Goal: Task Accomplishment & Management: Use online tool/utility

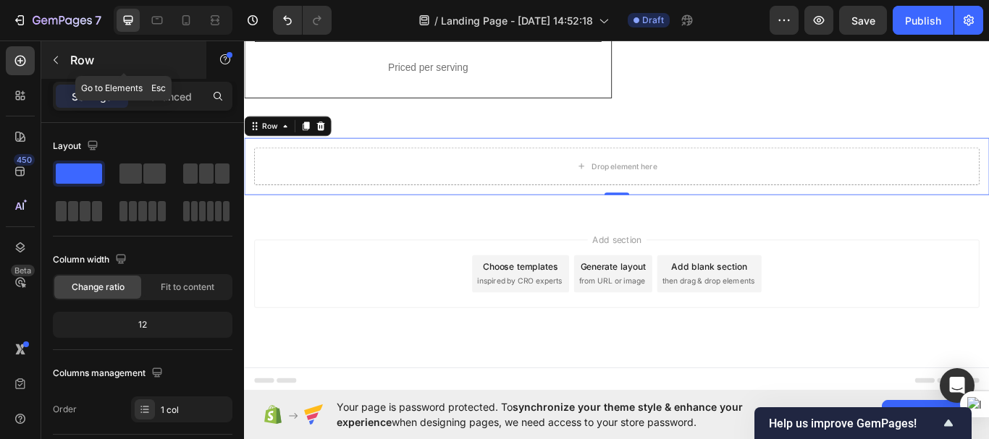
click at [56, 54] on icon "button" at bounding box center [56, 60] width 12 height 12
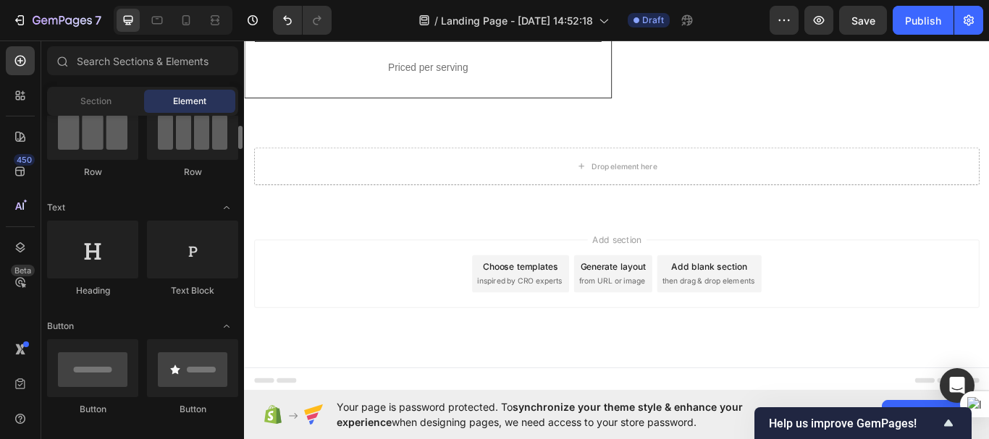
scroll to position [143, 0]
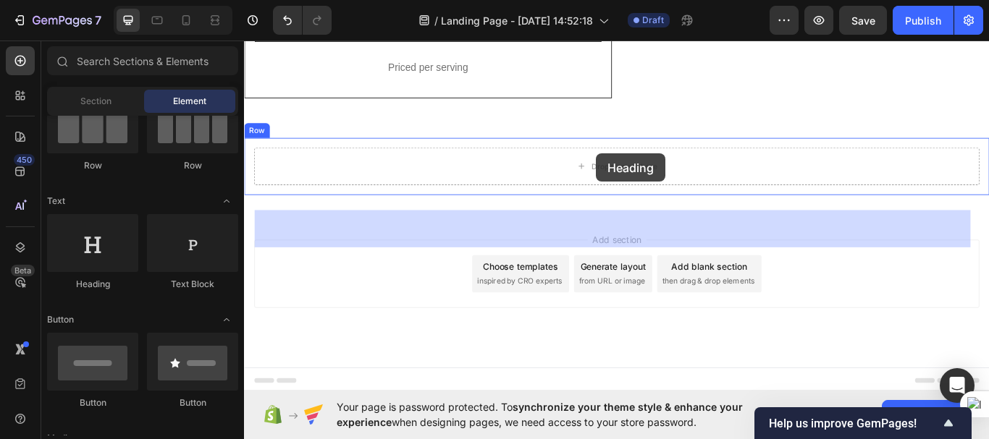
drag, startPoint x: 338, startPoint y: 298, endPoint x: 654, endPoint y: 173, distance: 339.3
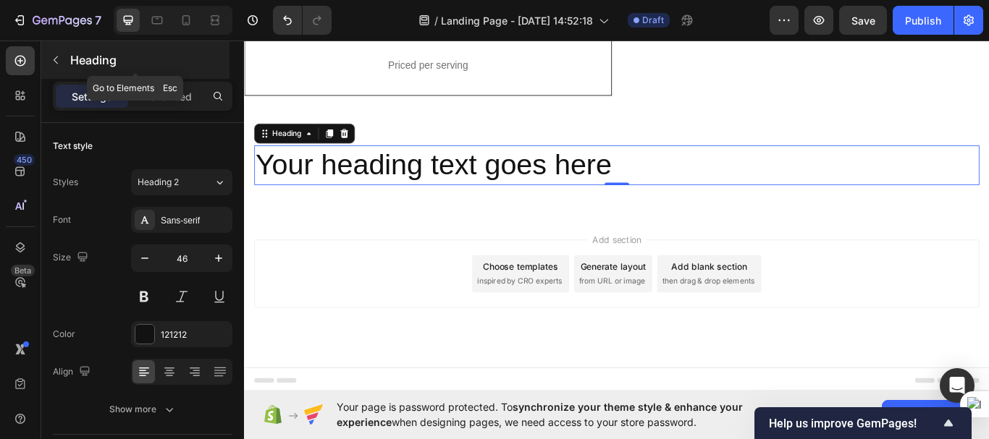
click at [55, 60] on icon "button" at bounding box center [56, 60] width 12 height 12
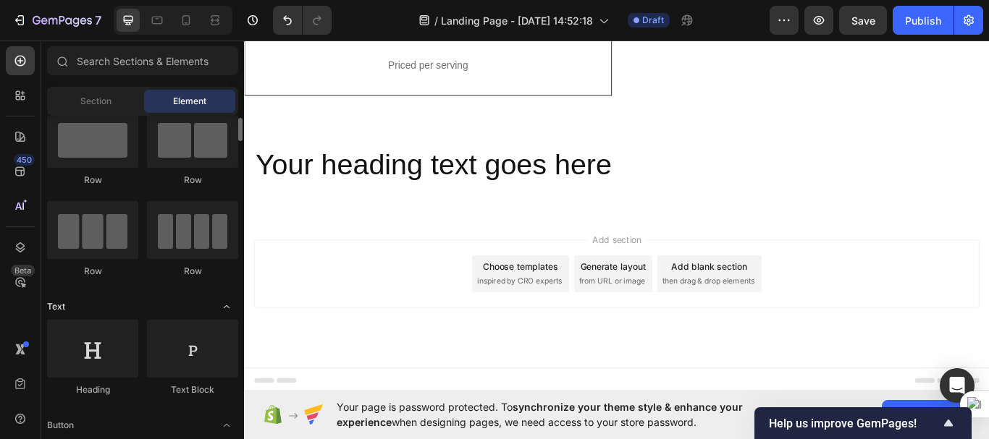
scroll to position [37, 0]
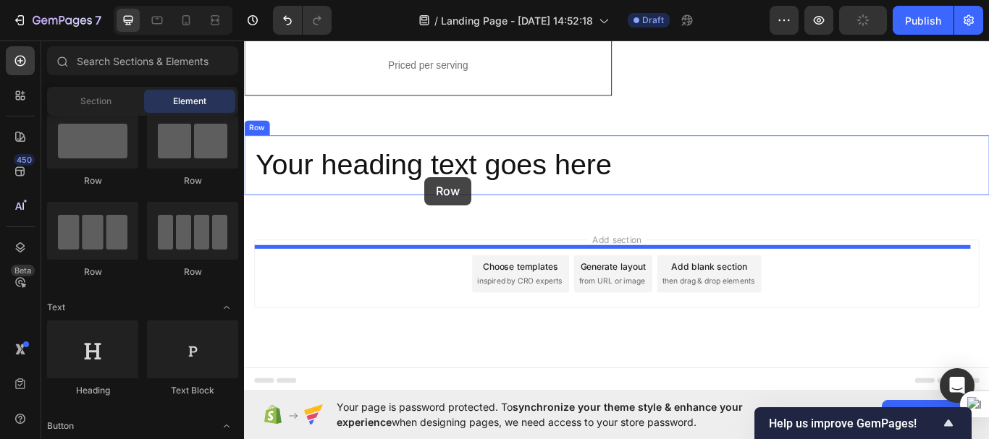
drag, startPoint x: 354, startPoint y: 278, endPoint x: 454, endPoint y: 201, distance: 126.4
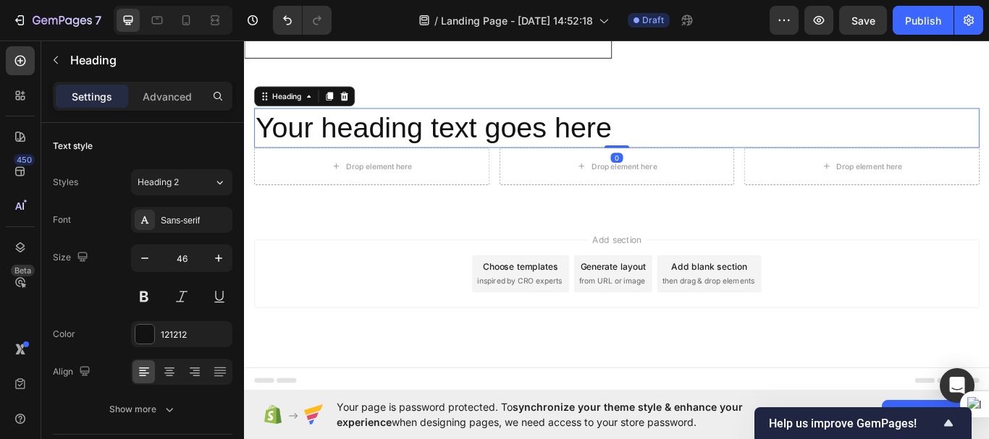
click at [450, 167] on h2 "Your heading text goes here" at bounding box center [679, 143] width 846 height 46
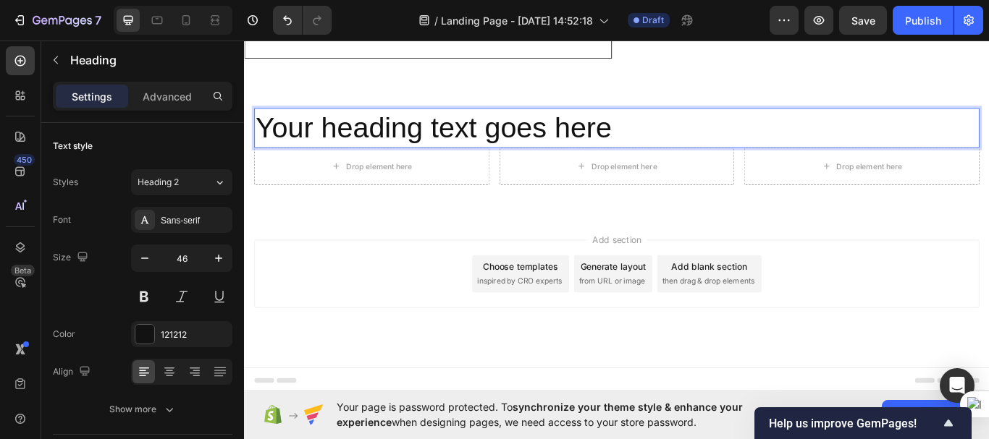
click at [450, 167] on h2 "Your heading text goes here" at bounding box center [679, 143] width 846 height 46
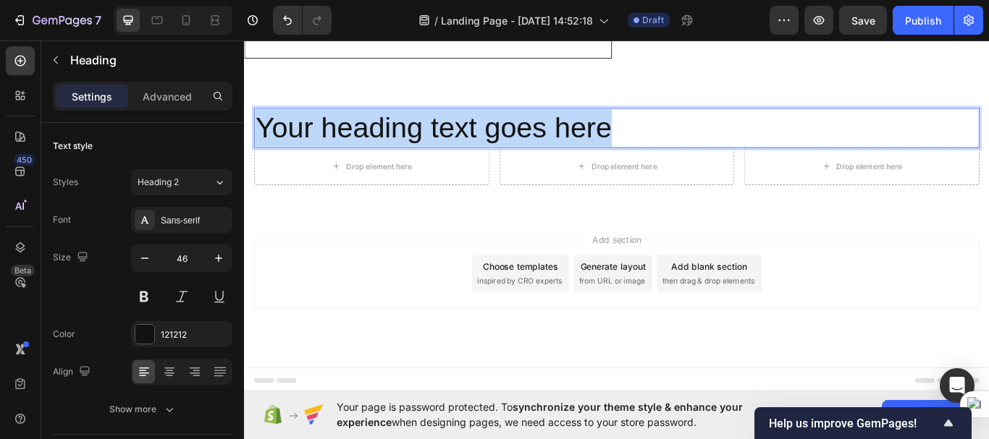
click at [450, 165] on p "Your heading text goes here" at bounding box center [678, 143] width 843 height 43
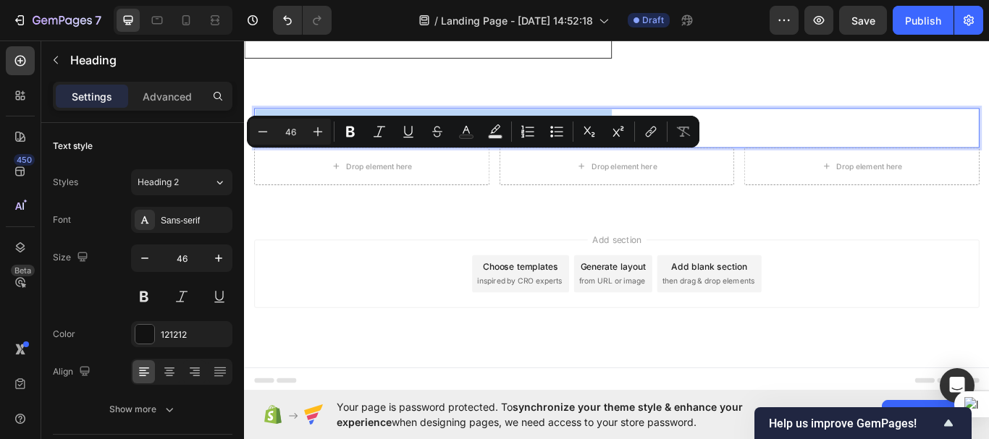
click at [450, 165] on p "Your heading text goes here" at bounding box center [678, 143] width 843 height 43
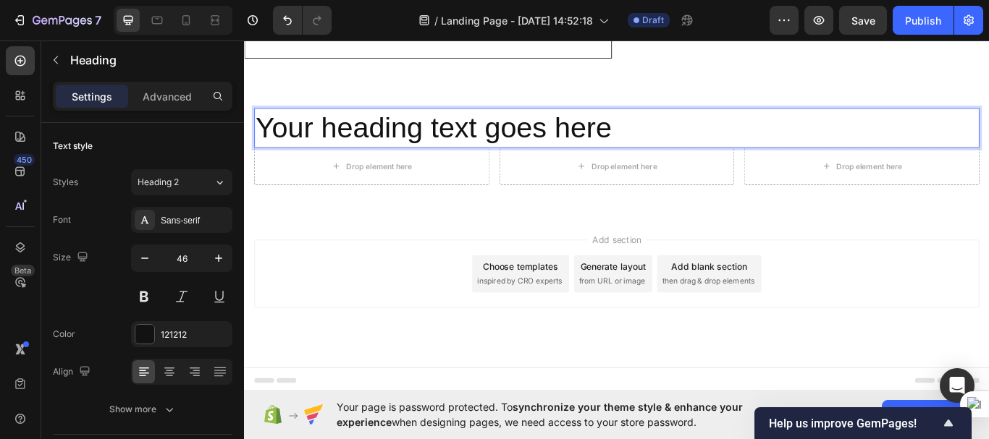
click at [484, 165] on p "Your heading text goes here" at bounding box center [678, 143] width 843 height 43
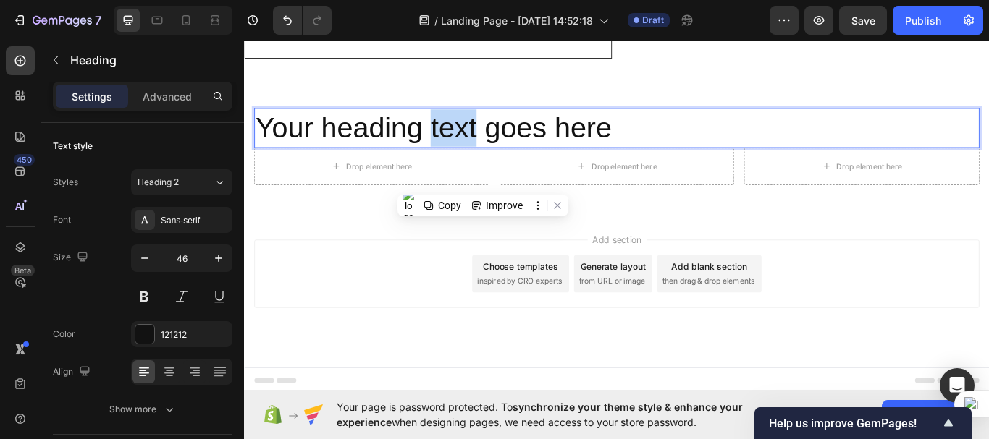
click at [484, 165] on p "Your heading text goes here" at bounding box center [678, 143] width 843 height 43
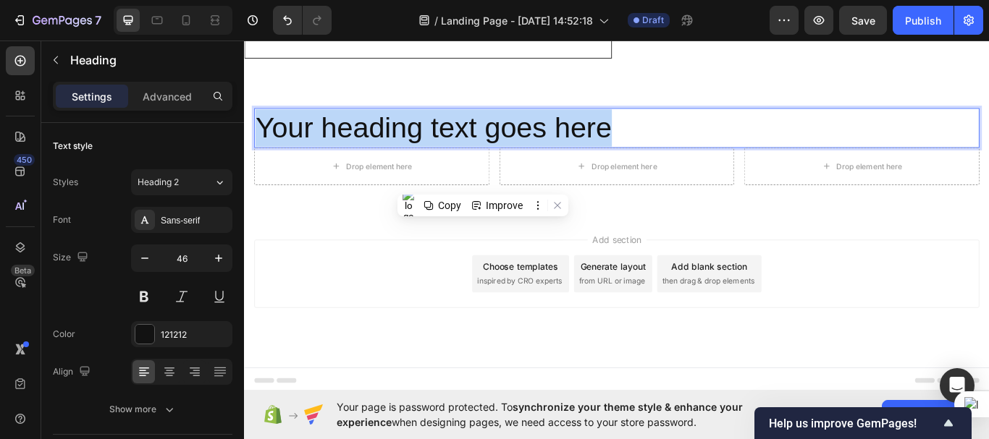
click at [484, 165] on p "Your heading text goes here" at bounding box center [678, 143] width 843 height 43
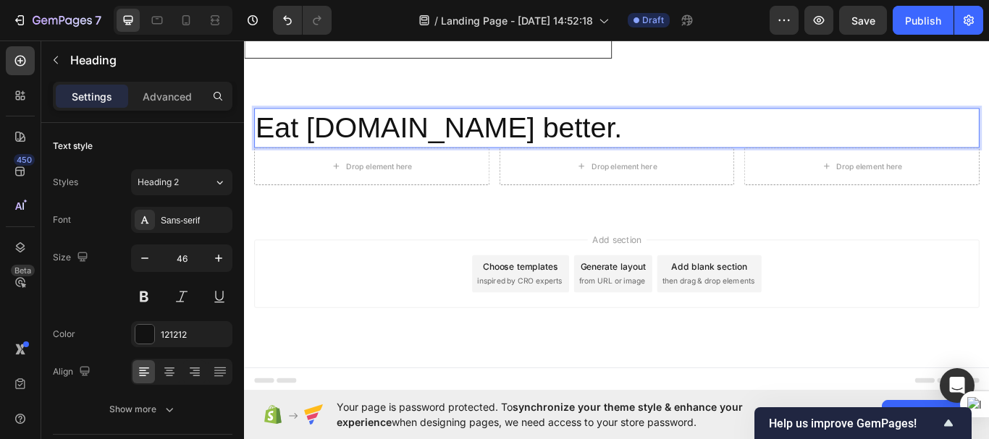
click at [503, 165] on p "Eat [DOMAIN_NAME] better." at bounding box center [678, 143] width 843 height 43
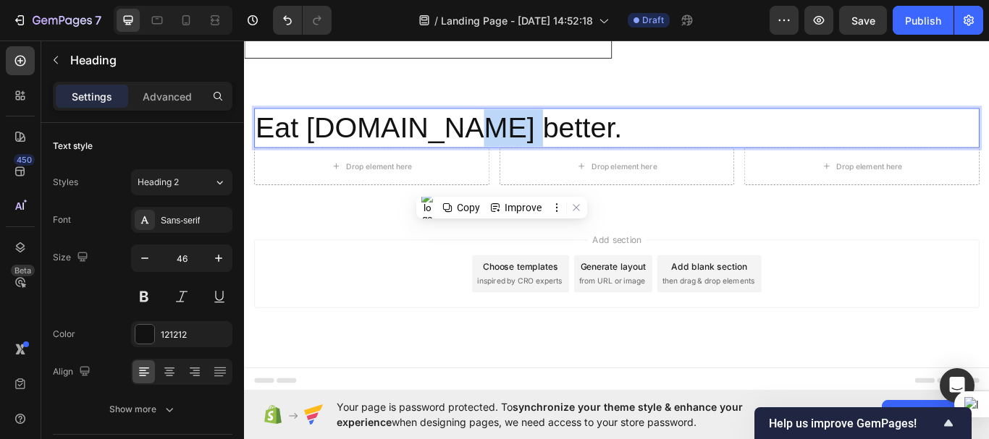
click at [503, 165] on p "Eat [DOMAIN_NAME] better." at bounding box center [678, 143] width 843 height 43
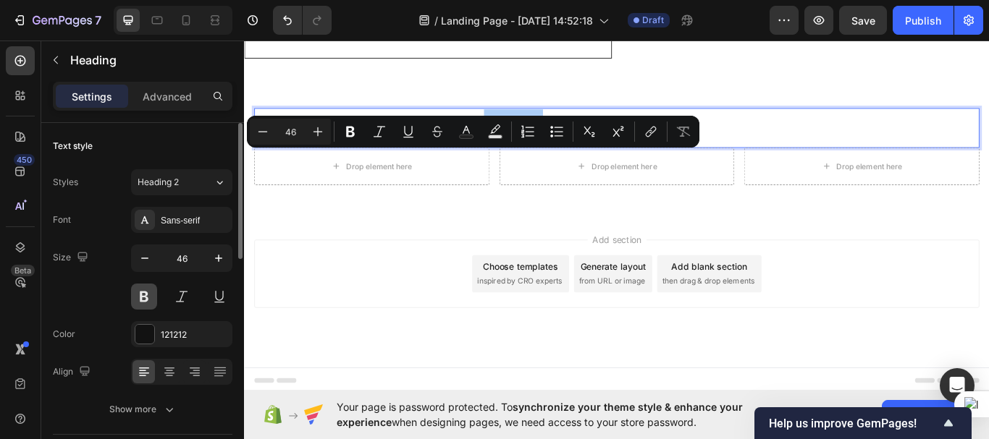
click at [146, 303] on button at bounding box center [144, 297] width 26 height 26
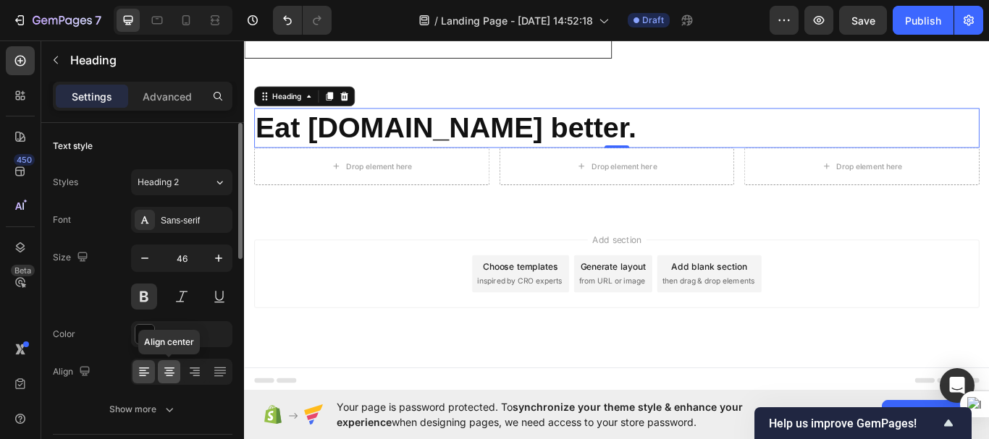
click at [170, 370] on icon at bounding box center [169, 372] width 14 height 14
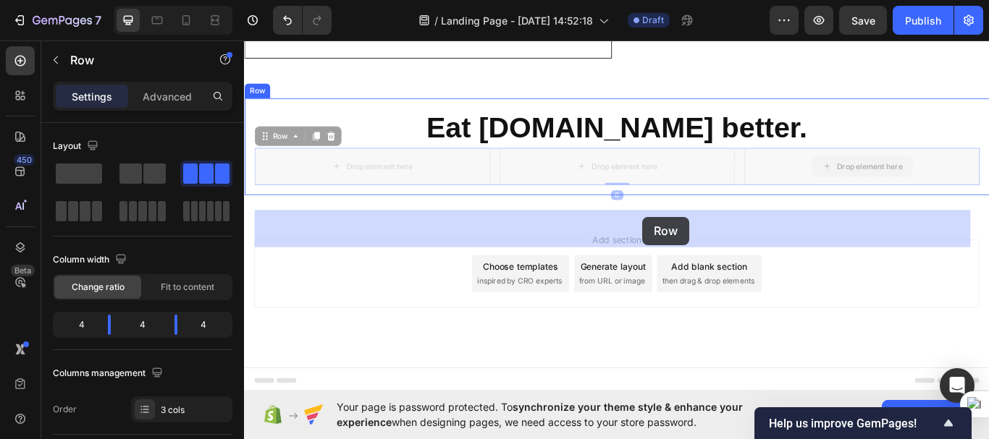
drag, startPoint x: 883, startPoint y: 226, endPoint x: 689, endPoint y: 246, distance: 195.1
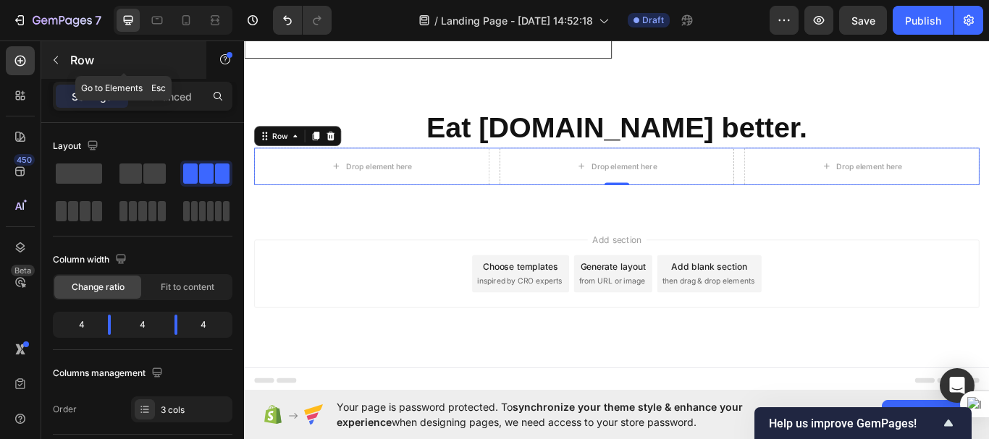
click at [58, 53] on button "button" at bounding box center [55, 60] width 23 height 23
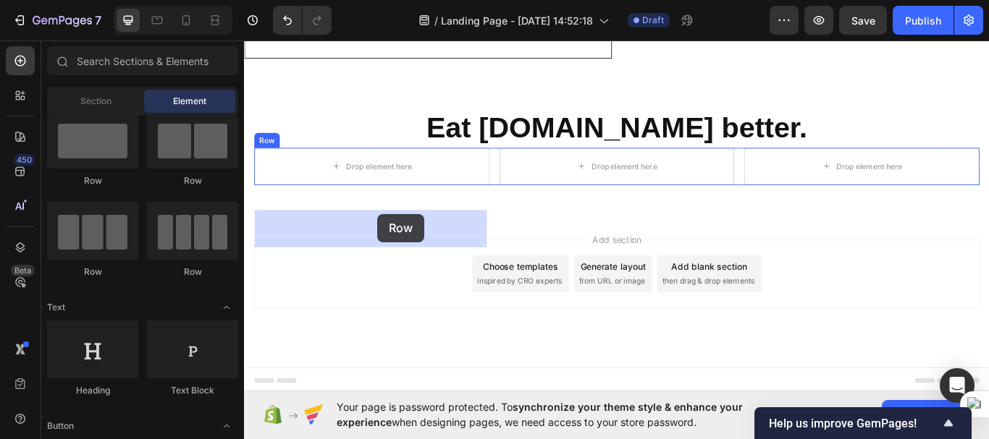
drag, startPoint x: 345, startPoint y: 181, endPoint x: 399, endPoint y: 243, distance: 82.1
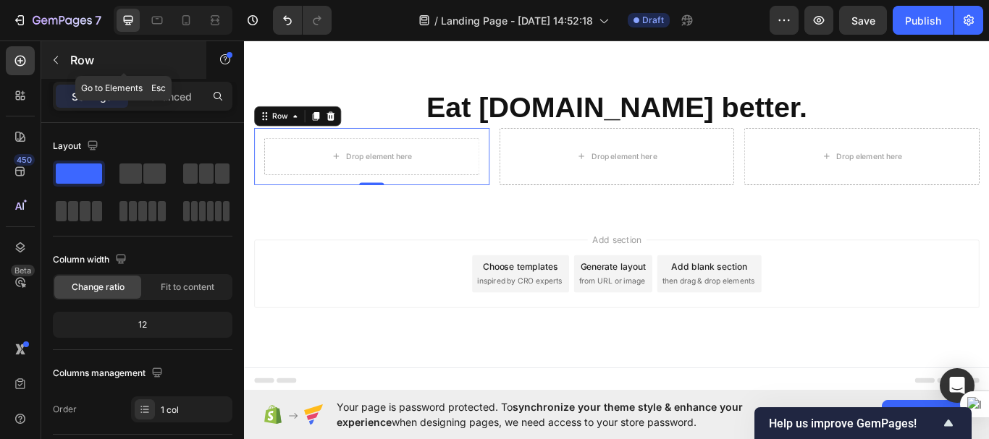
click at [54, 60] on icon "button" at bounding box center [56, 60] width 4 height 8
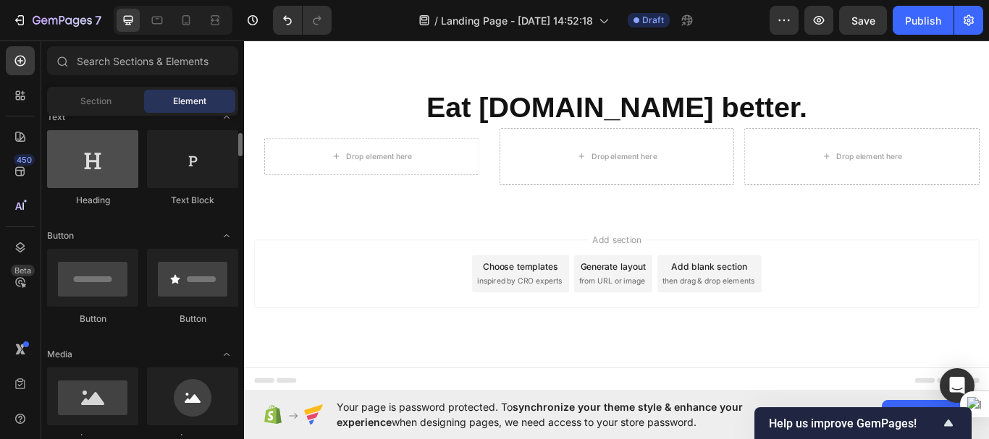
scroll to position [228, 0]
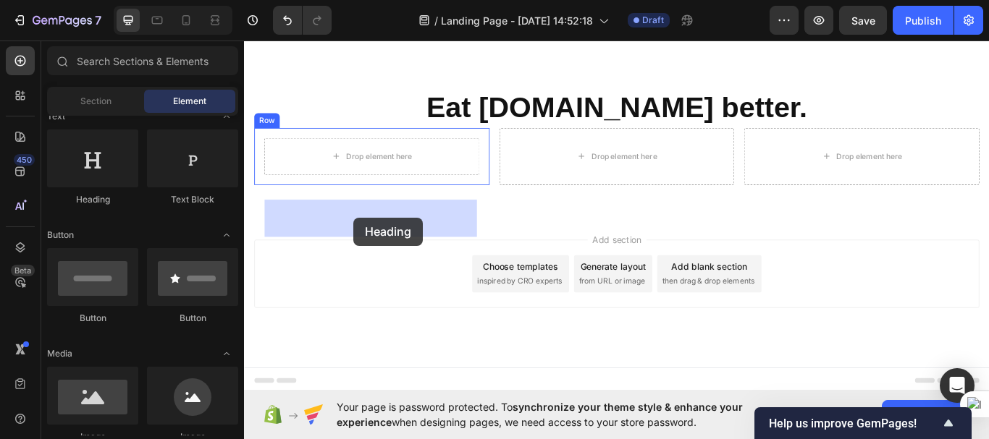
drag, startPoint x: 337, startPoint y: 219, endPoint x: 371, endPoint y: 248, distance: 44.8
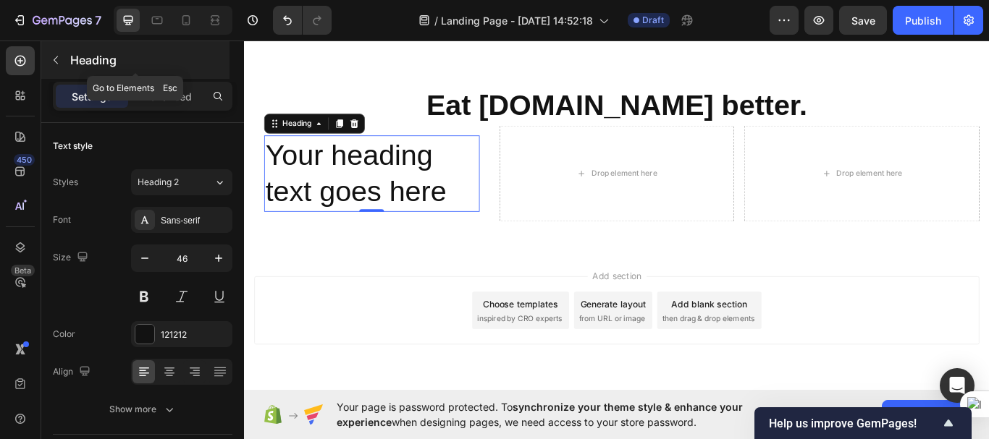
click at [56, 61] on icon "button" at bounding box center [56, 60] width 12 height 12
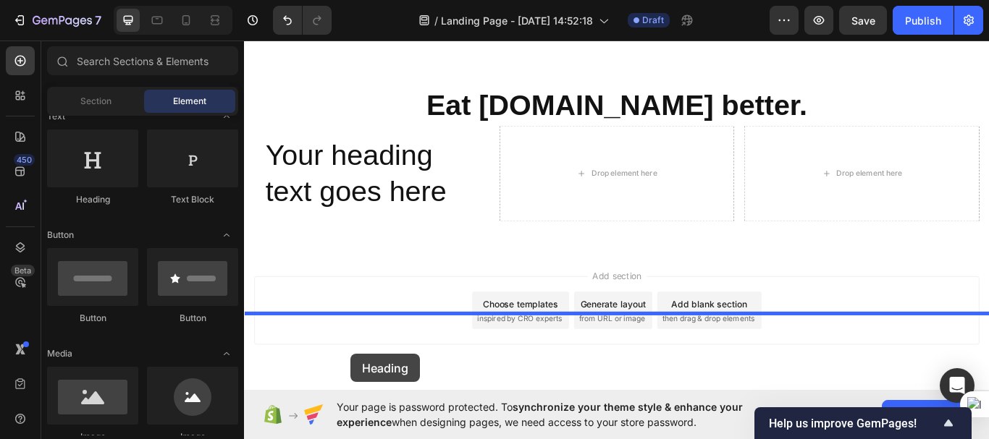
scroll to position [2915, 0]
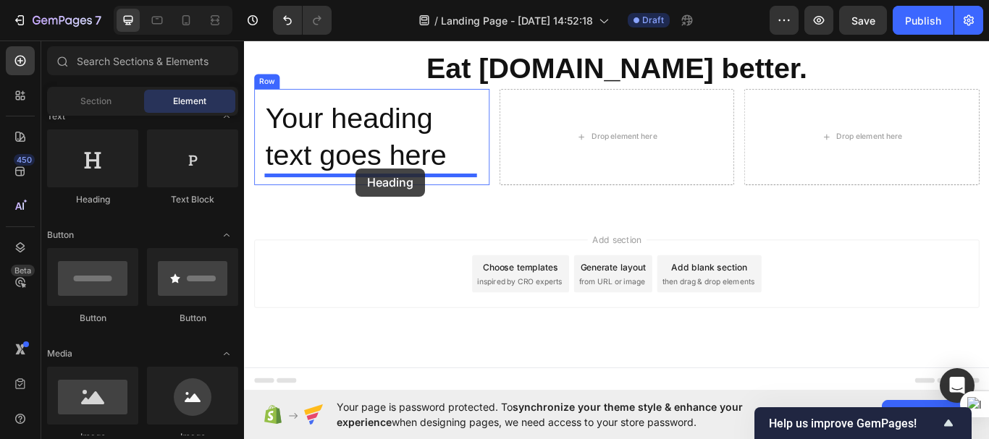
drag, startPoint x: 342, startPoint y: 182, endPoint x: 374, endPoint y: 190, distance: 33.5
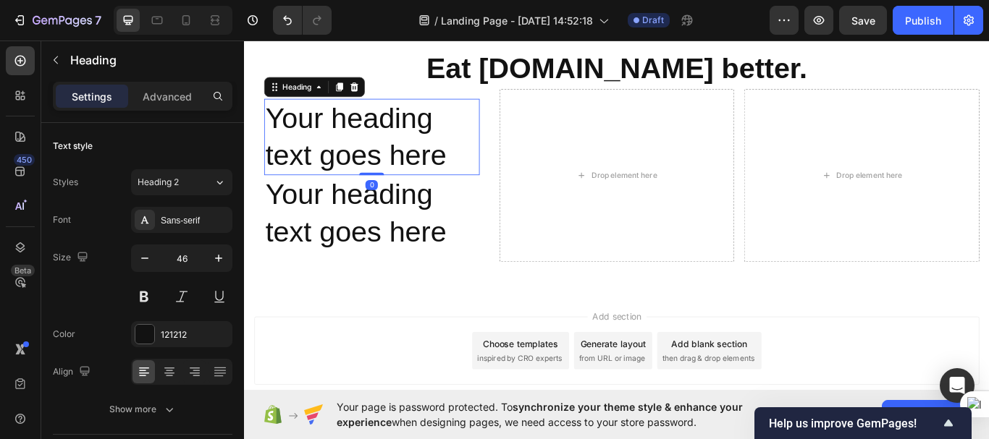
click at [422, 161] on h2 "Your heading text goes here" at bounding box center [392, 154] width 251 height 90
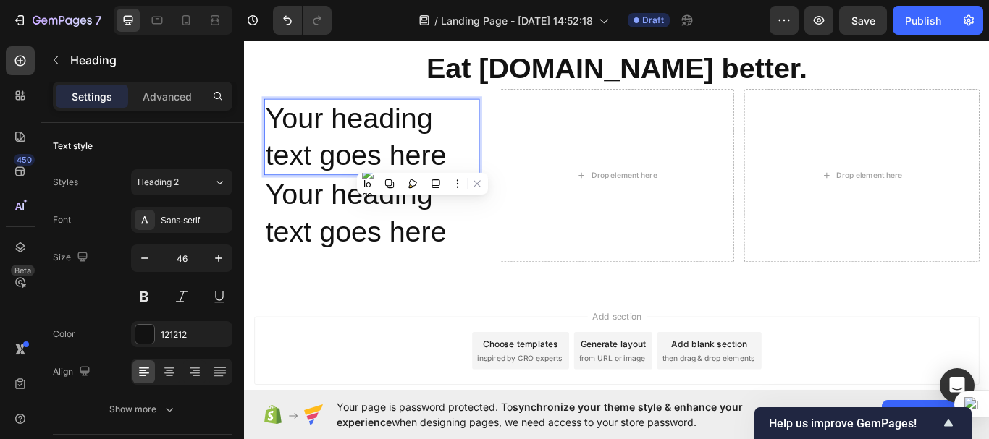
click at [422, 161] on p "Your heading text goes here" at bounding box center [393, 154] width 248 height 87
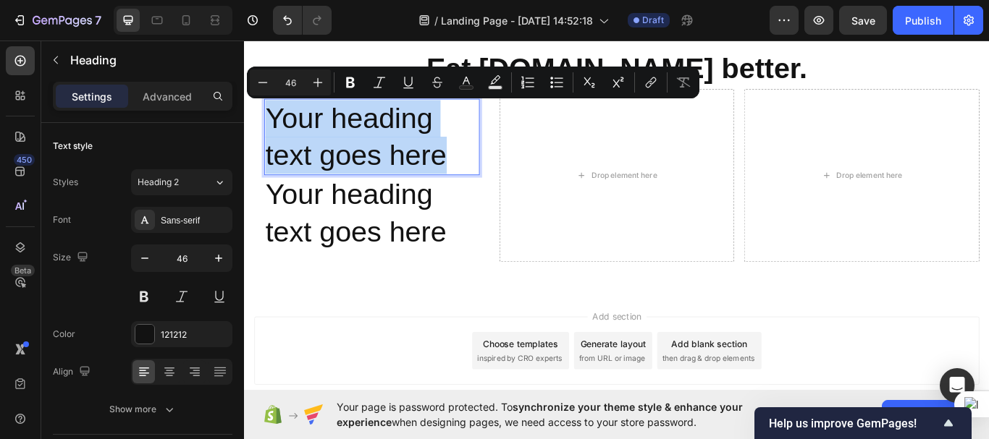
click at [422, 161] on p "Your heading text goes here" at bounding box center [393, 154] width 248 height 87
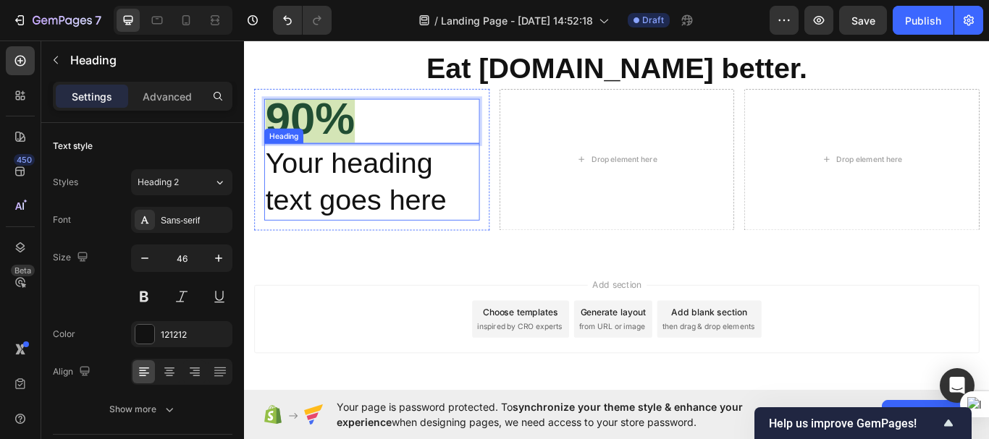
click at [409, 193] on h2 "Your heading text goes here" at bounding box center [392, 206] width 251 height 90
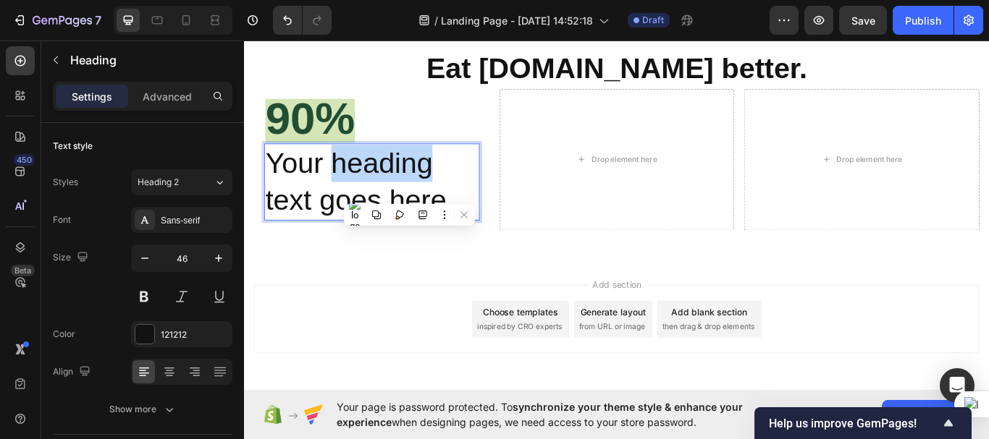
click at [409, 193] on h2 "Your heading text goes here" at bounding box center [392, 206] width 251 height 90
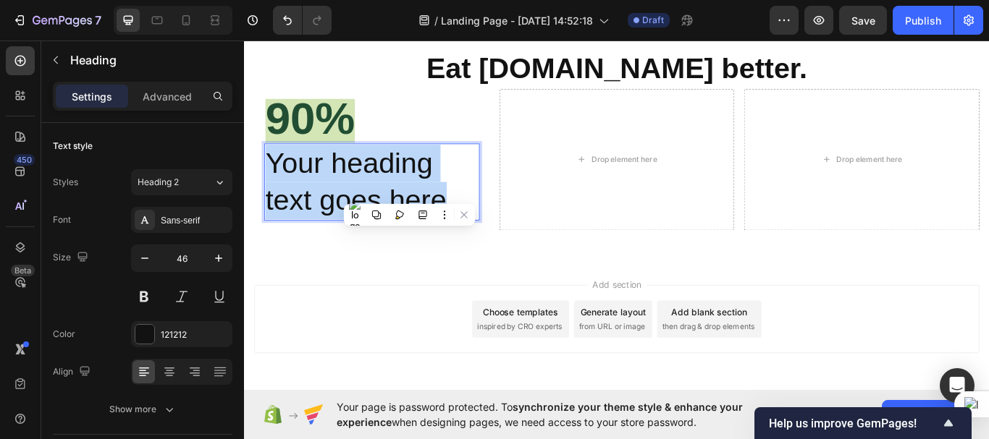
click at [409, 193] on p "Your heading text goes here" at bounding box center [393, 206] width 248 height 87
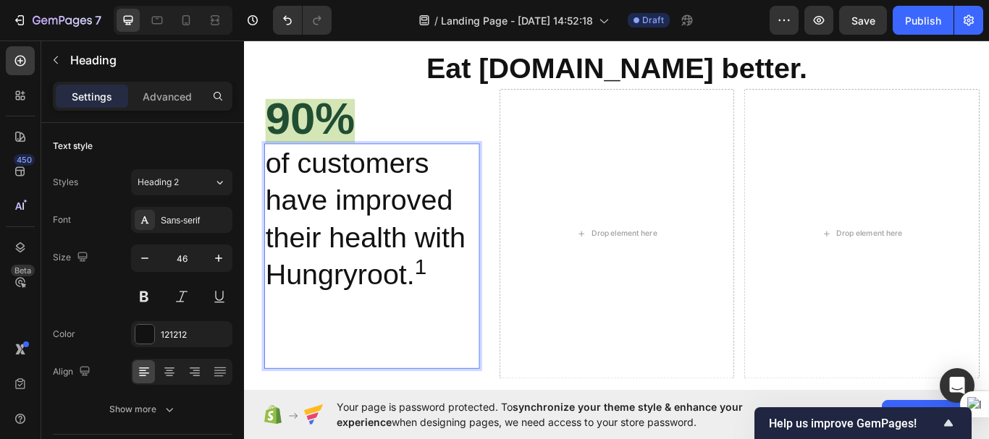
click at [421, 224] on p "of customers have improved their health with Hungryroot. 1" at bounding box center [393, 249] width 248 height 173
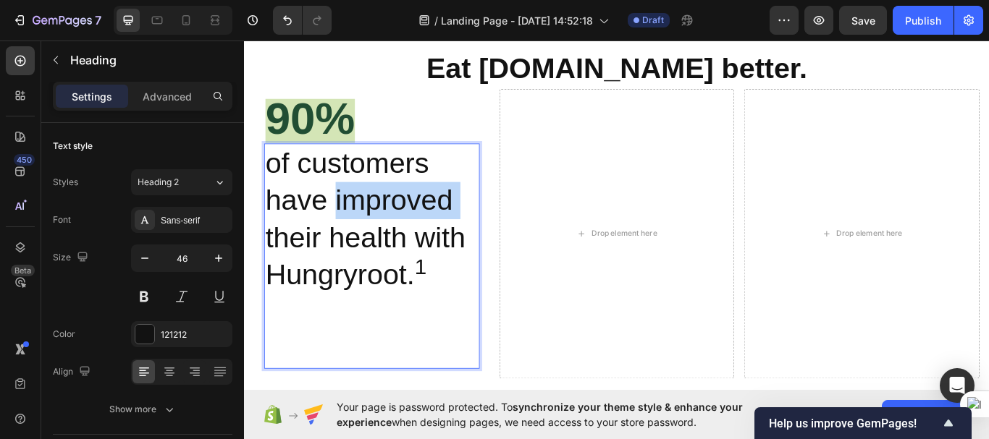
click at [421, 224] on p "of customers have improved their health with Hungryroot. 1" at bounding box center [393, 249] width 248 height 173
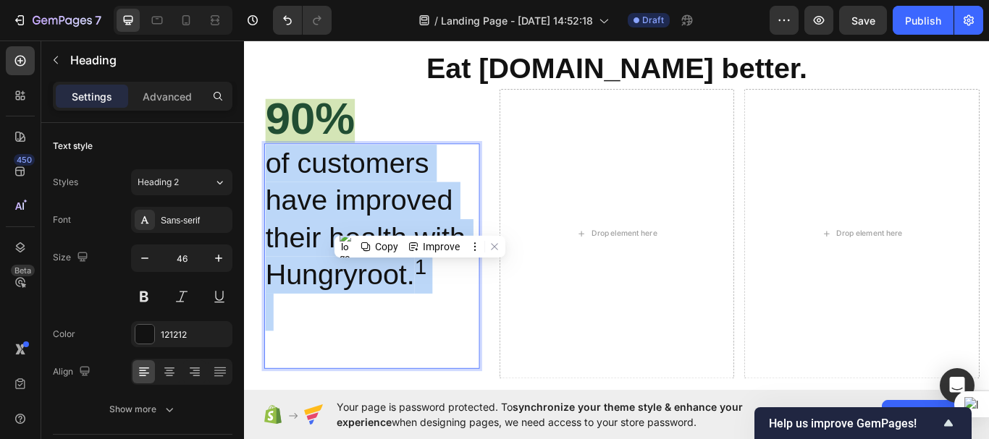
click at [421, 224] on p "of customers have improved their health with Hungryroot. 1" at bounding box center [393, 249] width 248 height 173
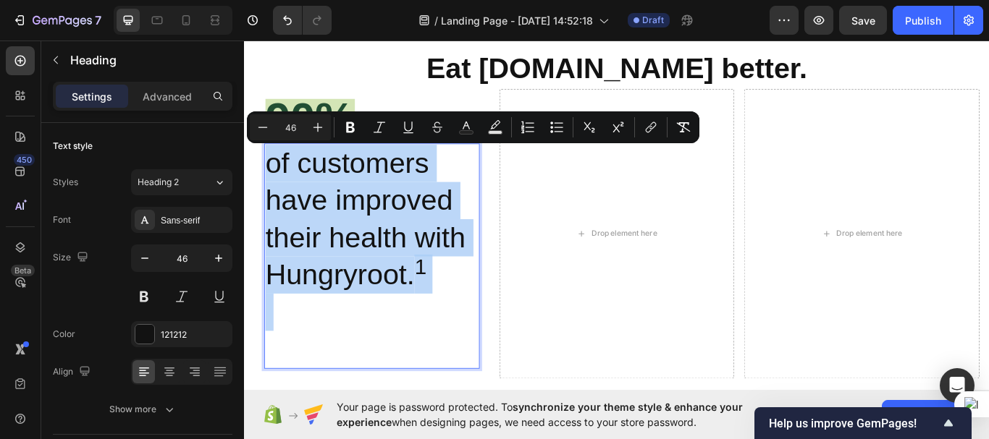
click at [318, 366] on p "Rich Text Editor. Editing area: main" at bounding box center [393, 380] width 248 height 87
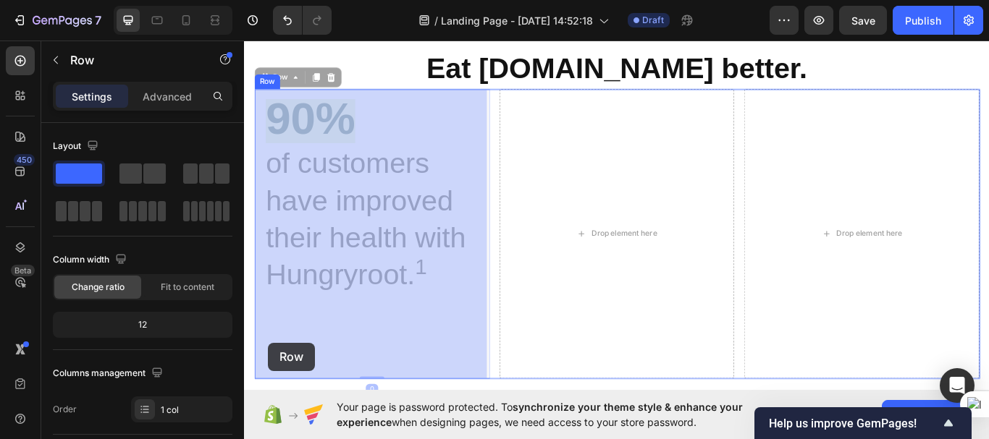
drag, startPoint x: 262, startPoint y: 389, endPoint x: 276, endPoint y: 396, distance: 15.2
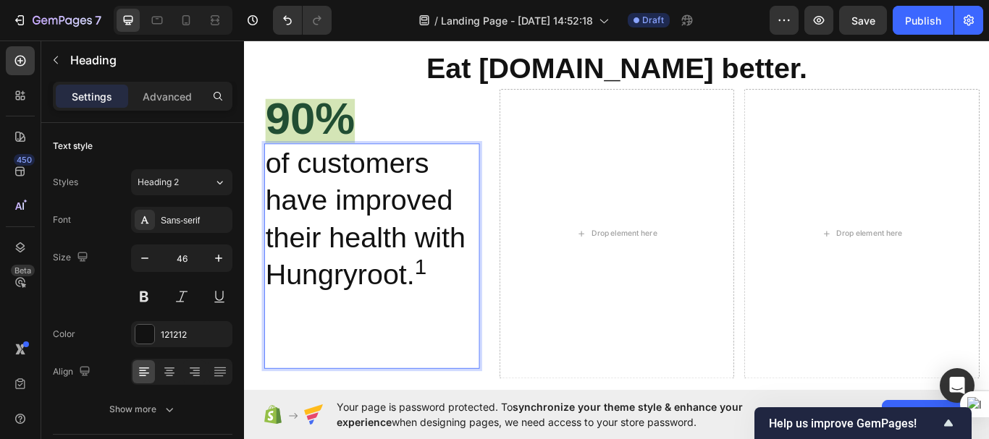
click at [273, 392] on p "of customers have improved their health with Hungryroot. 1" at bounding box center [393, 293] width 248 height 260
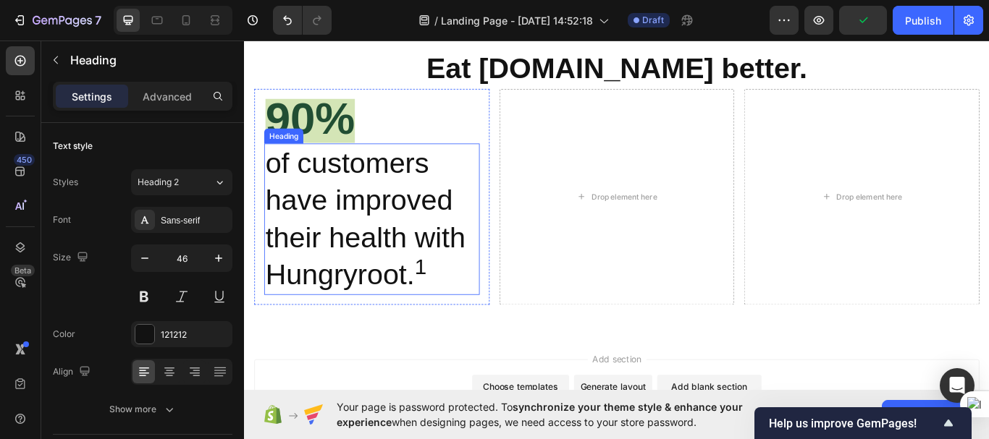
click at [403, 260] on p "of customers have improved their health with Hungryroot. 1" at bounding box center [393, 249] width 248 height 173
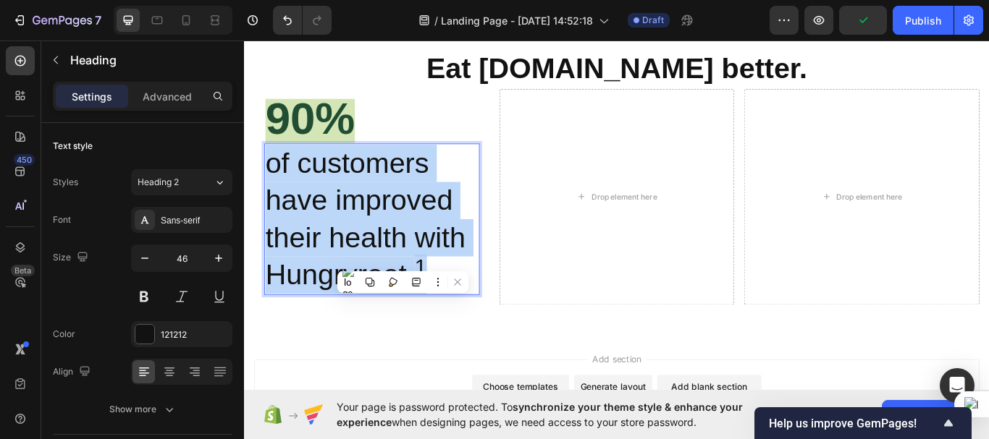
click at [403, 260] on p "of customers have improved their health with Hungryroot. 1" at bounding box center [393, 249] width 248 height 173
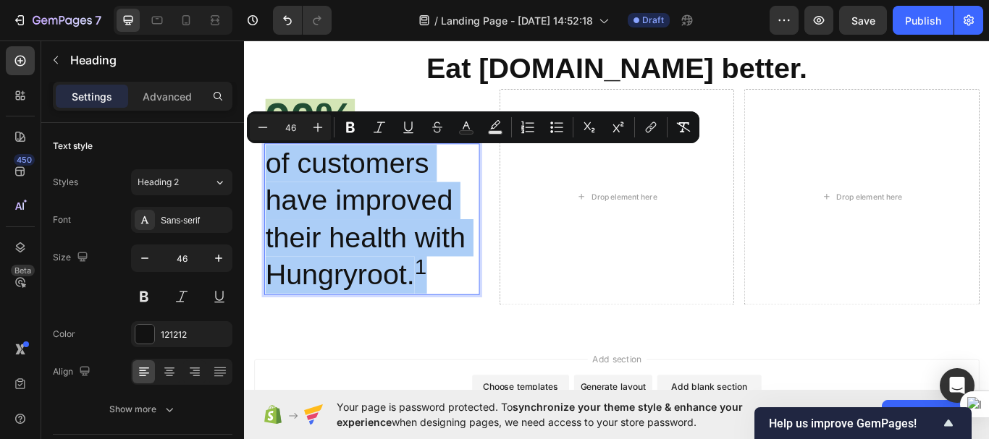
click at [297, 132] on input "46" at bounding box center [290, 127] width 29 height 17
type input "20"
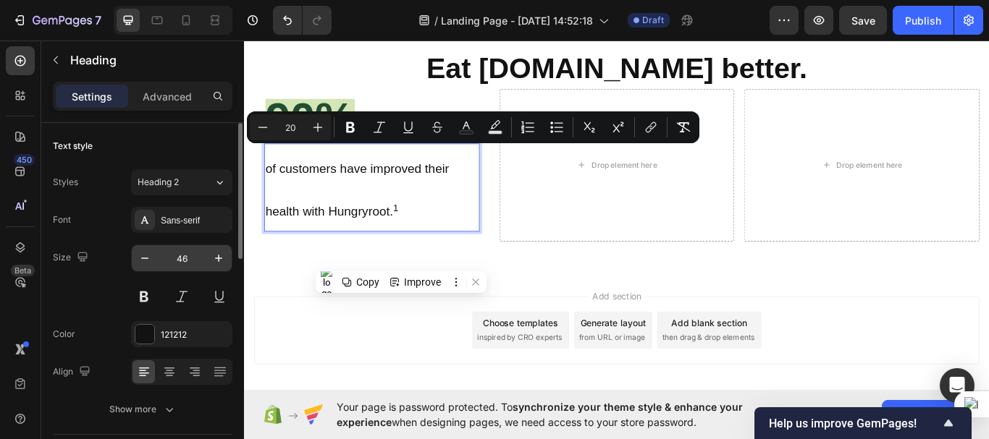
click at [188, 262] on input "46" at bounding box center [182, 258] width 48 height 26
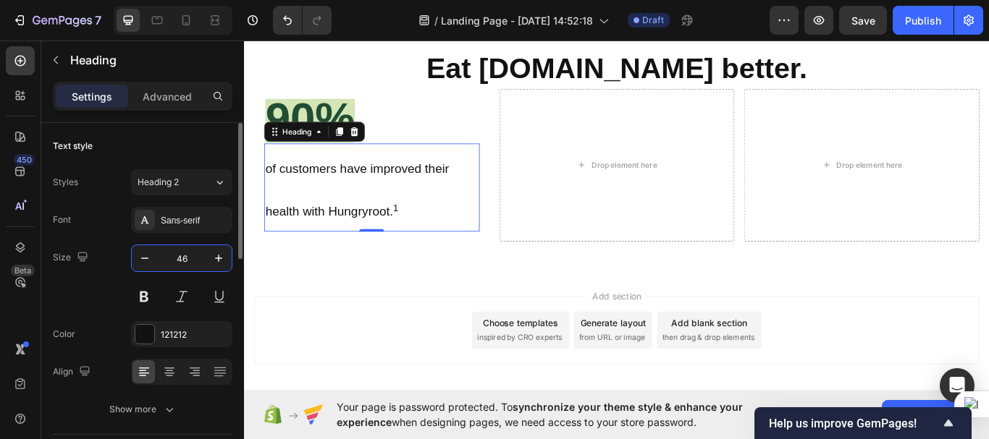
click at [188, 262] on input "46" at bounding box center [182, 258] width 48 height 26
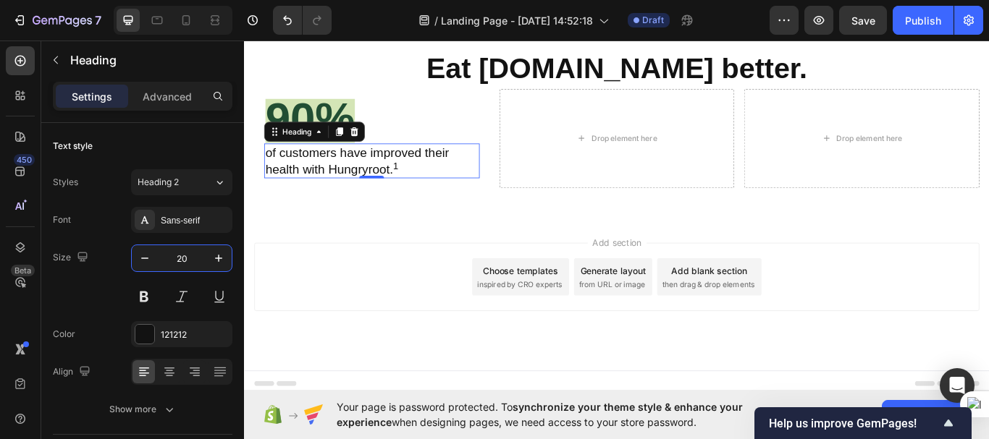
scroll to position [2869, 0]
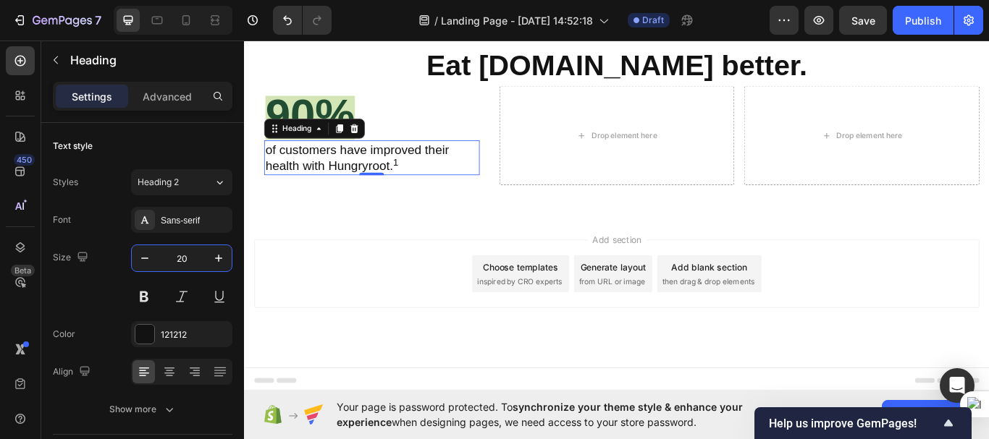
type input "20"
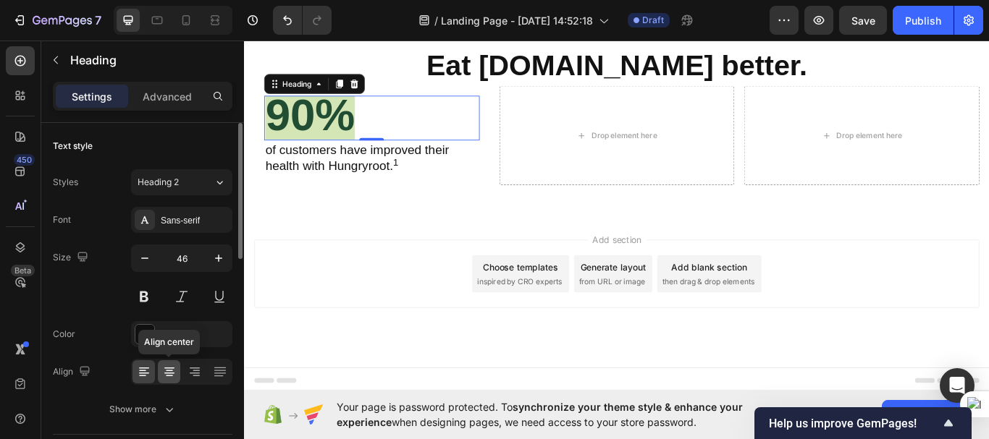
click at [169, 367] on icon at bounding box center [169, 372] width 14 height 14
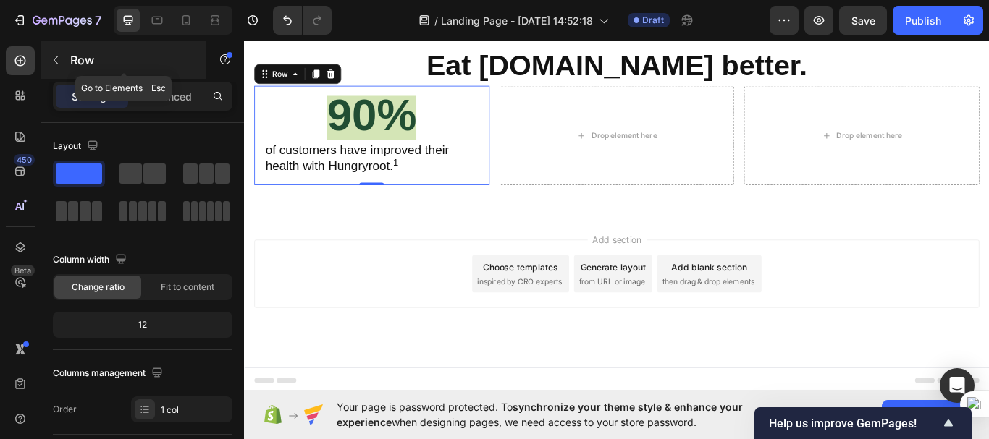
click at [56, 62] on icon "button" at bounding box center [56, 60] width 4 height 8
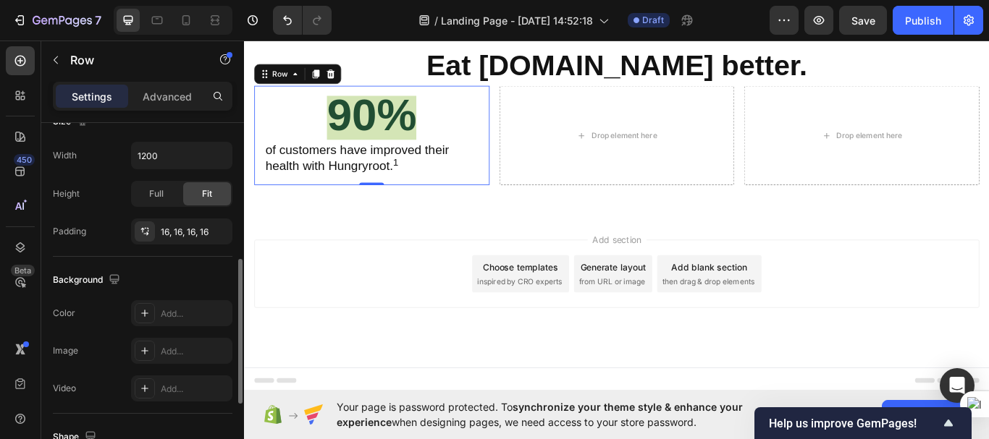
scroll to position [337, 0]
click at [190, 232] on div "16, 16, 16, 16" at bounding box center [182, 231] width 42 height 13
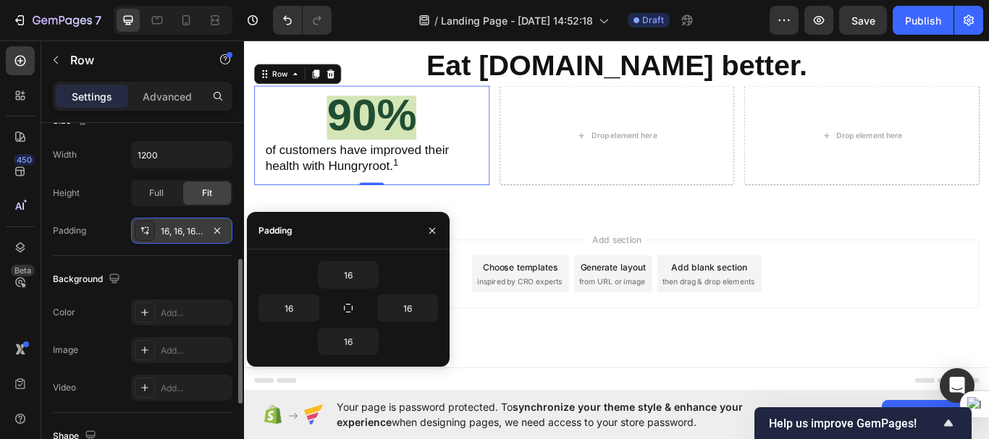
click at [190, 232] on div "16, 16, 16, 16" at bounding box center [182, 231] width 42 height 13
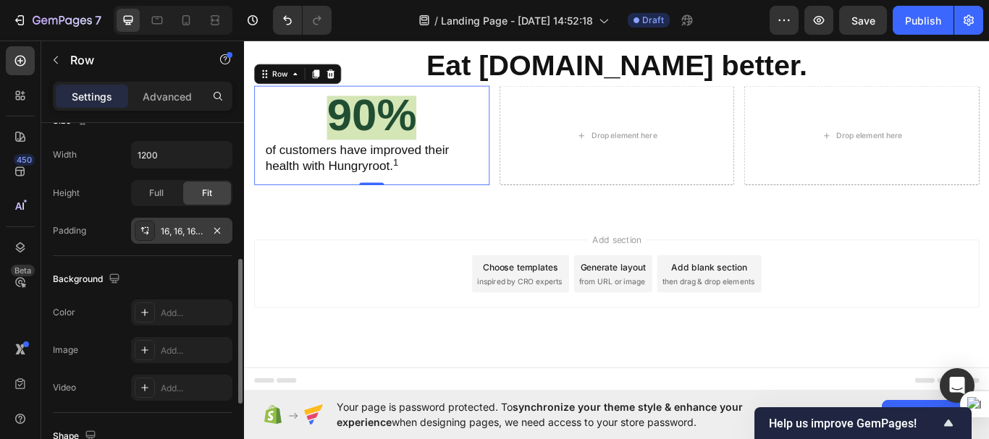
click at [190, 232] on div "16, 16, 16, 16" at bounding box center [182, 231] width 42 height 13
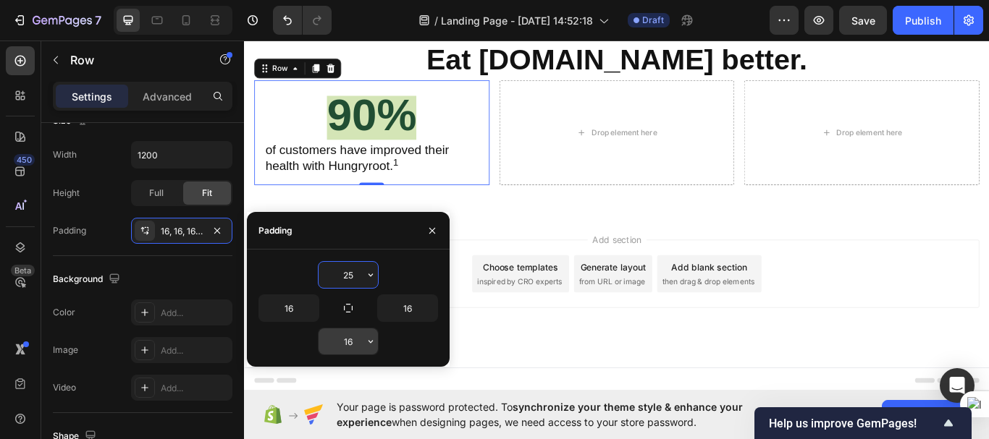
type input "25"
click at [354, 342] on input "16" at bounding box center [348, 342] width 59 height 26
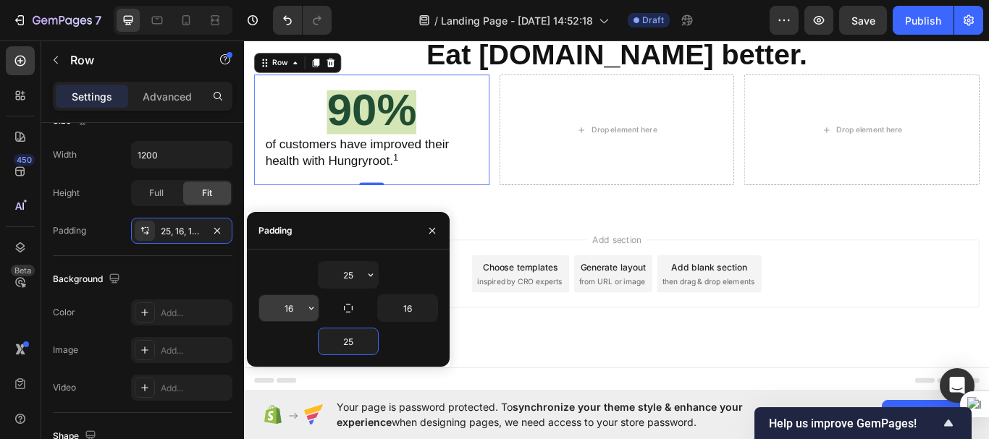
type input "25"
click at [288, 308] on input "16" at bounding box center [288, 308] width 59 height 26
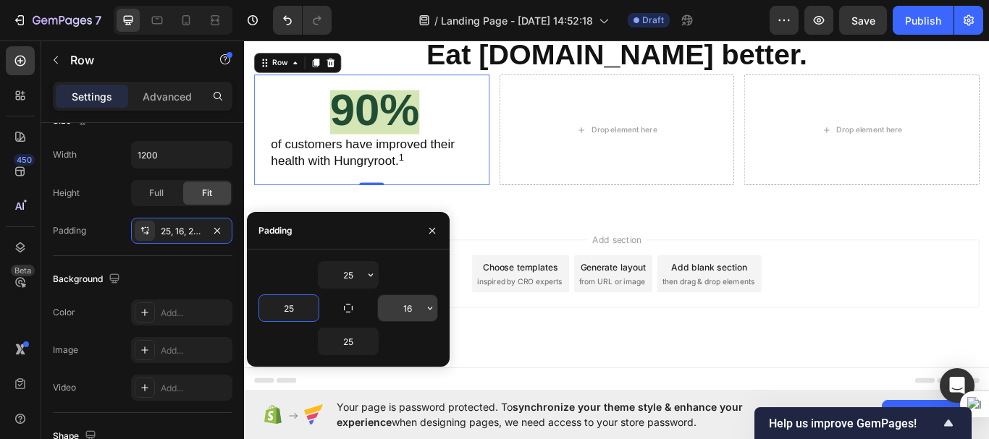
type input "25"
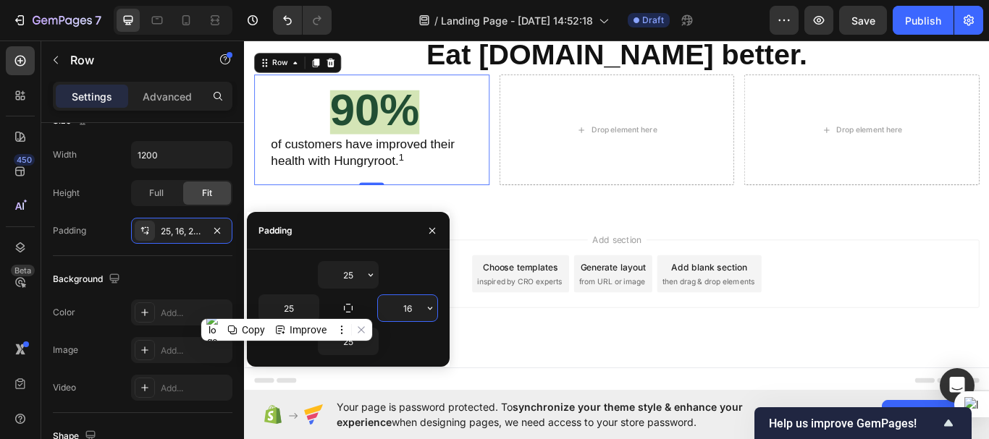
click at [412, 306] on input "16" at bounding box center [407, 308] width 59 height 26
type input "25"
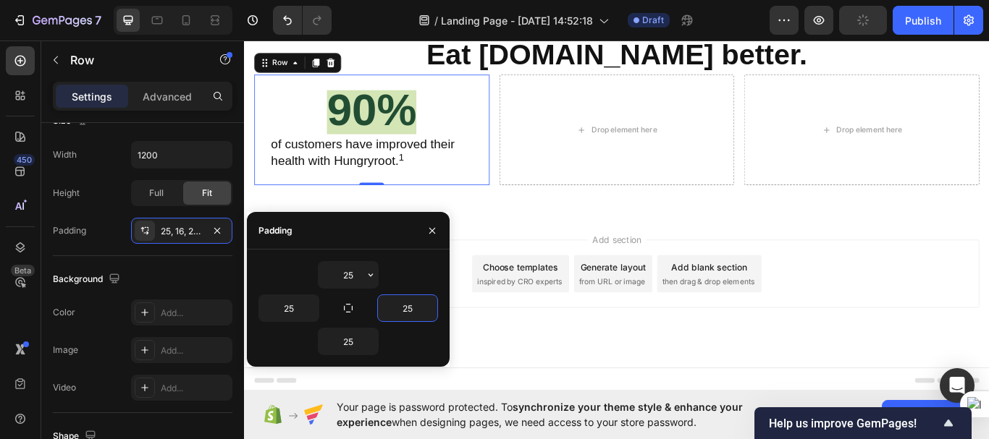
click at [518, 211] on div "⁠⁠⁠⁠⁠⁠⁠ 90% Heading ⁠⁠⁠⁠⁠⁠⁠ of customers have improved their health with Hungry…" at bounding box center [393, 146] width 274 height 130
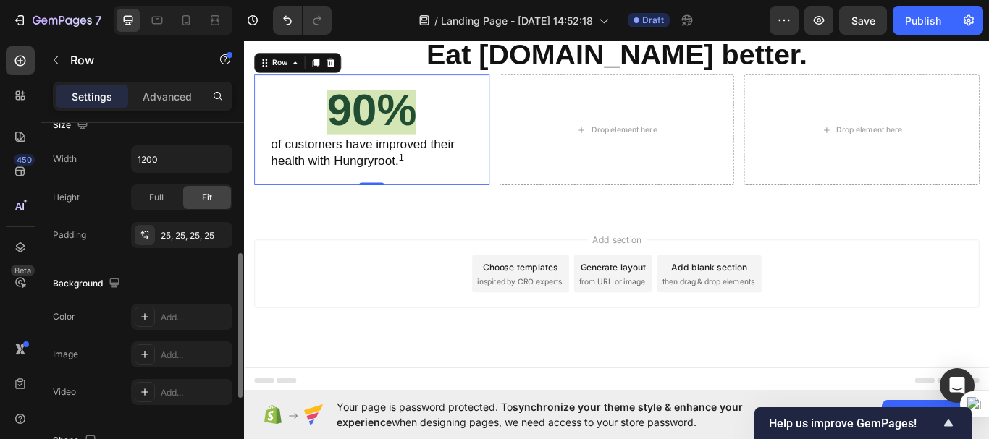
scroll to position [329, 0]
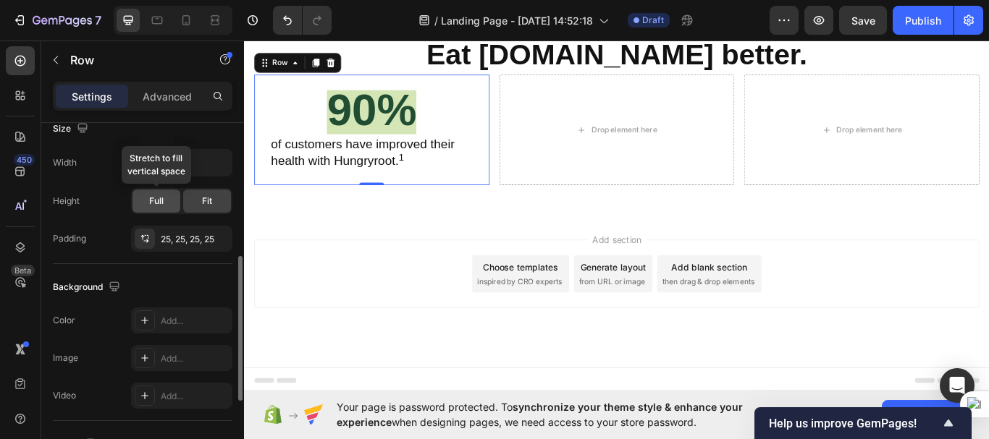
click at [160, 203] on span "Full" at bounding box center [156, 201] width 14 height 13
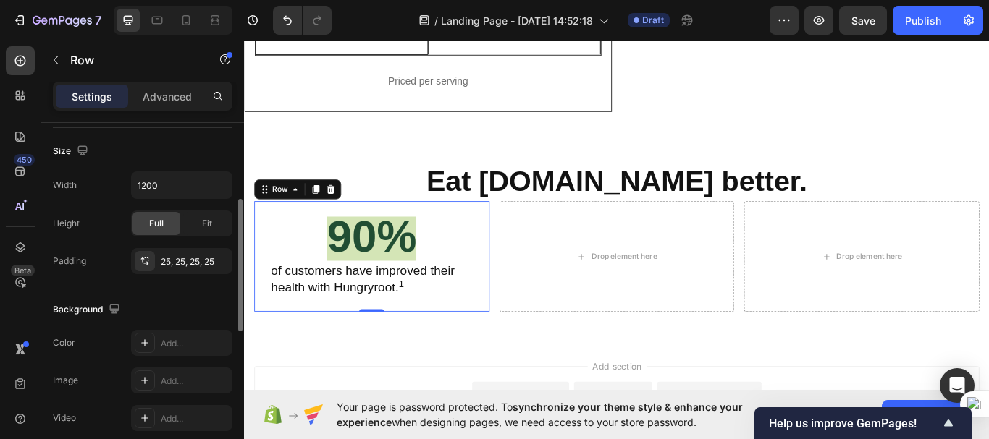
scroll to position [318, 0]
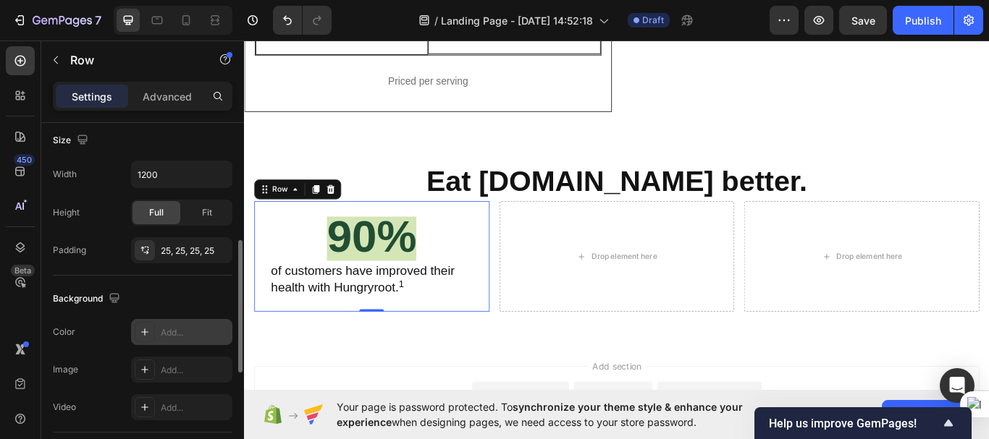
click at [146, 332] on icon at bounding box center [145, 333] width 12 height 12
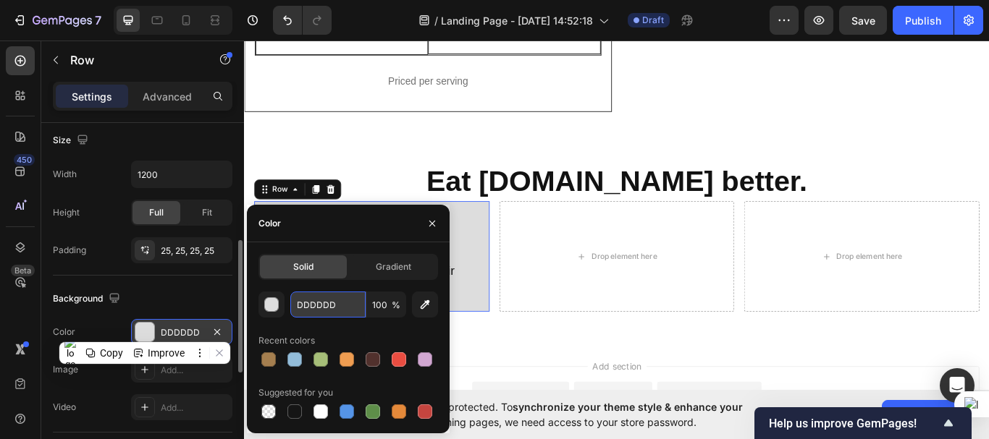
click at [325, 304] on input "DDDDDD" at bounding box center [327, 305] width 75 height 26
paste input "4E5B6"
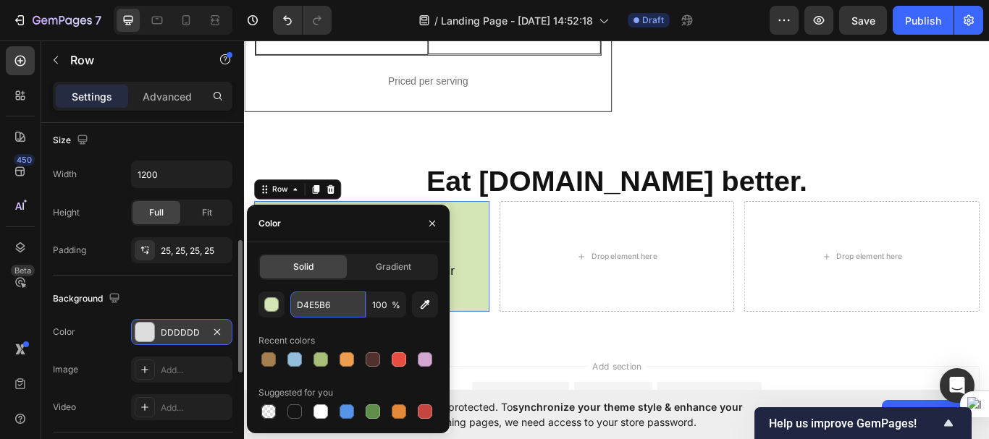
type input "D4E5B6"
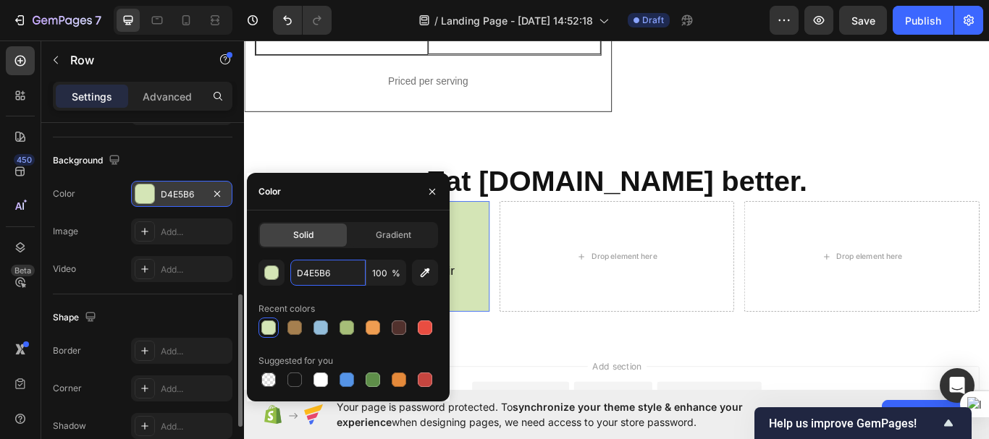
scroll to position [458, 0]
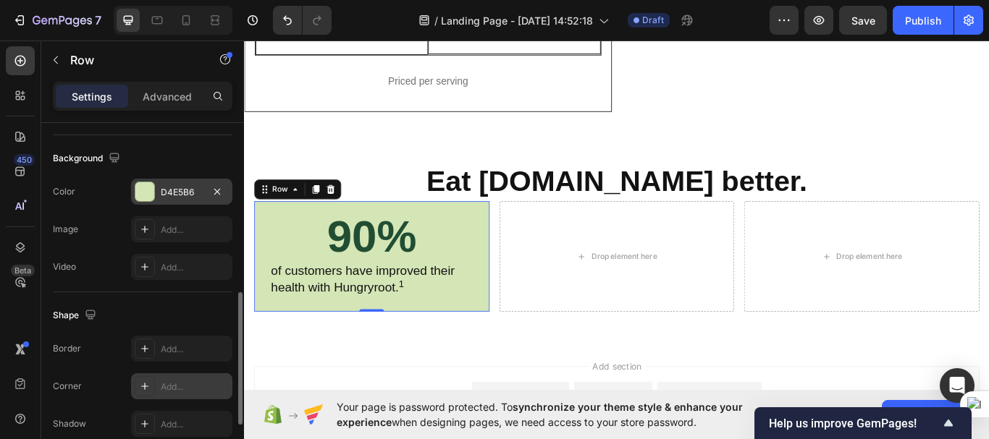
click at [161, 389] on div "Add..." at bounding box center [195, 387] width 68 height 13
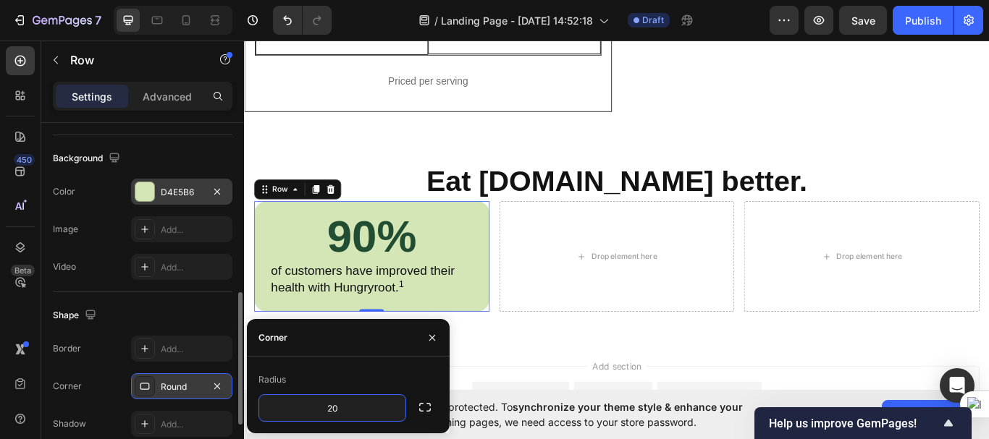
type input "20"
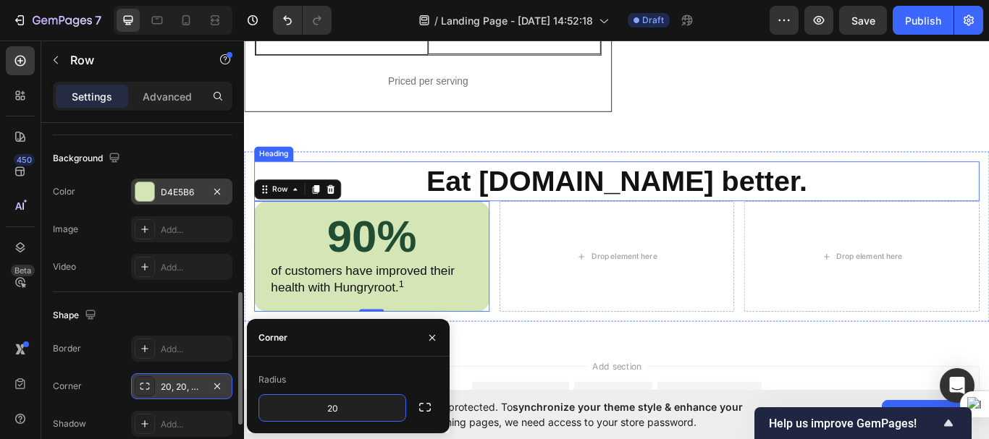
click at [463, 227] on p "Eat [DOMAIN_NAME] better." at bounding box center [678, 205] width 843 height 43
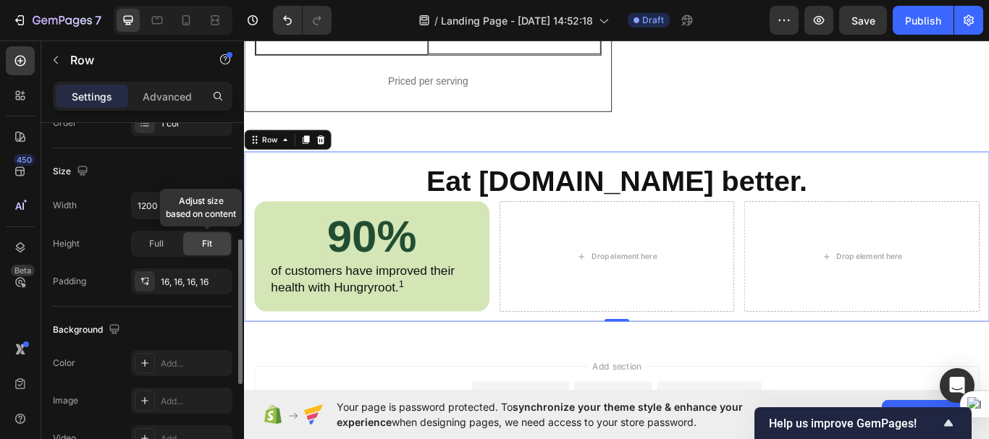
scroll to position [286, 0]
click at [182, 284] on div "16, 16, 16, 16" at bounding box center [182, 283] width 42 height 13
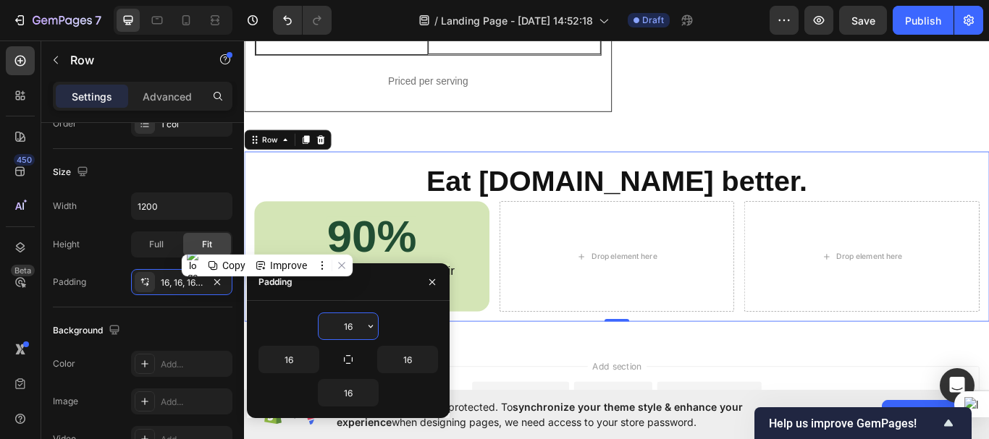
click at [355, 331] on input "16" at bounding box center [348, 326] width 59 height 26
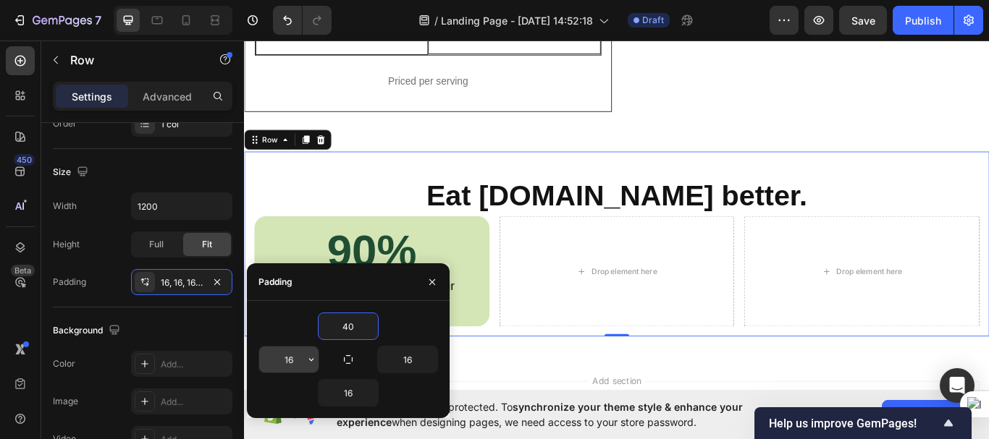
type input "40"
click at [296, 358] on input "16" at bounding box center [288, 360] width 59 height 26
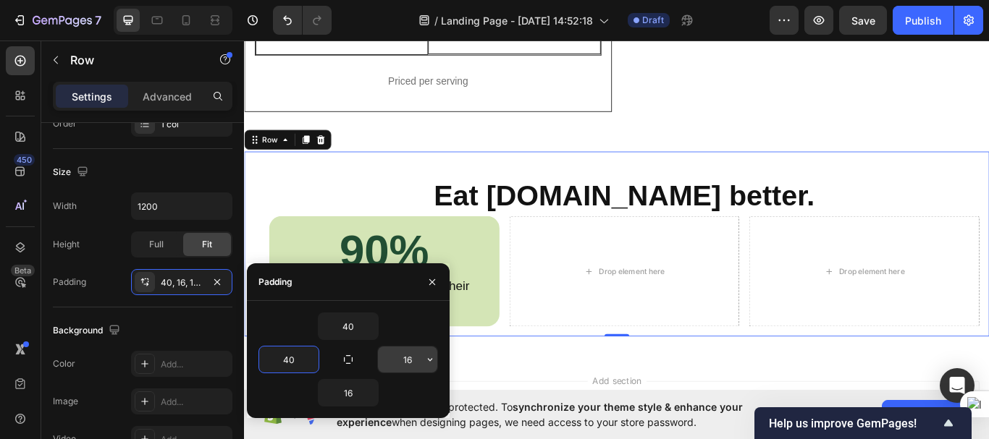
type input "40"
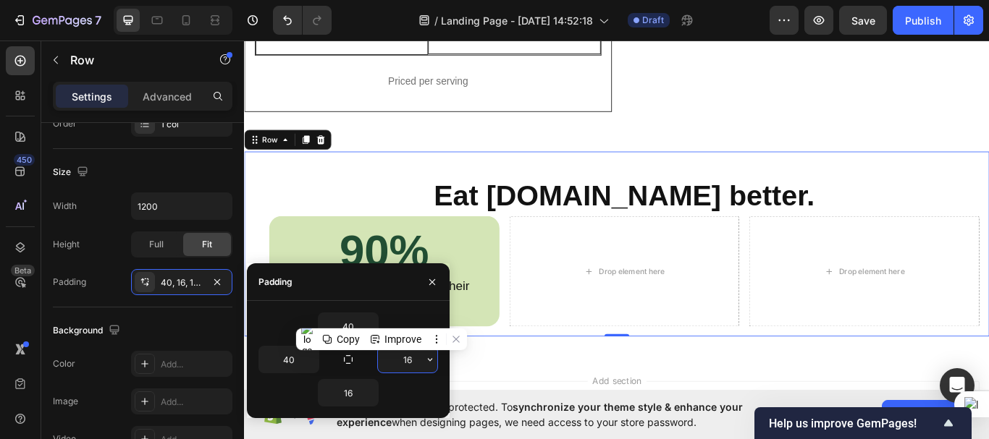
click at [421, 361] on input "16" at bounding box center [407, 360] width 59 height 26
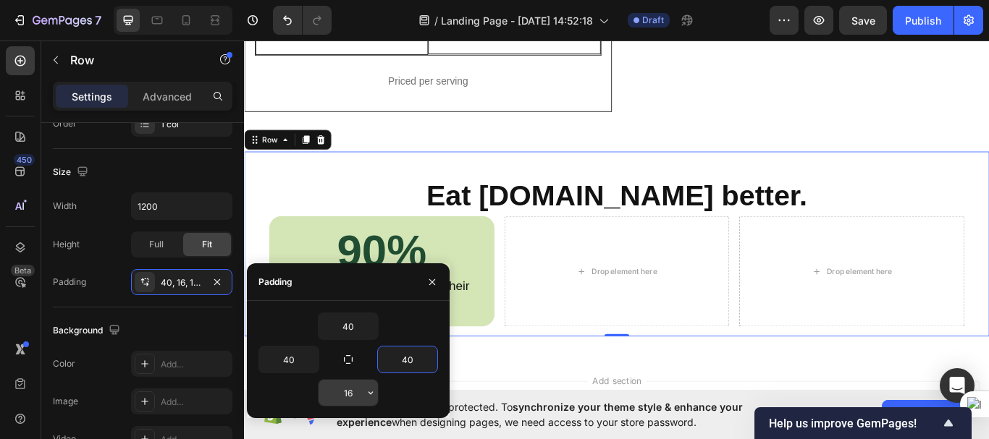
type input "40"
click at [358, 398] on input "16" at bounding box center [348, 393] width 59 height 26
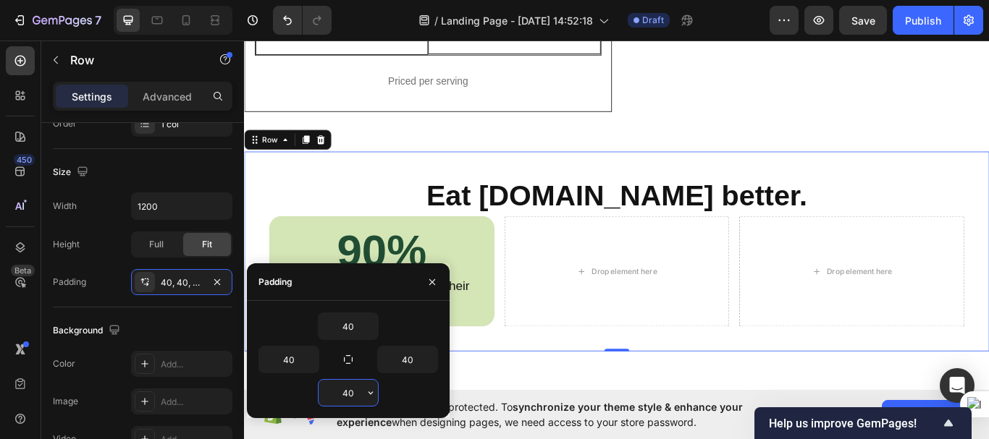
type input "40"
click at [442, 266] on div "Eat [DOMAIN_NAME] better. Heading ⁠⁠⁠⁠⁠⁠⁠ 90% Heading ⁠⁠⁠⁠⁠⁠⁠ of customers have…" at bounding box center [678, 288] width 869 height 234
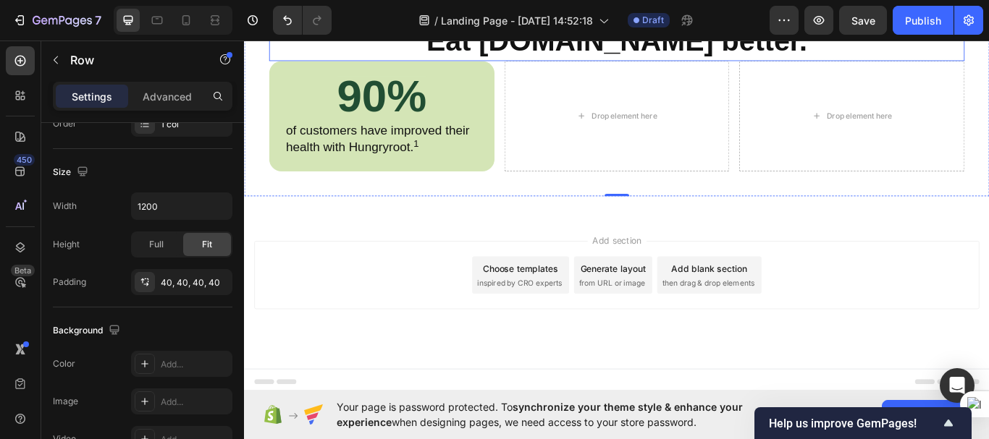
scroll to position [2938, 0]
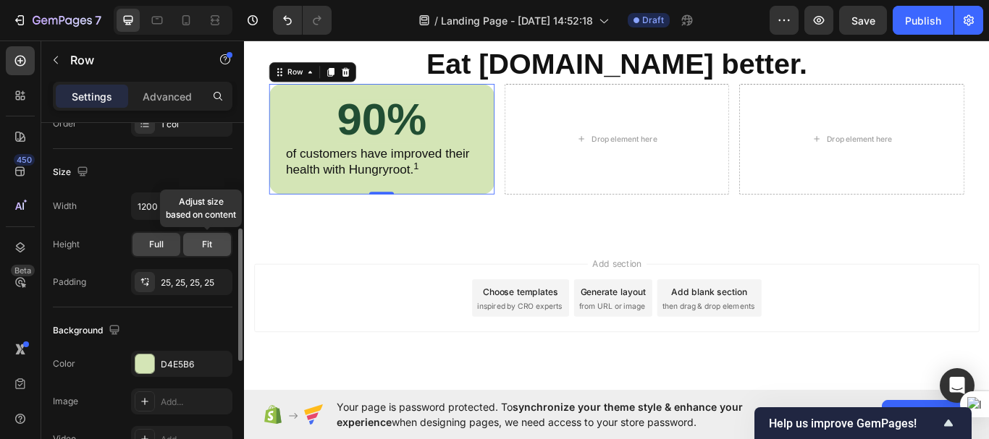
click at [211, 246] on span "Fit" at bounding box center [207, 244] width 10 height 13
click at [167, 244] on div "Full" at bounding box center [156, 244] width 48 height 23
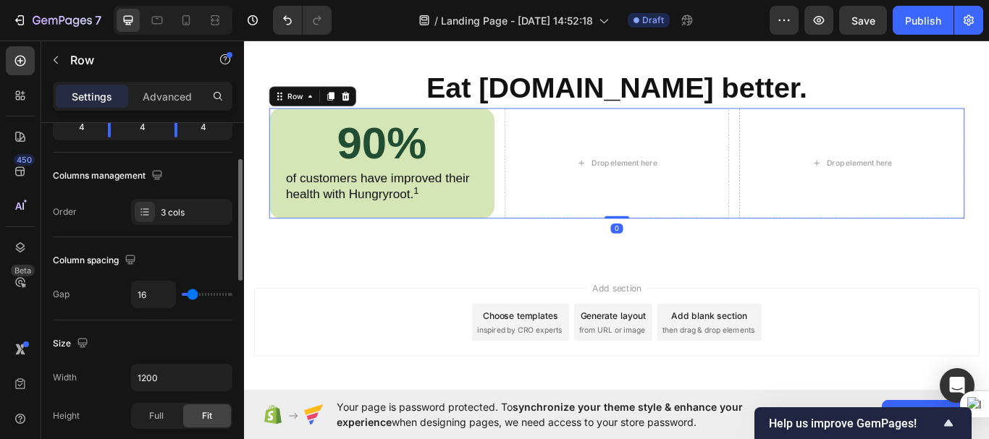
scroll to position [0, 0]
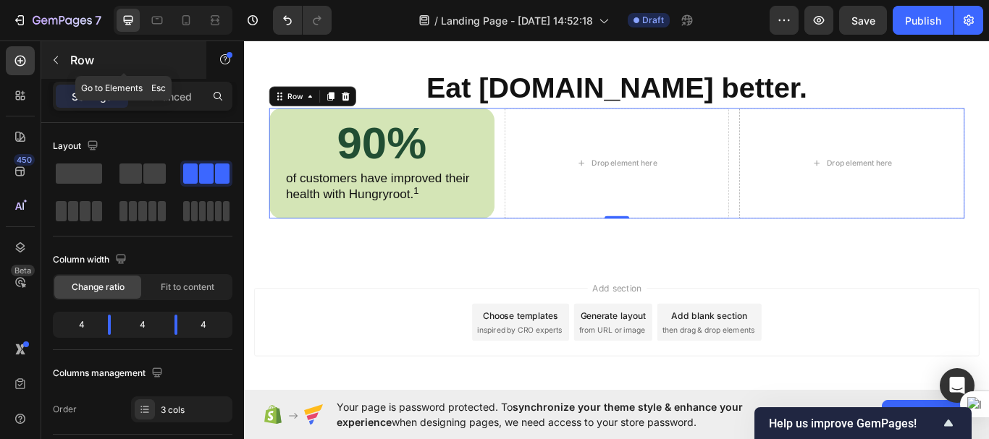
click at [59, 62] on icon "button" at bounding box center [56, 60] width 12 height 12
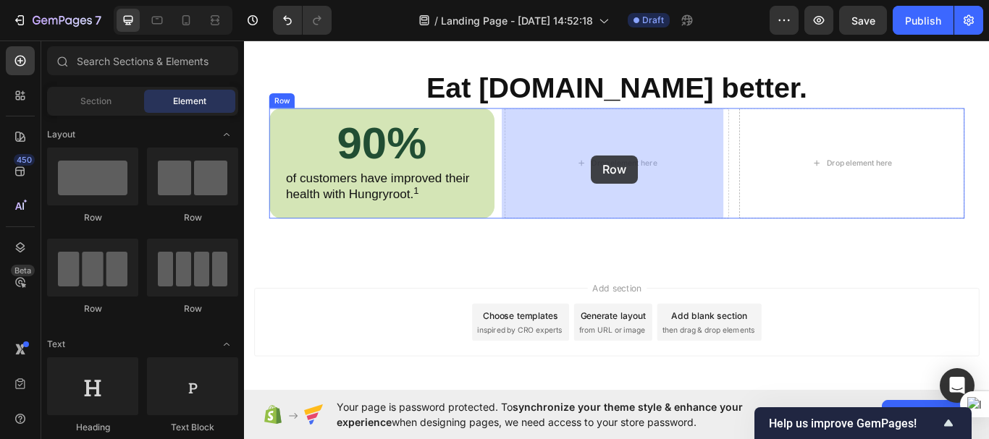
drag, startPoint x: 336, startPoint y: 228, endPoint x: 649, endPoint y: 175, distance: 317.2
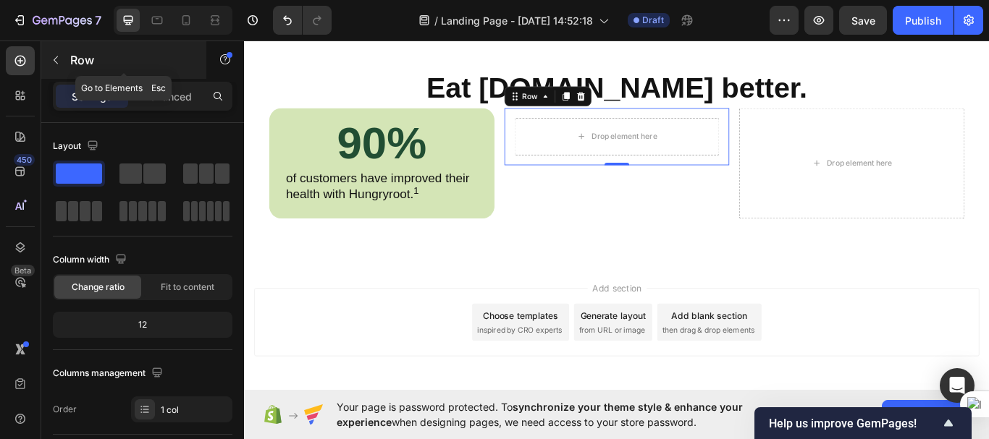
click at [51, 61] on icon "button" at bounding box center [56, 60] width 12 height 12
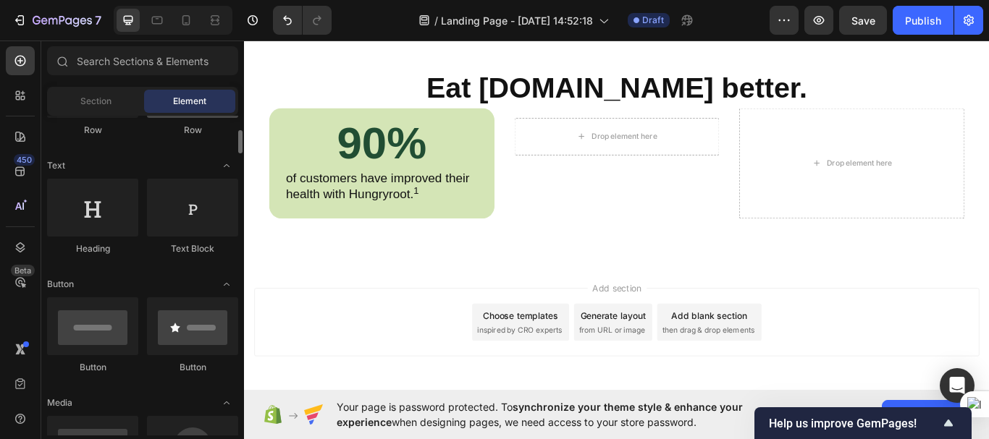
scroll to position [180, 0]
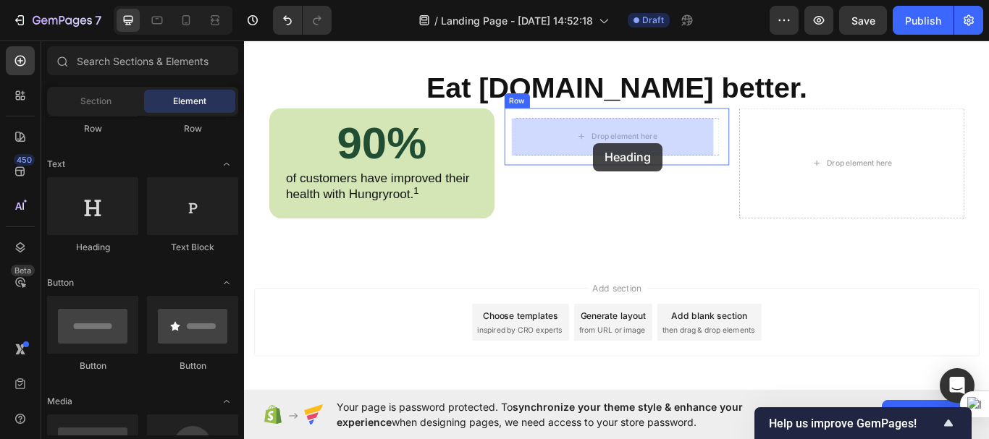
drag, startPoint x: 323, startPoint y: 230, endPoint x: 651, endPoint y: 161, distance: 335.2
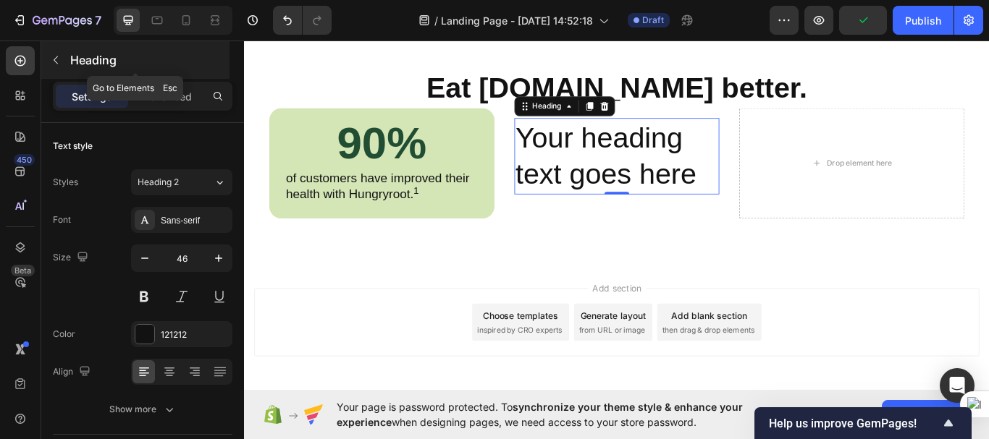
click at [58, 57] on icon "button" at bounding box center [56, 60] width 12 height 12
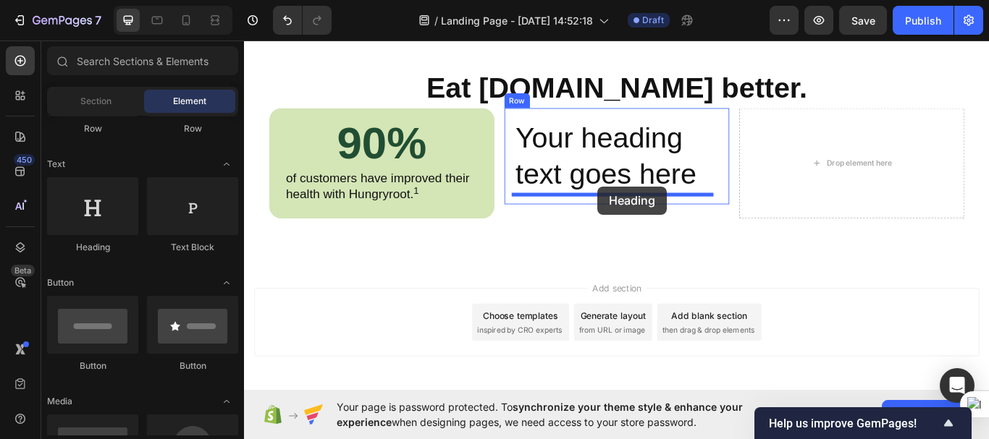
drag, startPoint x: 351, startPoint y: 263, endPoint x: 656, endPoint y: 211, distance: 309.1
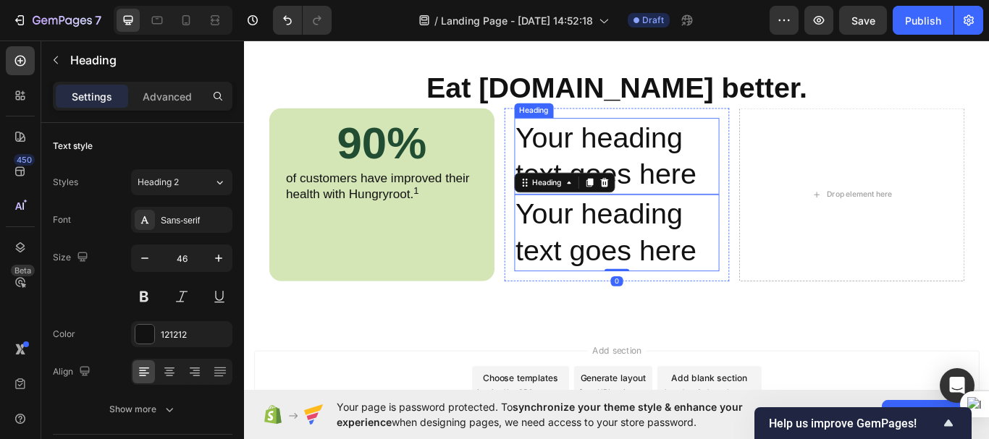
click at [656, 171] on h2 "Your heading text goes here" at bounding box center [679, 177] width 240 height 90
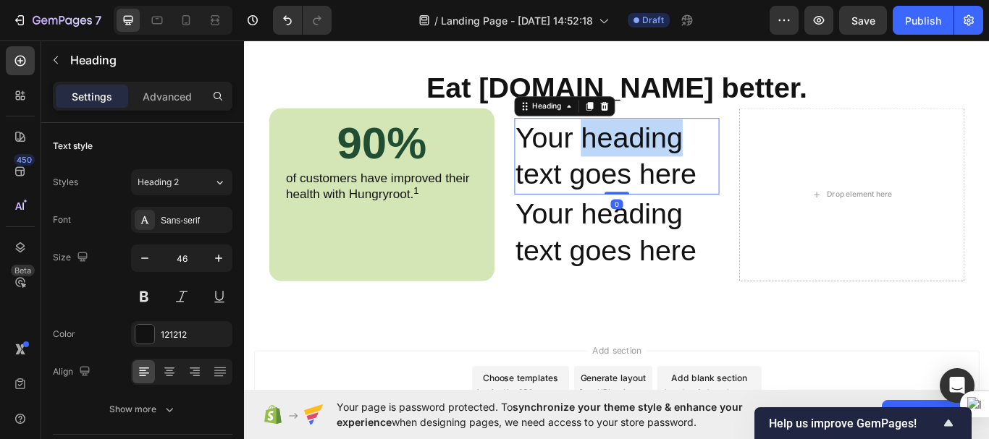
click at [656, 171] on h2 "Your heading text goes here" at bounding box center [679, 177] width 240 height 90
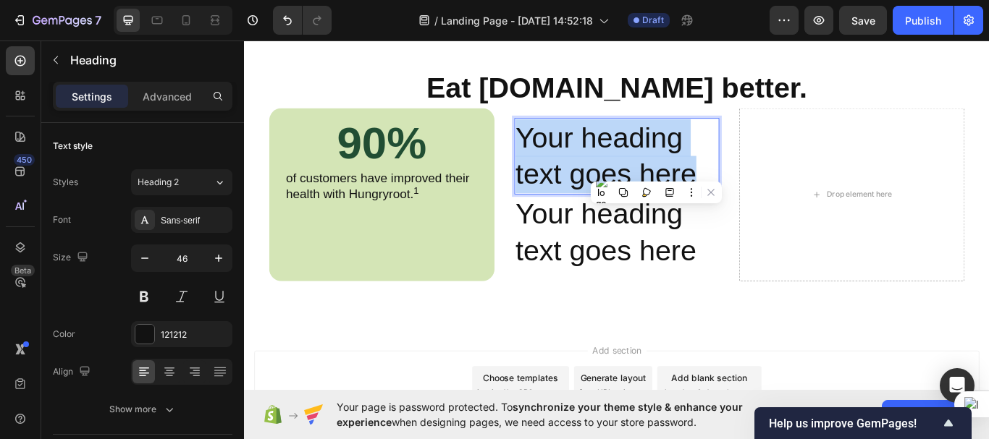
click at [656, 171] on p "Your heading text goes here" at bounding box center [678, 176] width 237 height 87
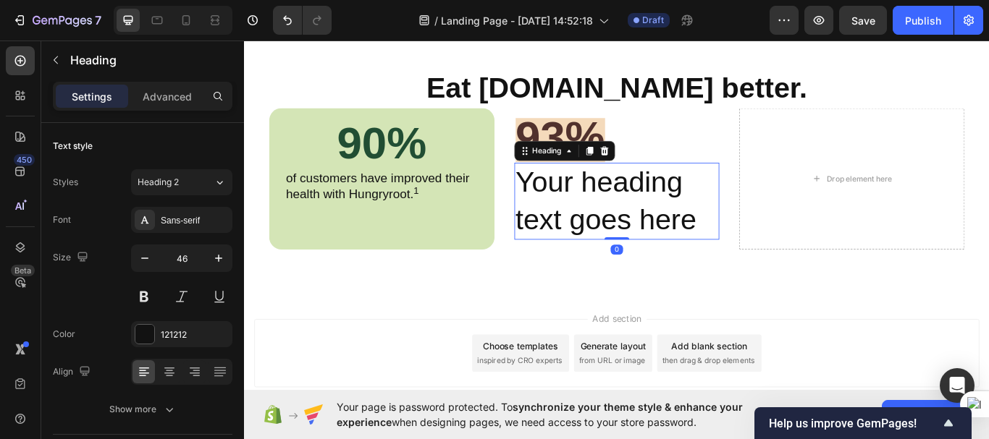
click at [593, 209] on h2 "Your heading text goes here" at bounding box center [679, 229] width 240 height 90
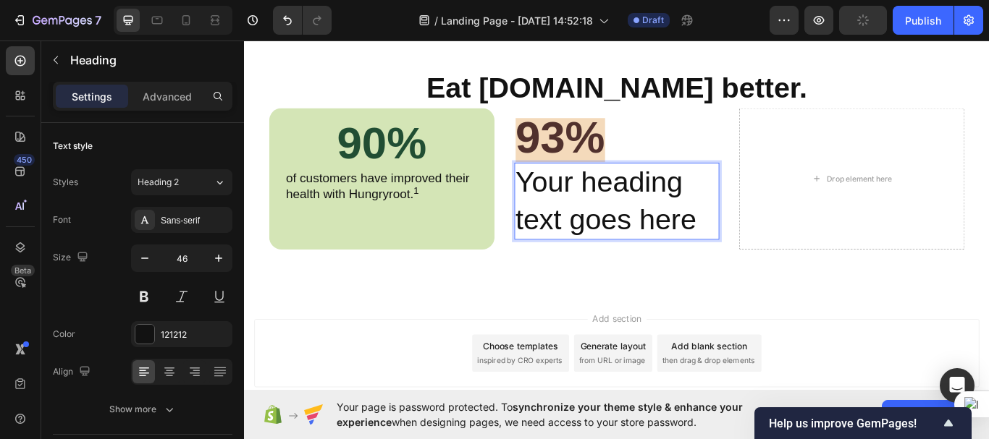
click at [593, 209] on p "Your heading text goes here" at bounding box center [678, 228] width 237 height 87
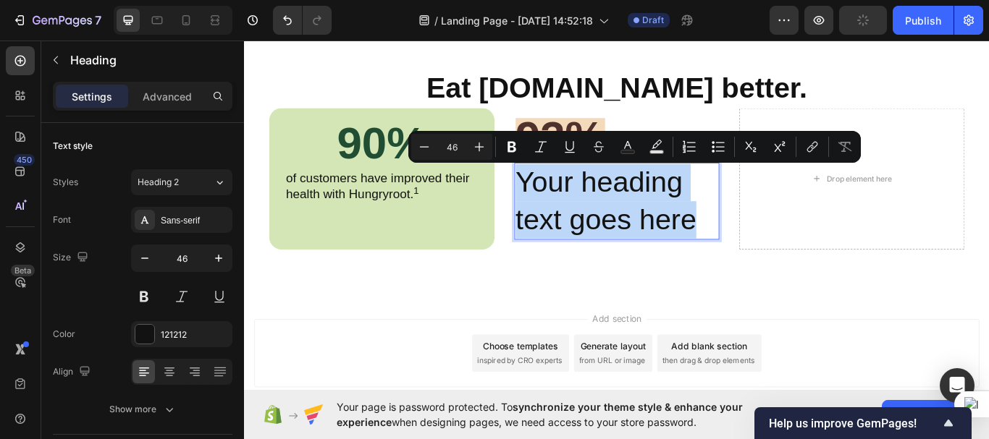
click at [593, 209] on p "Your heading text goes here" at bounding box center [678, 228] width 237 height 87
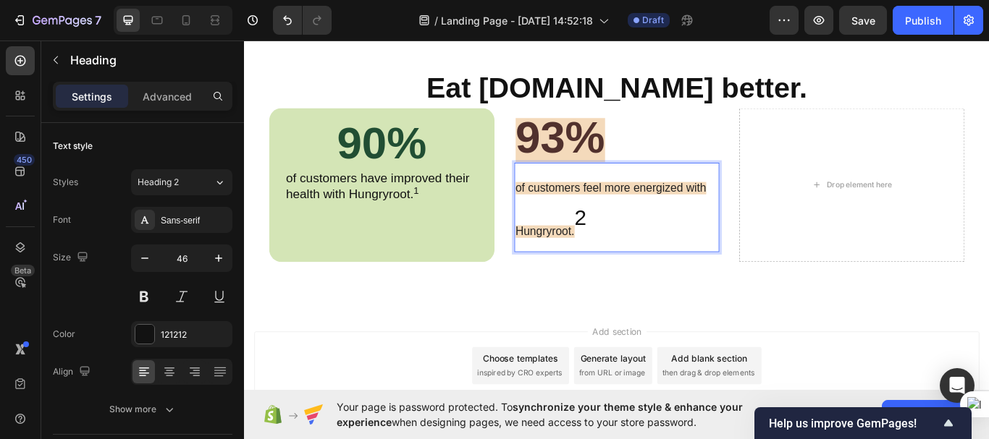
click at [587, 244] on p "of customers feel more energized with Hungryroot. 2" at bounding box center [678, 235] width 237 height 101
click at [144, 258] on icon "button" at bounding box center [145, 258] width 14 height 14
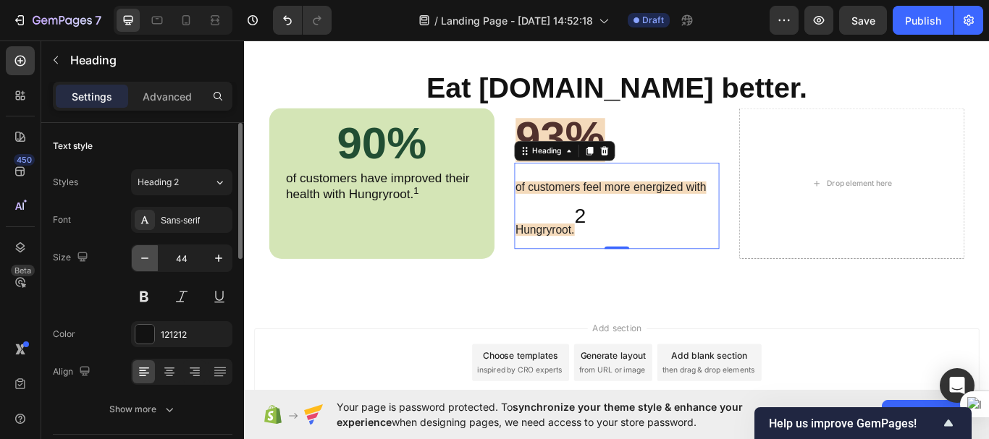
click at [144, 258] on icon "button" at bounding box center [145, 258] width 14 height 14
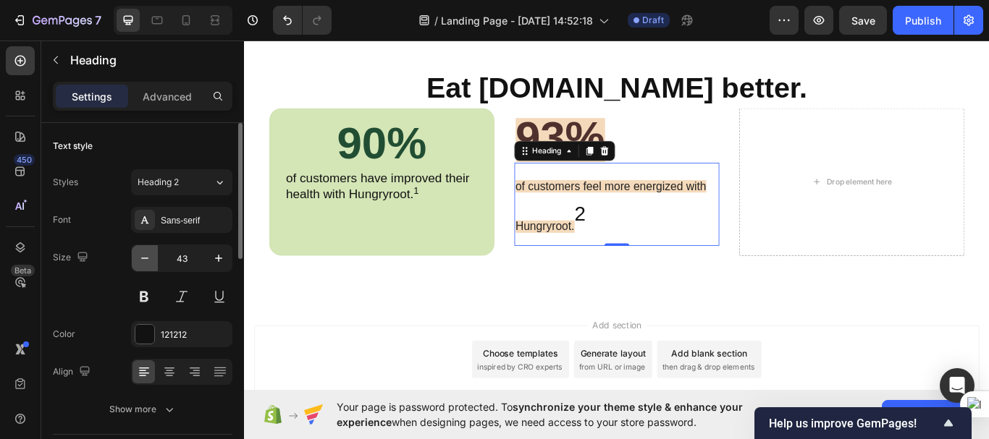
click at [144, 258] on icon "button" at bounding box center [145, 258] width 14 height 14
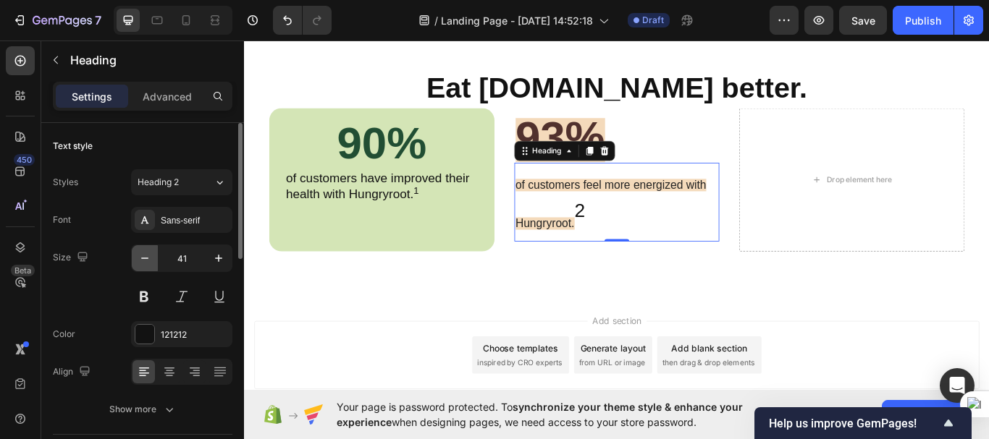
click at [144, 258] on icon "button" at bounding box center [145, 258] width 14 height 14
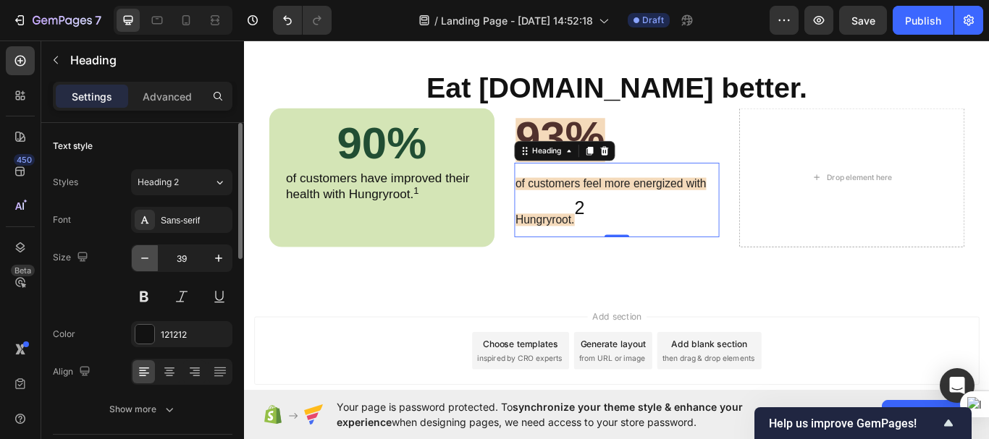
click at [144, 258] on icon "button" at bounding box center [145, 258] width 14 height 14
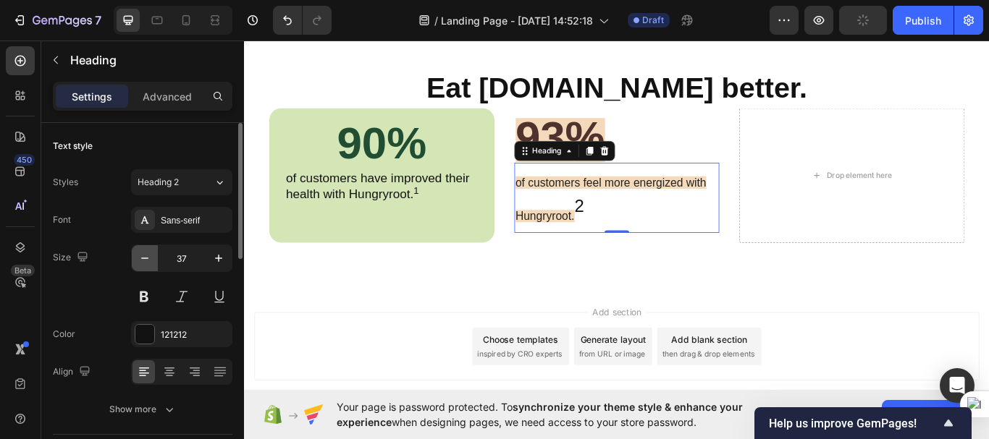
click at [144, 258] on icon "button" at bounding box center [145, 258] width 14 height 14
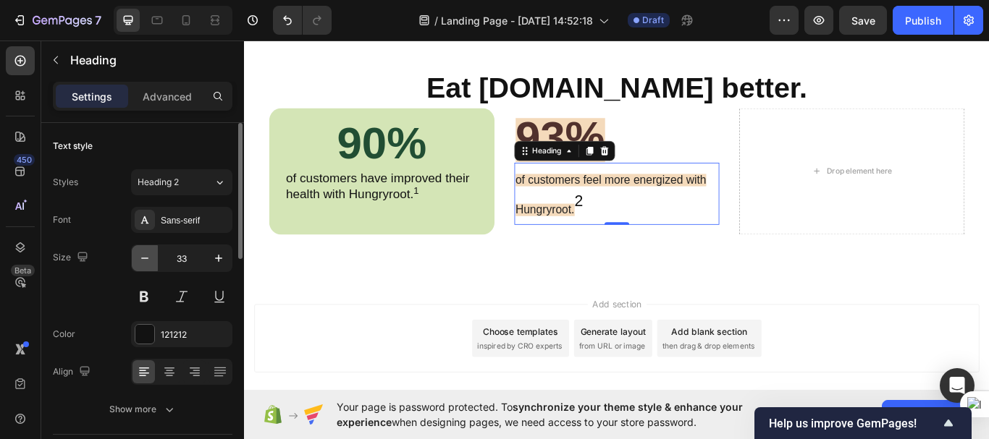
click at [144, 258] on icon "button" at bounding box center [145, 258] width 14 height 14
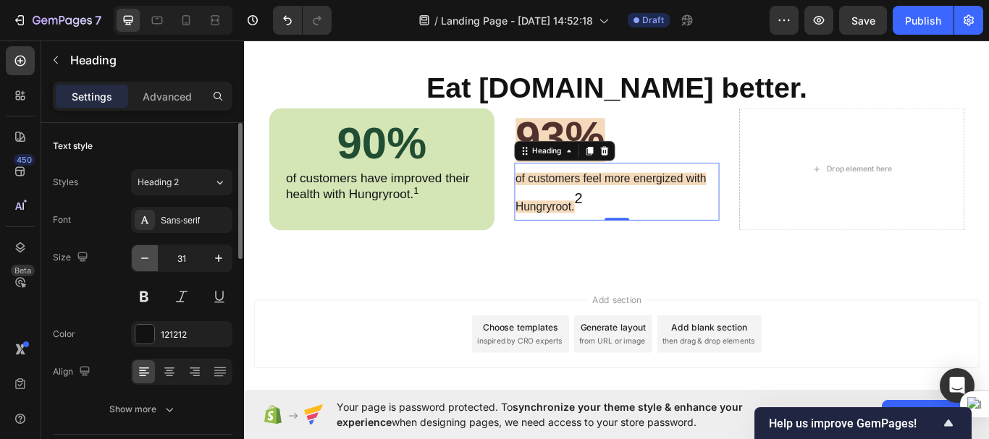
click at [144, 258] on icon "button" at bounding box center [145, 258] width 14 height 14
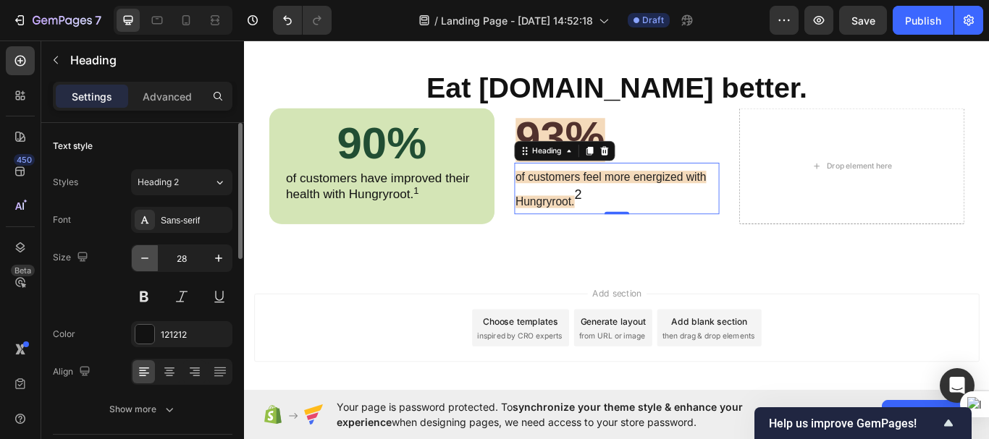
click at [144, 258] on icon "button" at bounding box center [145, 258] width 14 height 14
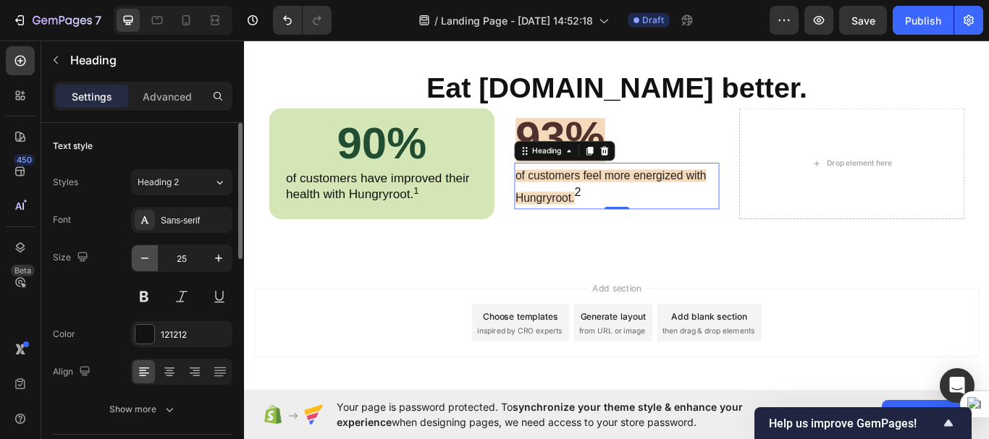
click at [144, 258] on icon "button" at bounding box center [145, 258] width 14 height 14
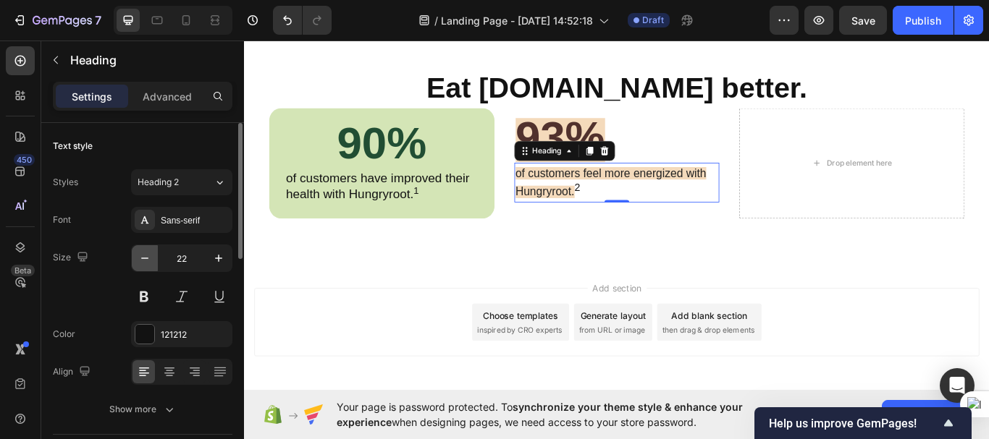
type input "21"
click at [583, 198] on span "of customers feel more energized with Hungryroot." at bounding box center [671, 206] width 222 height 35
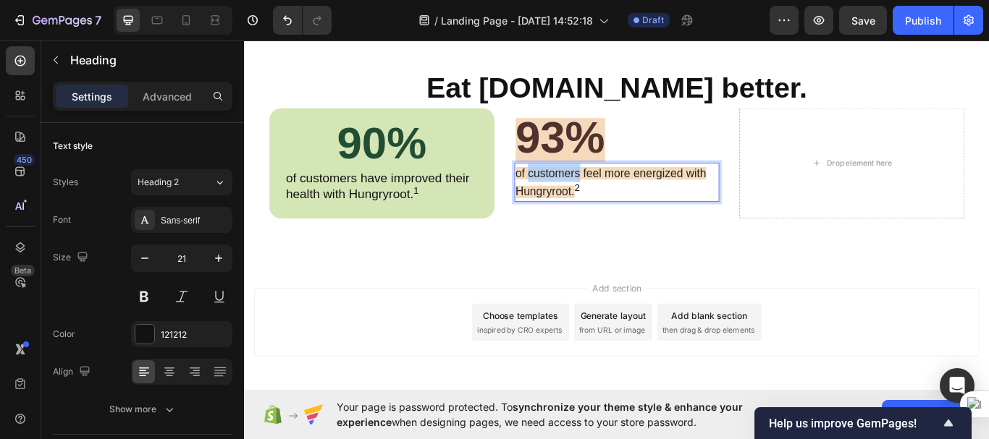
click at [583, 198] on span "of customers feel more energized with Hungryroot." at bounding box center [671, 206] width 222 height 35
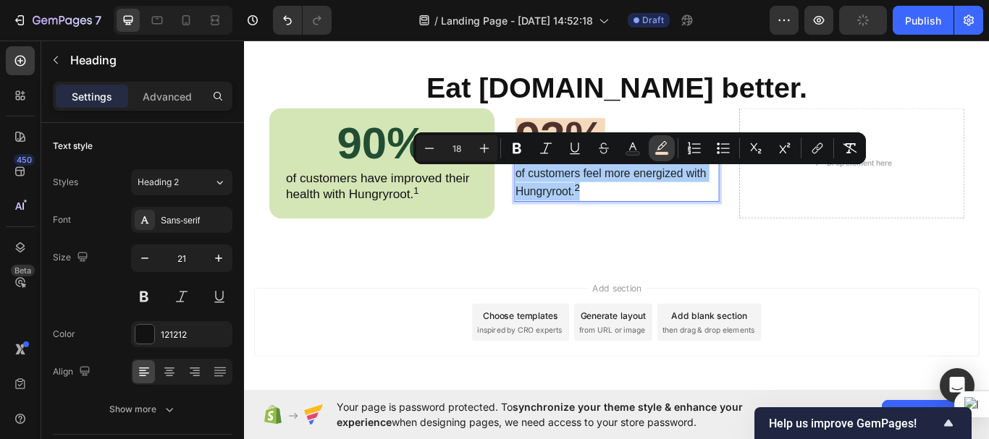
click at [664, 152] on rect "Editor contextual toolbar" at bounding box center [662, 154] width 14 height 4
type input "F4DABB"
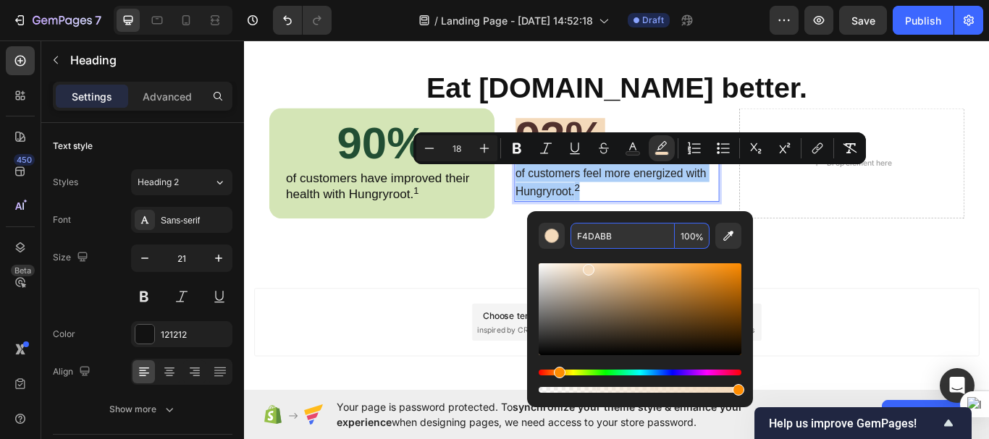
click at [694, 242] on input "100" at bounding box center [692, 236] width 35 height 26
type input "0"
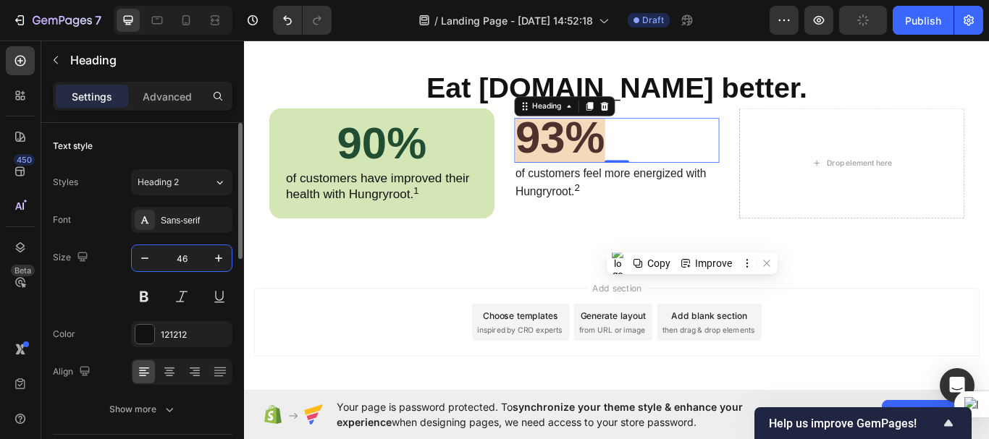
click at [183, 258] on input "46" at bounding box center [182, 258] width 48 height 26
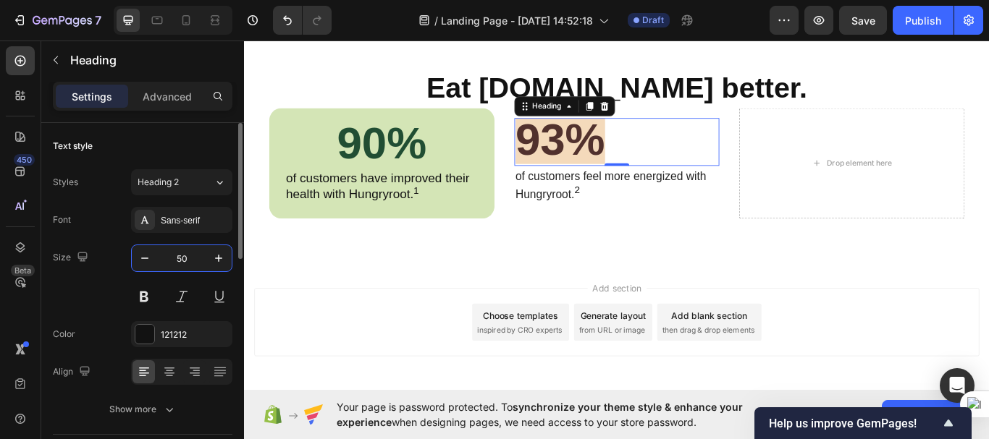
click at [183, 258] on input "50" at bounding box center [182, 258] width 48 height 26
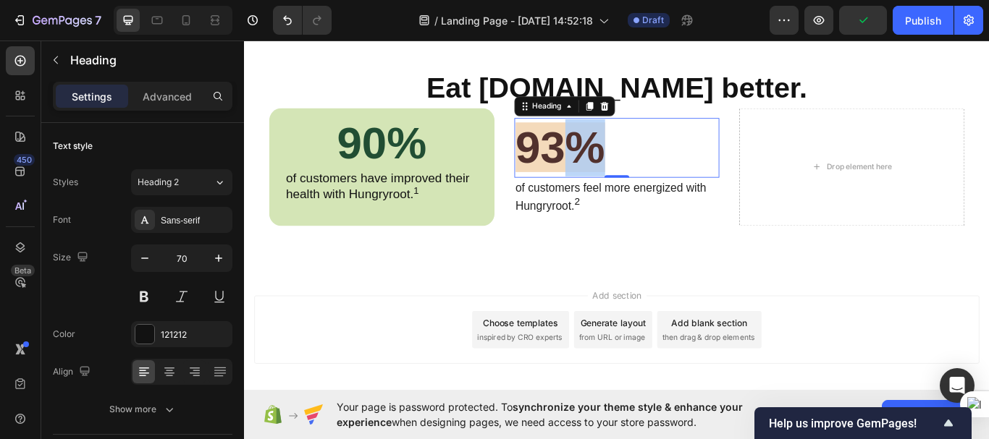
click at [602, 157] on strong "93%" at bounding box center [612, 166] width 104 height 58
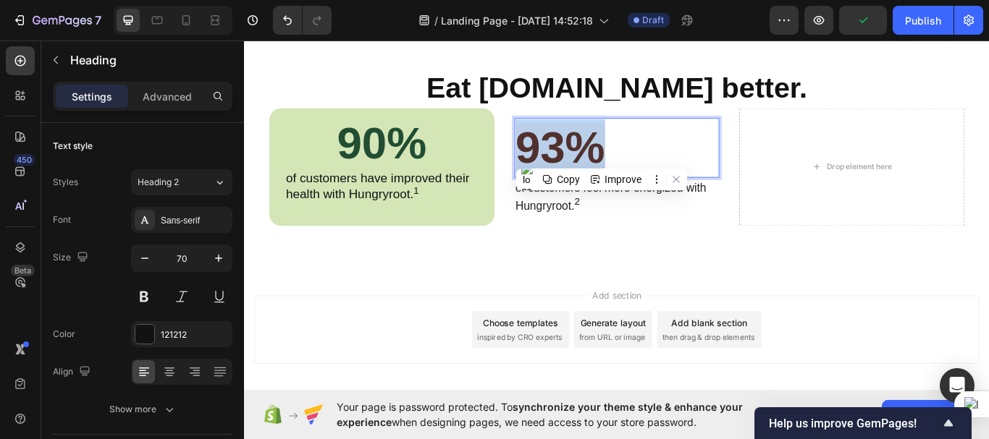
click at [602, 157] on strong "93%" at bounding box center [612, 166] width 104 height 58
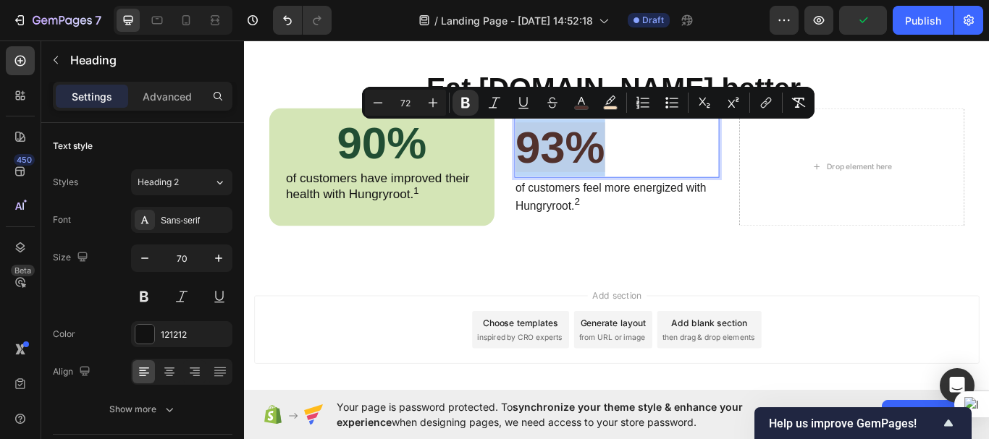
click at [602, 157] on strong "93%" at bounding box center [612, 166] width 104 height 58
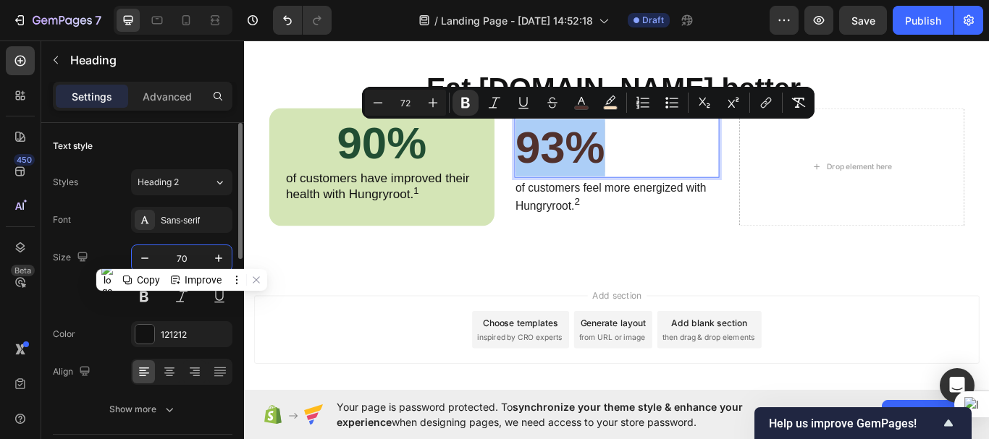
click at [193, 254] on input "70" at bounding box center [182, 258] width 48 height 26
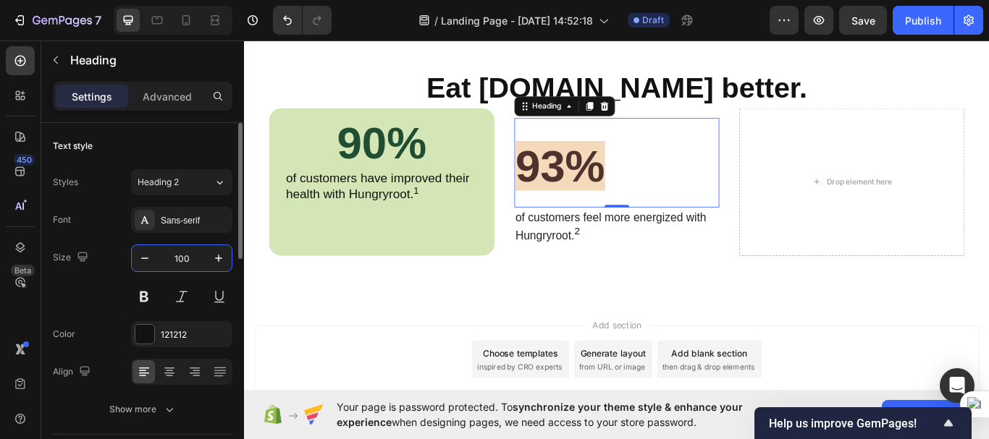
type input "100"
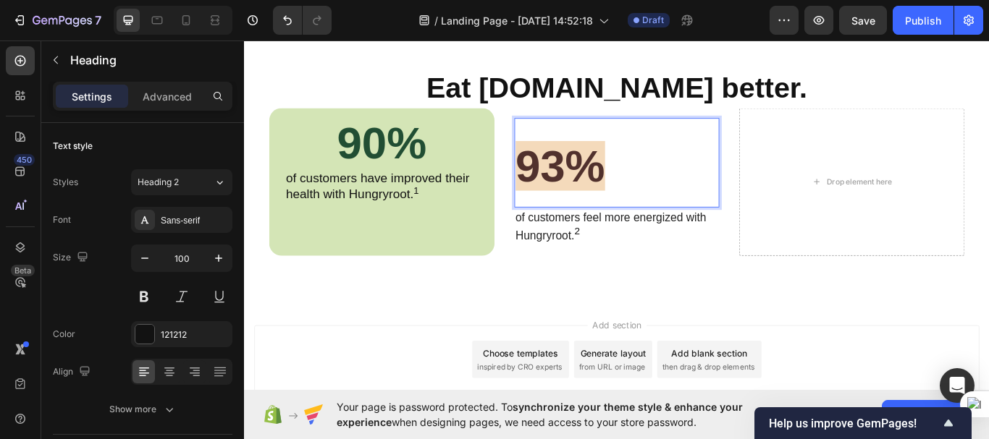
click at [654, 172] on strong "93%" at bounding box center [612, 188] width 104 height 58
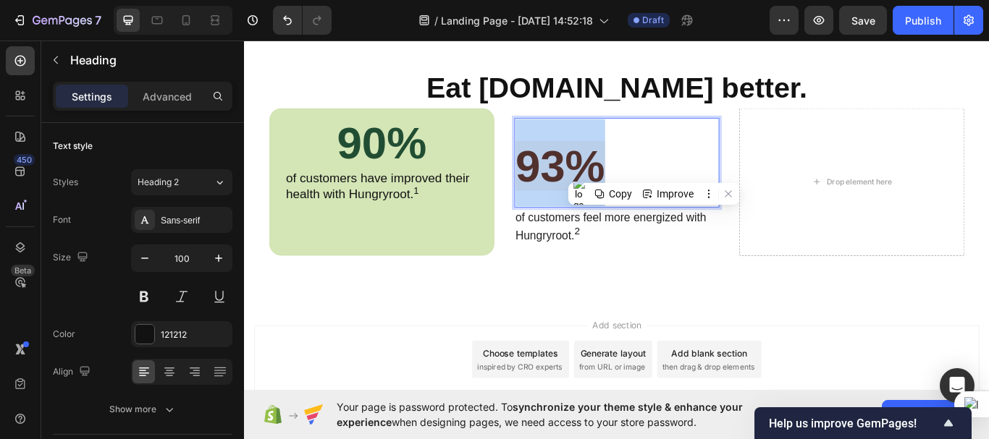
click at [654, 172] on strong "93%" at bounding box center [612, 188] width 104 height 58
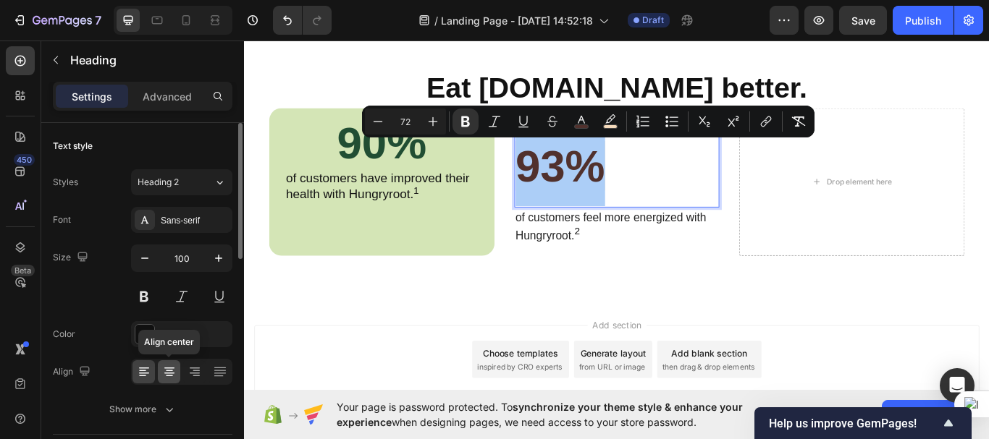
click at [175, 369] on icon at bounding box center [169, 372] width 14 height 14
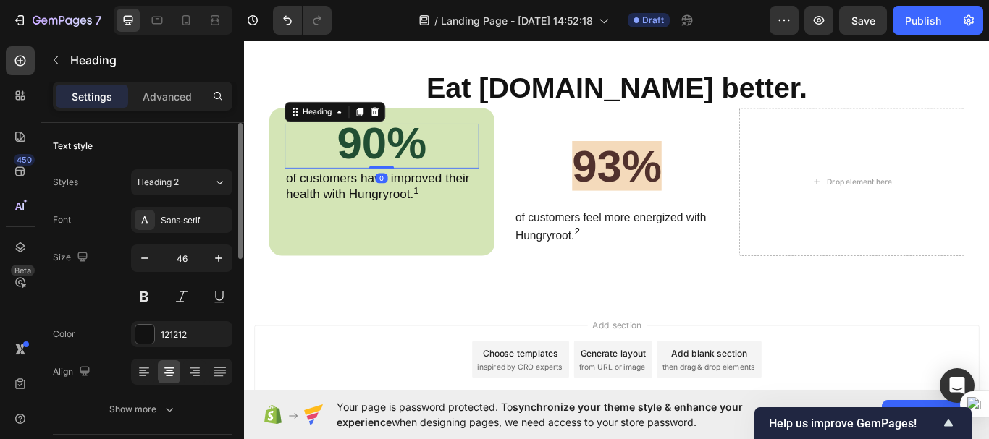
click at [458, 174] on p "⁠⁠⁠⁠⁠⁠⁠ 90%" at bounding box center [404, 165] width 224 height 50
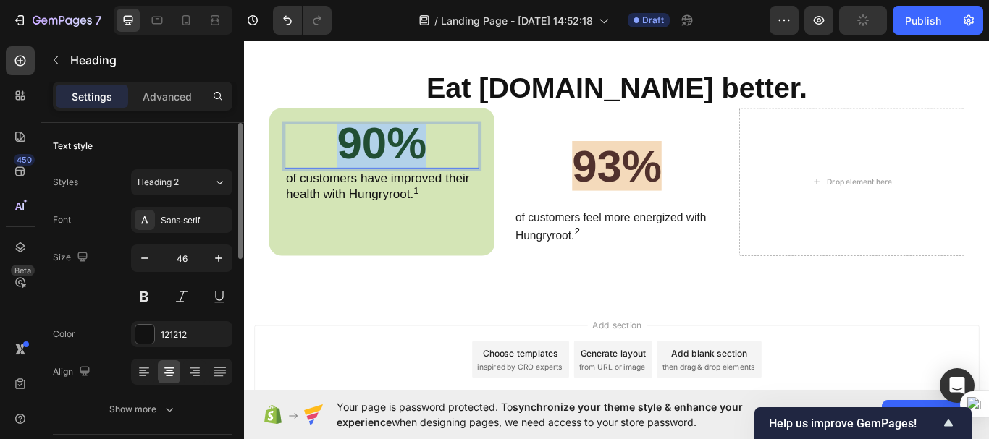
click at [458, 174] on p "90%" at bounding box center [404, 165] width 224 height 50
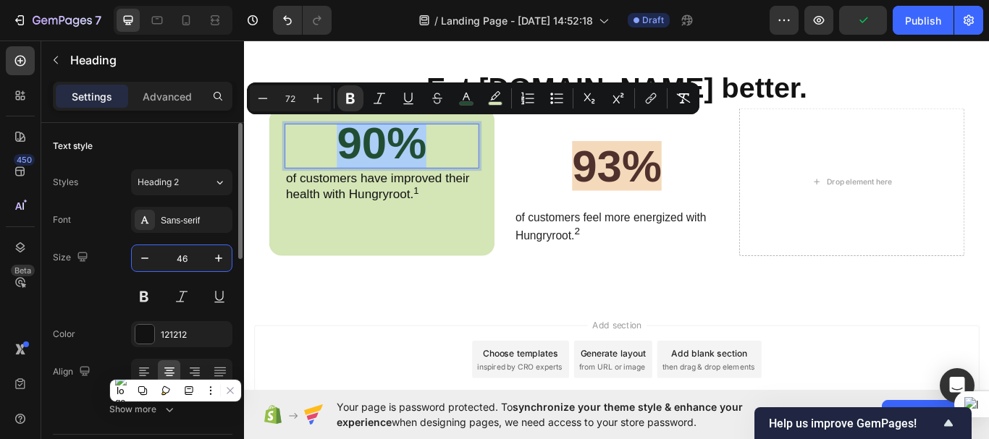
click at [185, 256] on input "46" at bounding box center [182, 258] width 48 height 26
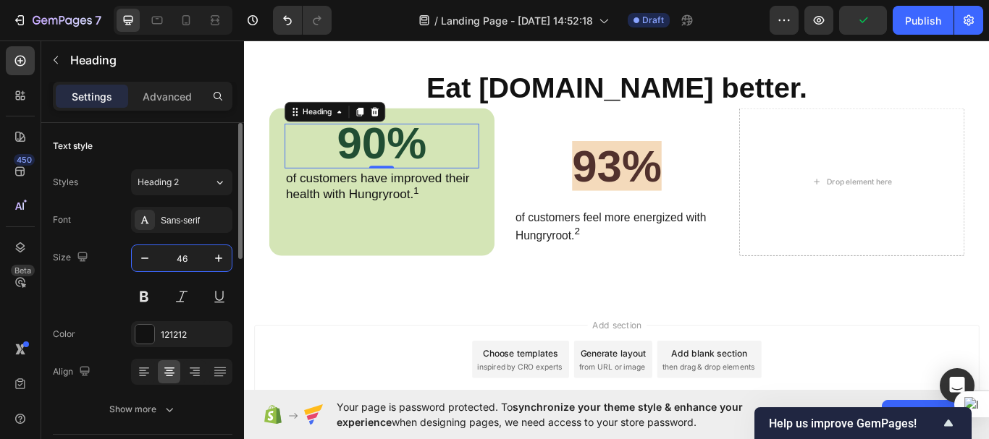
click at [185, 256] on input "46" at bounding box center [182, 258] width 48 height 26
click at [144, 374] on icon at bounding box center [144, 372] width 14 height 14
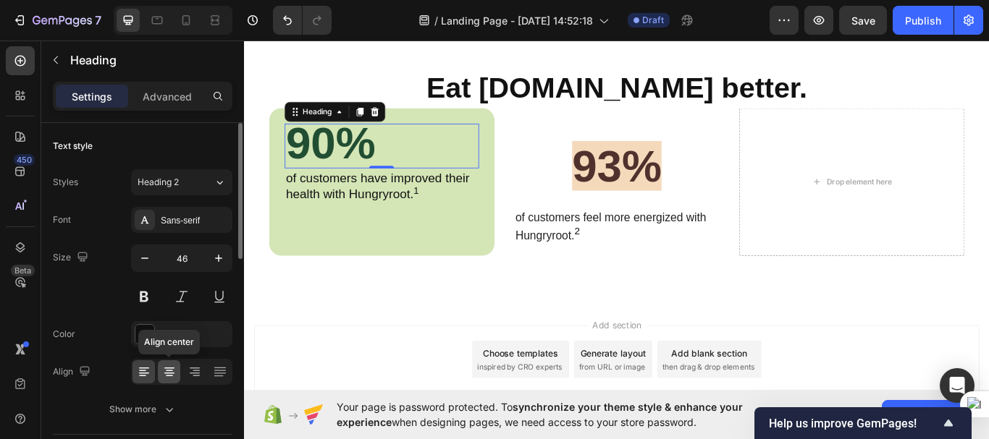
click at [168, 371] on icon at bounding box center [169, 371] width 7 height 1
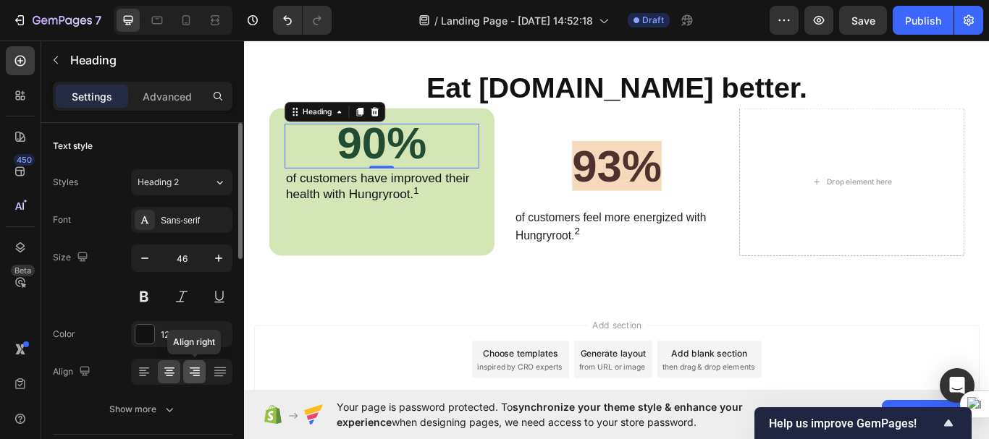
click at [198, 371] on icon at bounding box center [196, 371] width 7 height 1
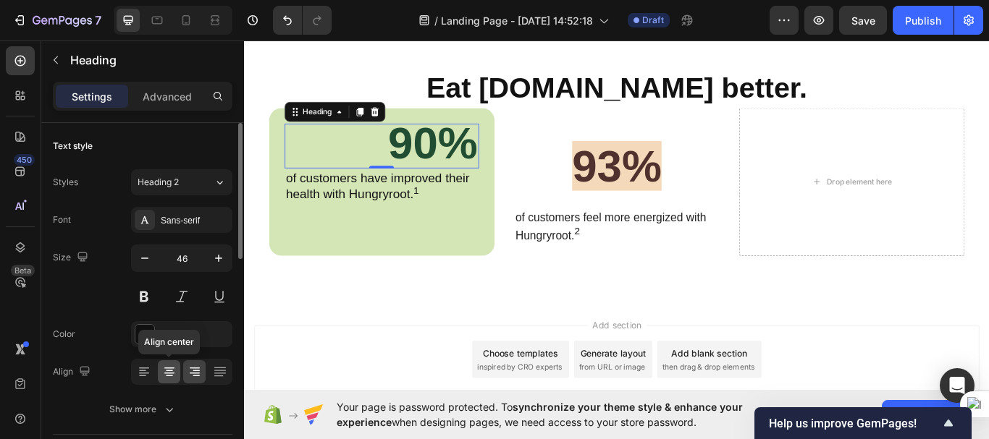
click at [165, 376] on icon at bounding box center [169, 372] width 14 height 14
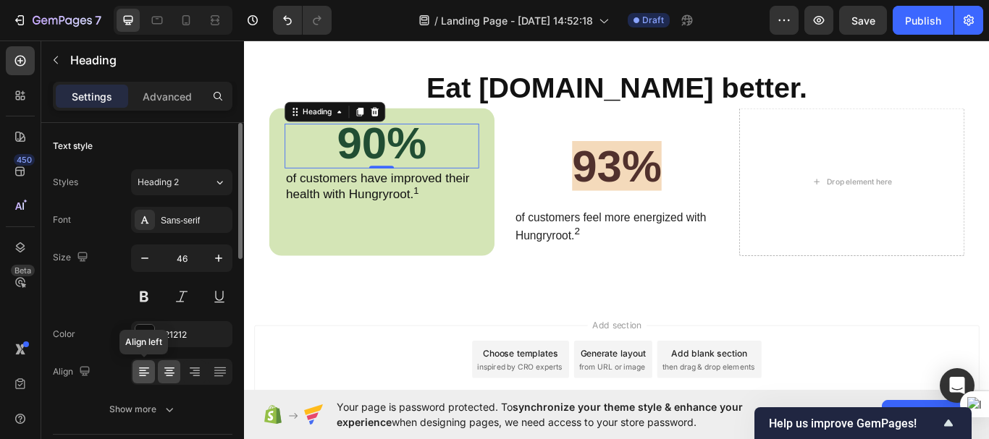
click at [143, 376] on icon at bounding box center [142, 376] width 7 height 1
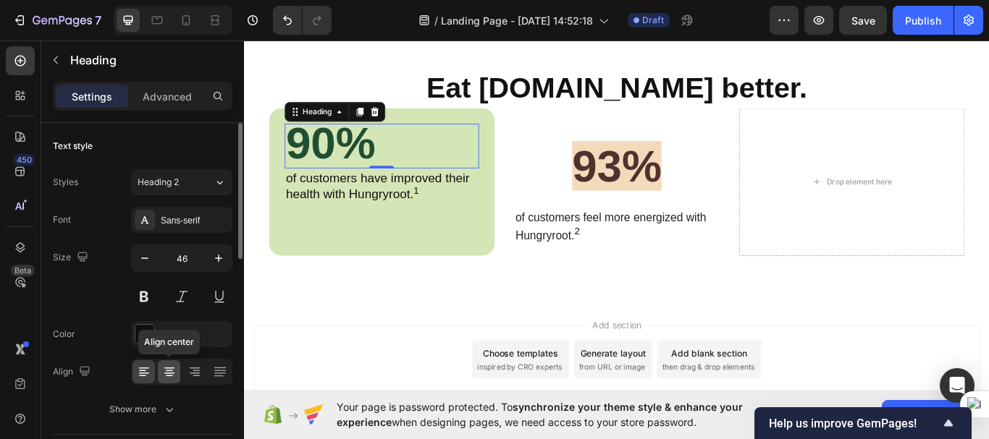
click at [173, 374] on icon at bounding box center [169, 373] width 10 height 1
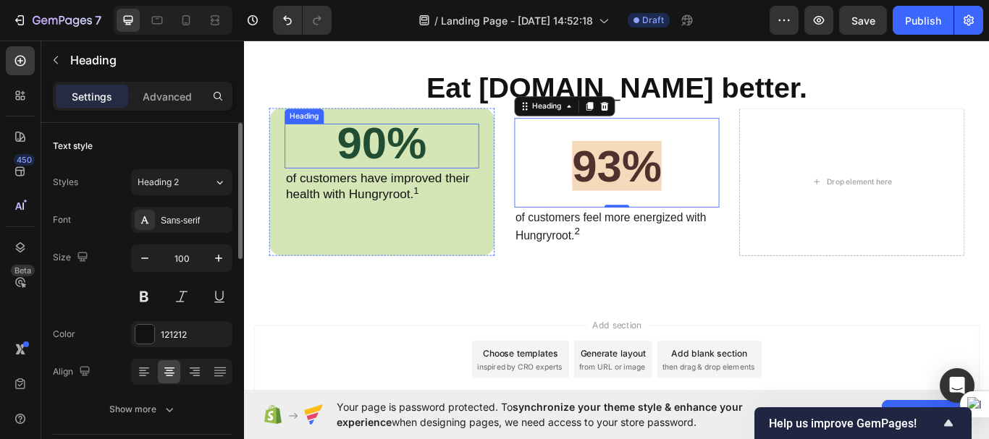
click at [404, 161] on strong "90%" at bounding box center [404, 161] width 104 height 58
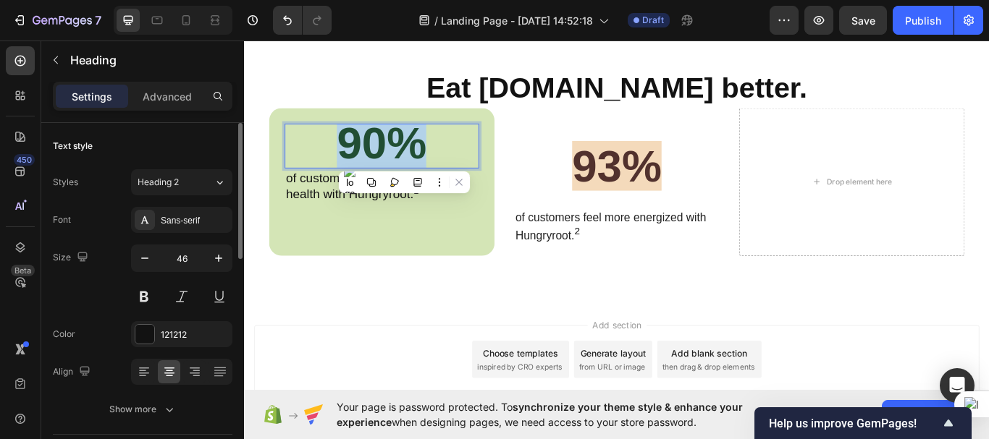
click at [404, 161] on strong "90%" at bounding box center [404, 161] width 104 height 58
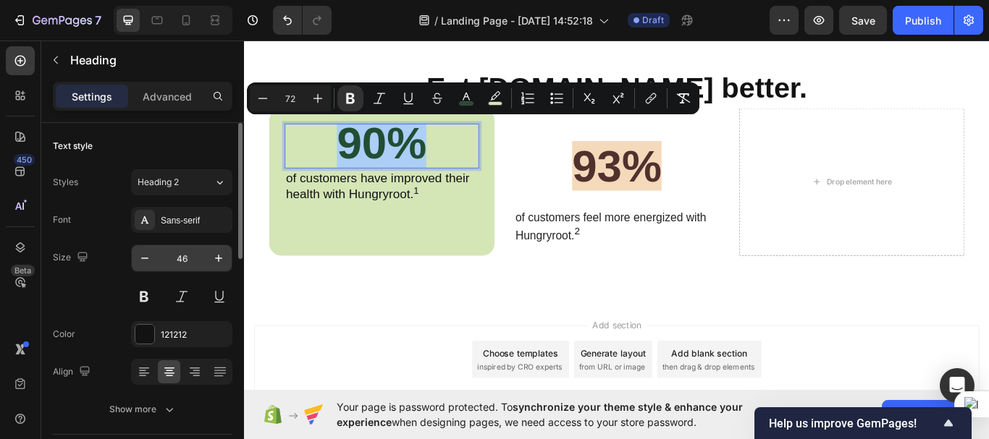
click at [190, 254] on input "46" at bounding box center [182, 258] width 48 height 26
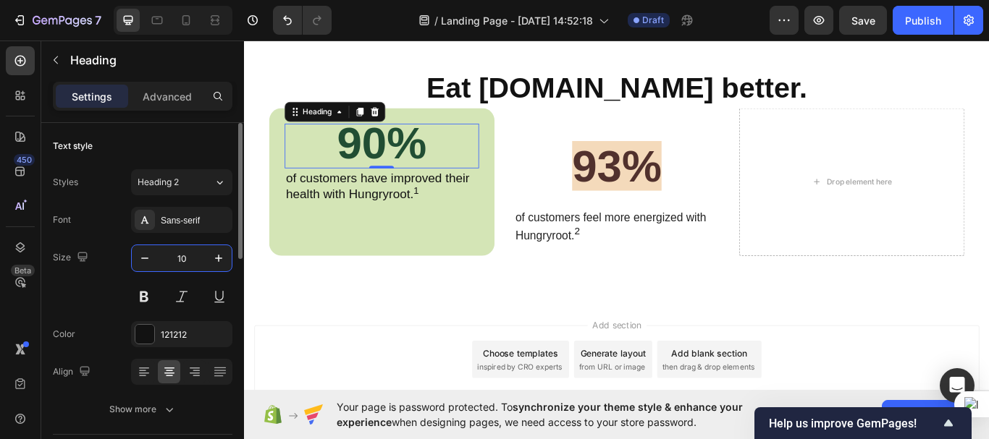
type input "100"
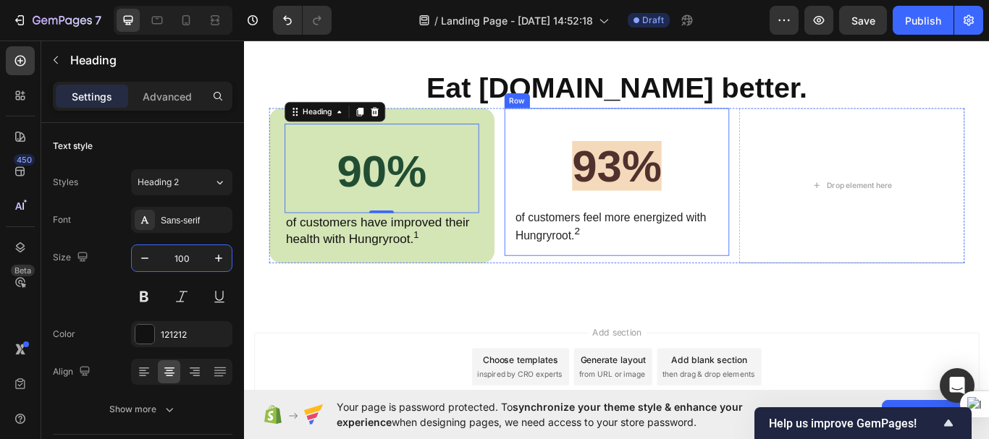
click at [552, 227] on div "⁠⁠⁠⁠⁠⁠⁠ 93% Heading ⁠⁠⁠⁠⁠⁠⁠ of customers feel more energized with Hungryroot. 2…" at bounding box center [678, 206] width 263 height 173
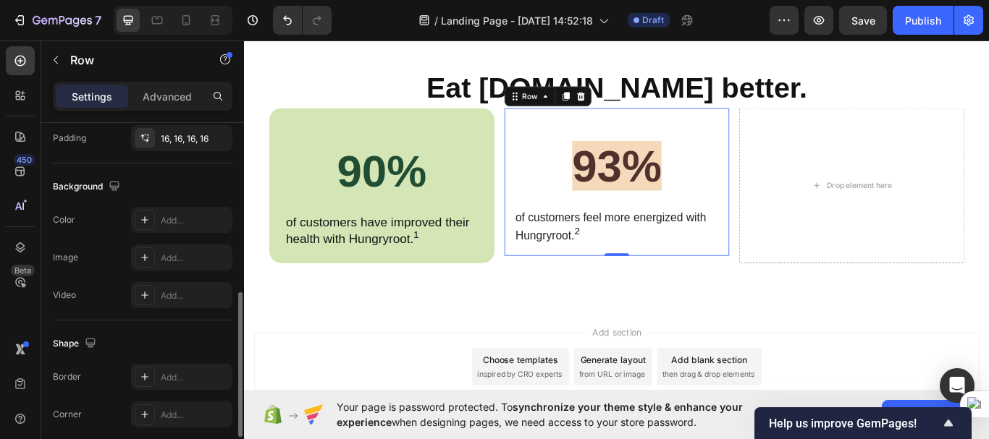
scroll to position [427, 0]
click at [166, 214] on div "Add..." at bounding box center [181, 223] width 101 height 26
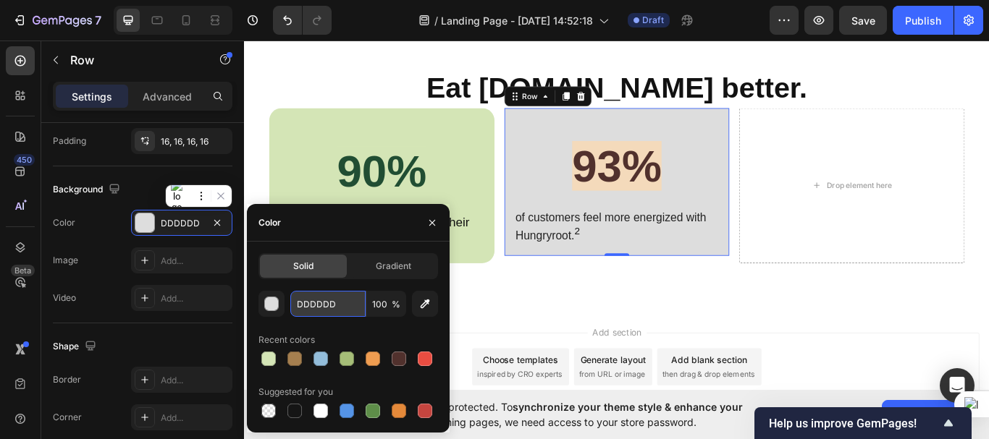
click at [323, 309] on input "DDDDDD" at bounding box center [327, 304] width 75 height 26
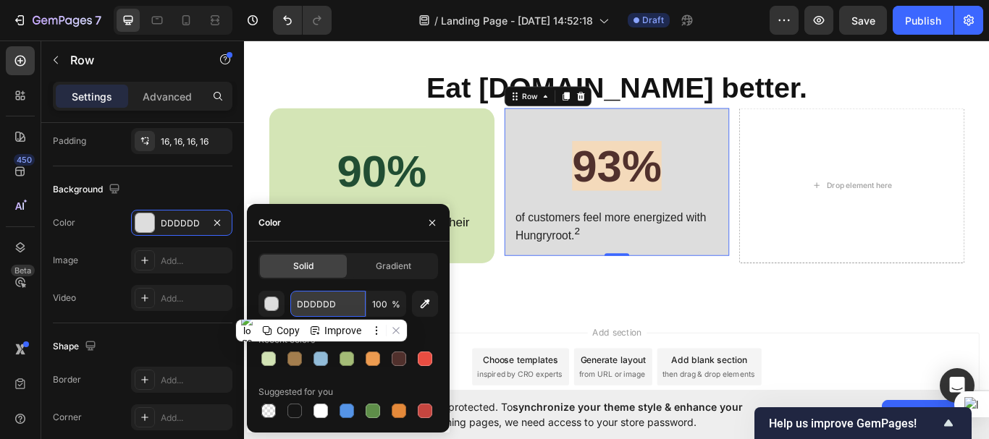
click at [323, 309] on input "DDDDDD" at bounding box center [327, 304] width 75 height 26
paste input "F4DABB"
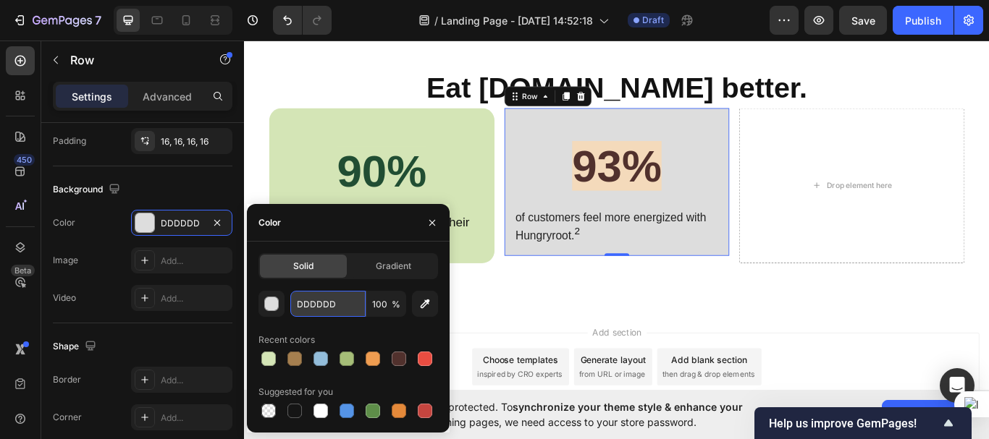
type input "F4DABB"
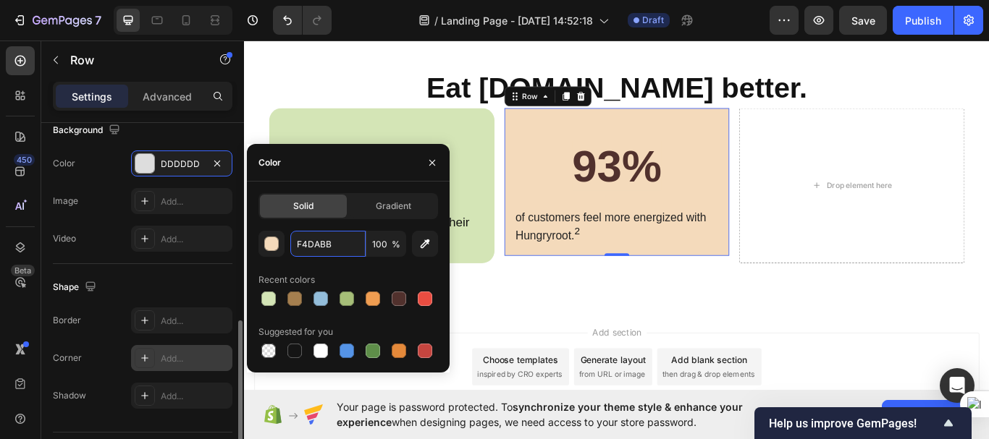
scroll to position [487, 0]
click at [161, 359] on div "Add..." at bounding box center [195, 358] width 68 height 13
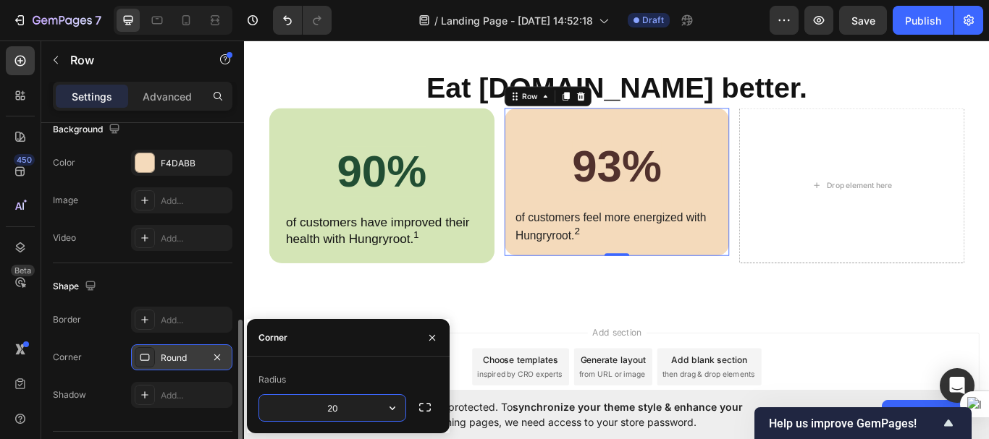
type input "20"
click at [762, 335] on div "Eat [DOMAIN_NAME] better. Heading ⁠⁠⁠⁠⁠⁠⁠ 90% Heading ⁠⁠⁠⁠⁠⁠⁠ of customers have…" at bounding box center [678, 188] width 869 height 332
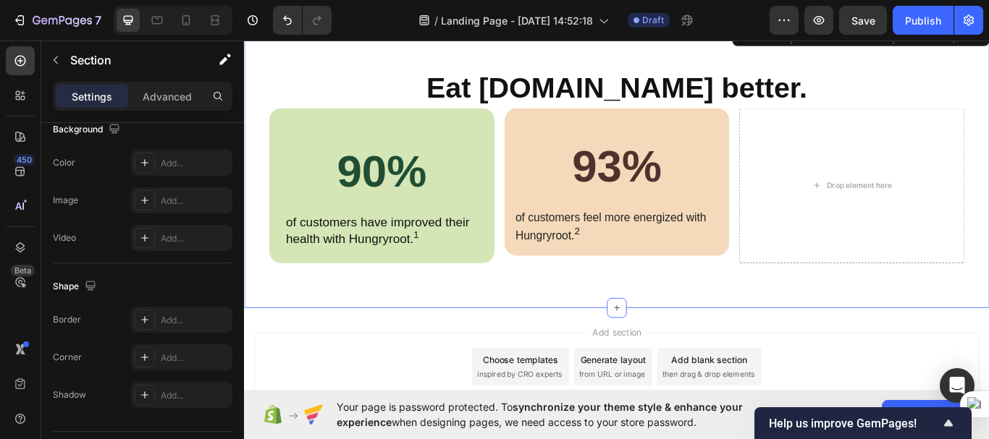
scroll to position [0, 0]
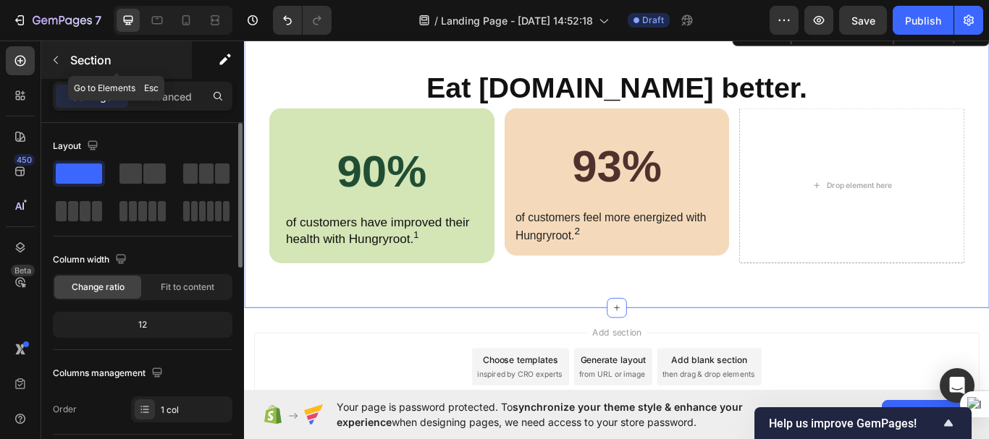
click at [56, 58] on icon "button" at bounding box center [56, 60] width 4 height 8
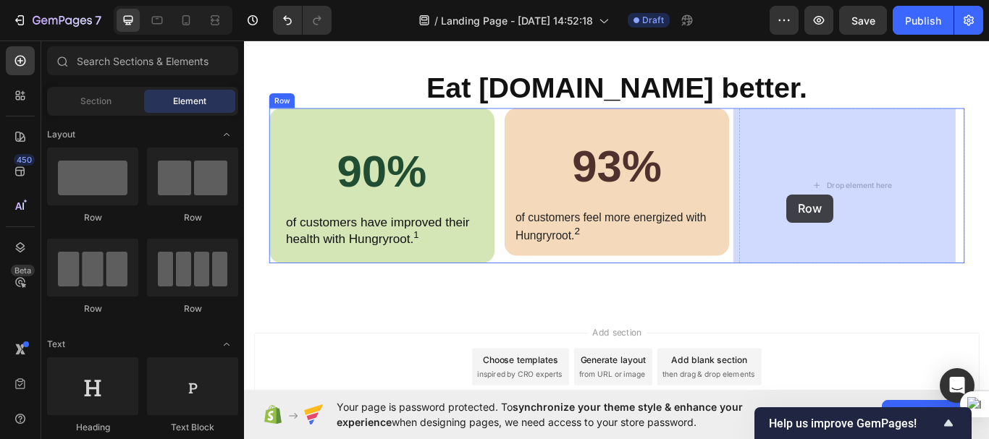
drag, startPoint x: 330, startPoint y: 232, endPoint x: 877, endPoint y: 221, distance: 546.7
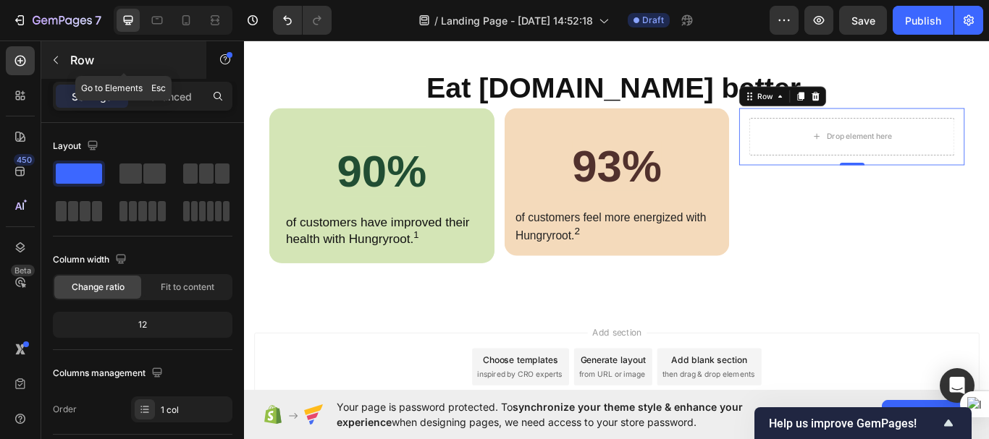
click at [56, 53] on button "button" at bounding box center [55, 60] width 23 height 23
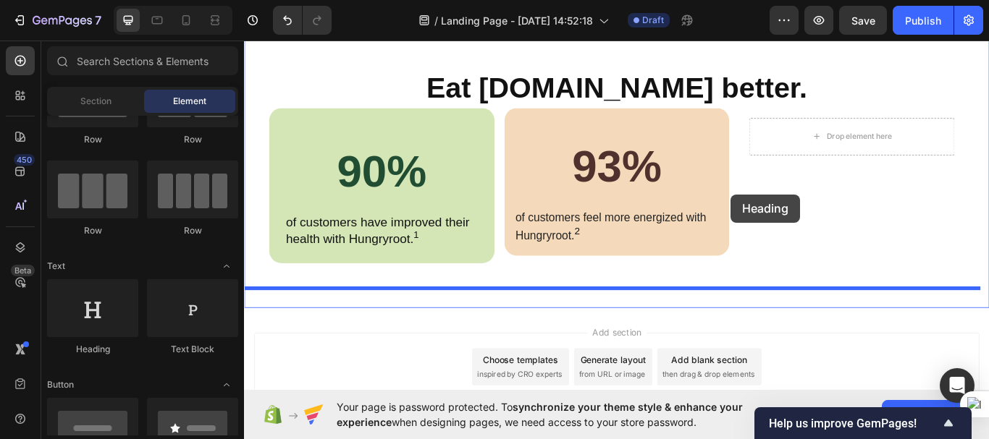
scroll to position [2966, 0]
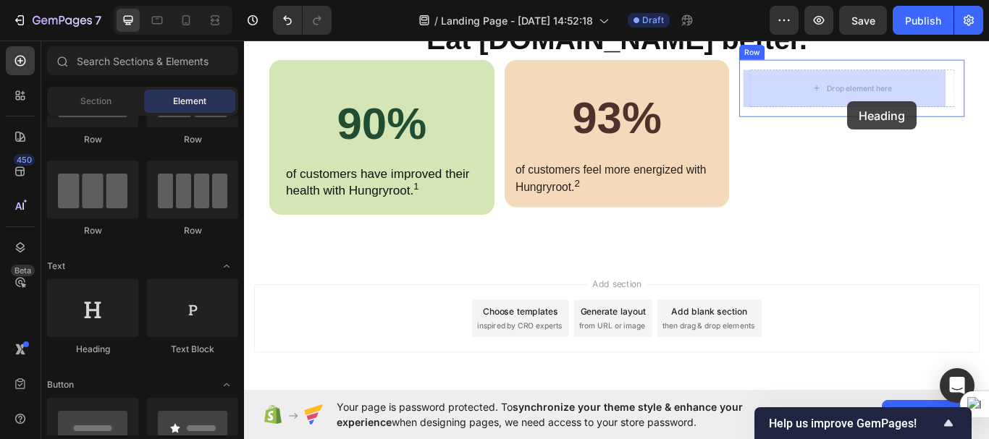
drag, startPoint x: 332, startPoint y: 353, endPoint x: 948, endPoint y: 112, distance: 661.3
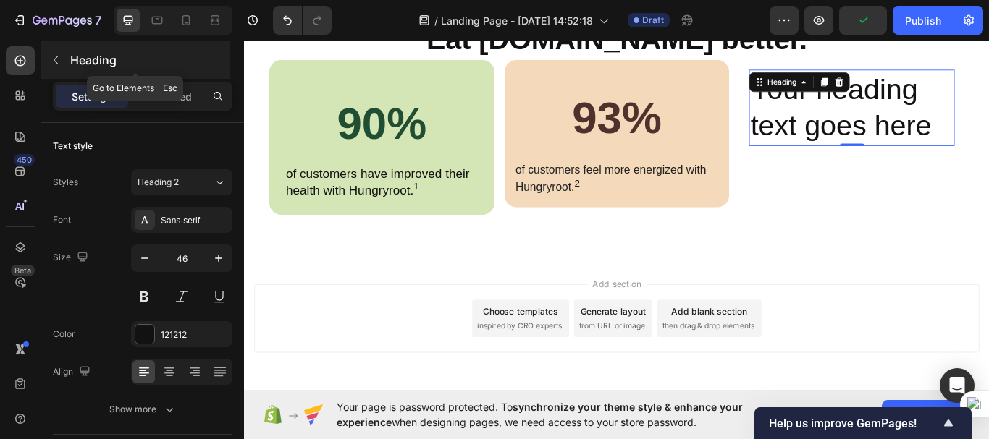
click at [55, 65] on icon "button" at bounding box center [56, 60] width 12 height 12
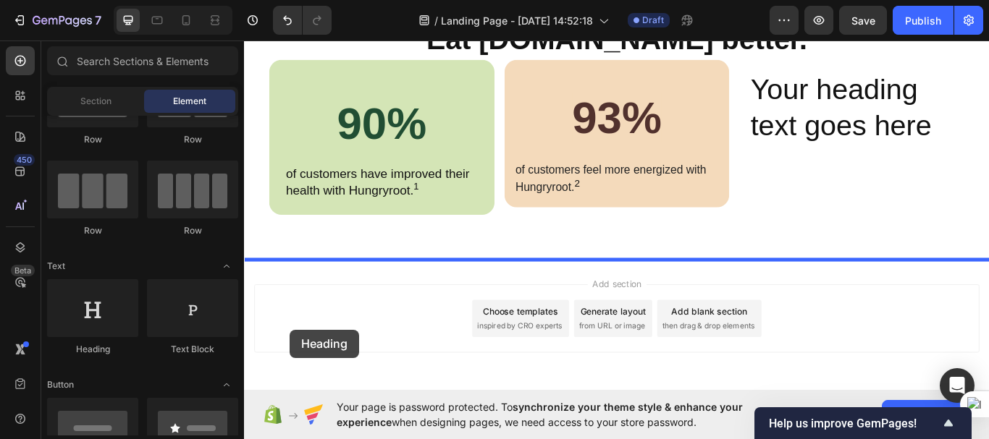
scroll to position [3018, 0]
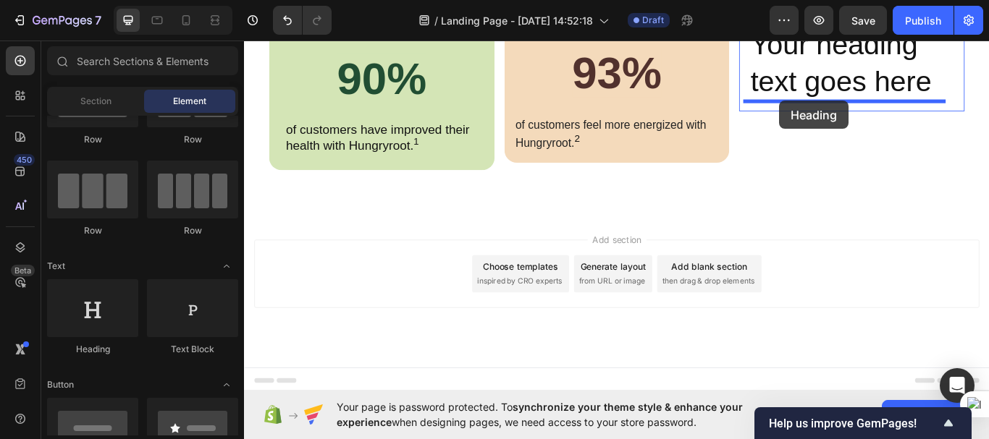
drag, startPoint x: 368, startPoint y: 352, endPoint x: 868, endPoint y: 111, distance: 555.0
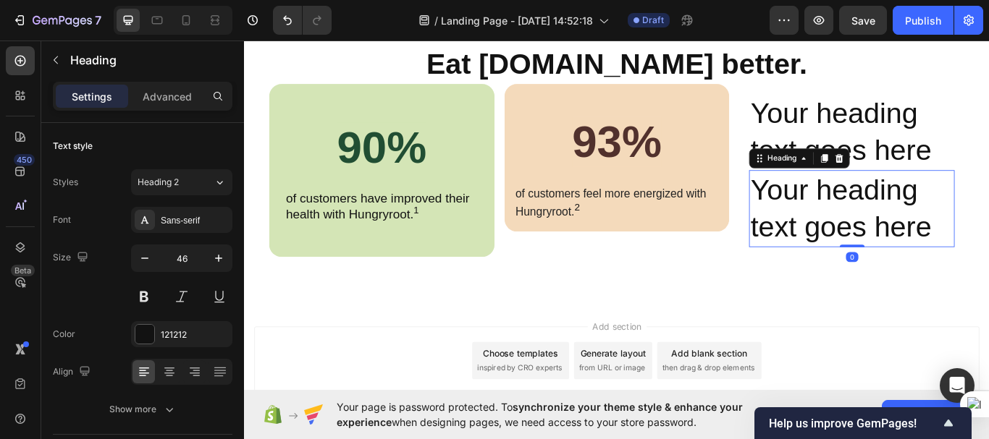
scroll to position [2903, 0]
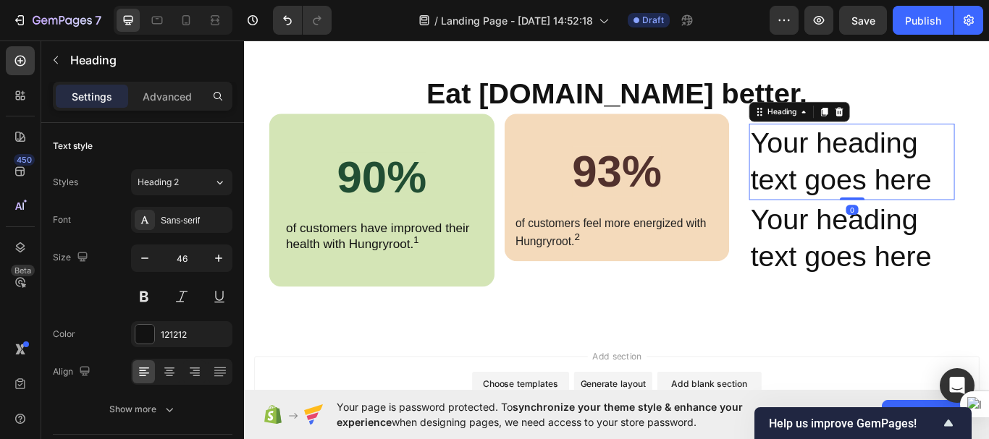
click at [902, 172] on h2 "Your heading text goes here" at bounding box center [953, 183] width 240 height 90
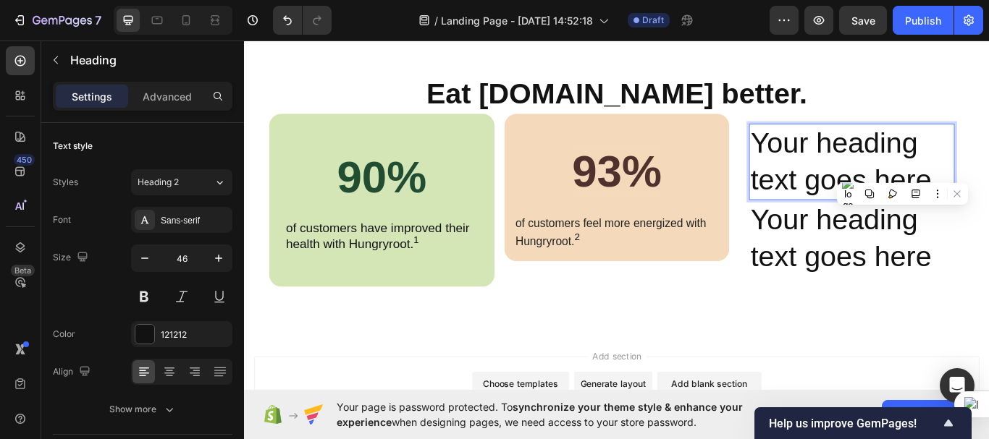
click at [902, 172] on p "Your heading text goes here" at bounding box center [952, 183] width 237 height 87
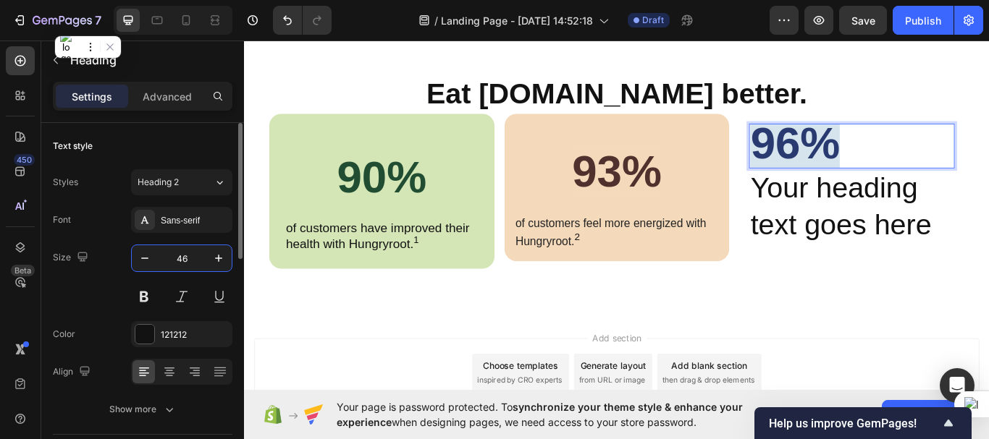
click at [191, 256] on input "46" at bounding box center [182, 258] width 48 height 26
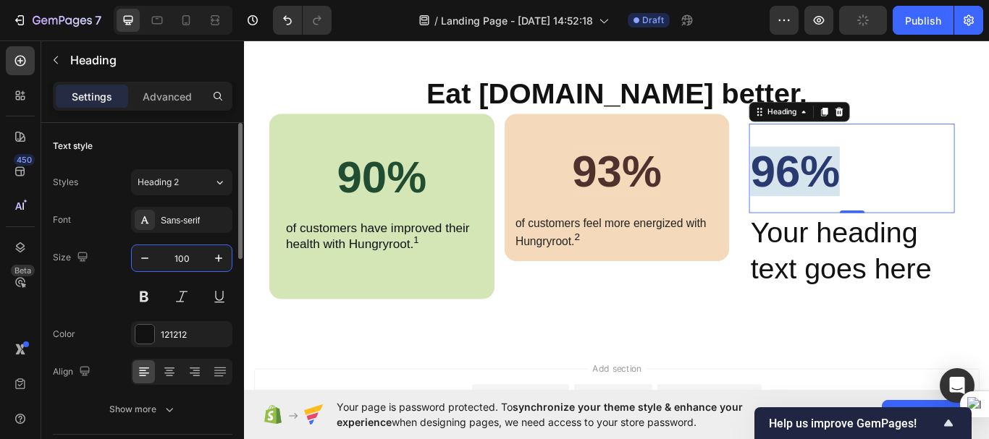
type input "100"
click at [169, 370] on icon at bounding box center [169, 372] width 14 height 14
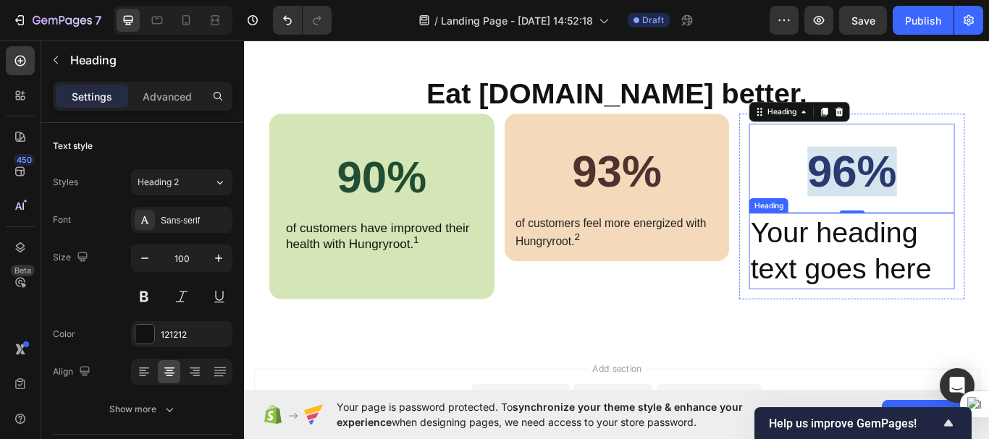
click at [857, 288] on h2 "Your heading text goes here" at bounding box center [953, 288] width 240 height 90
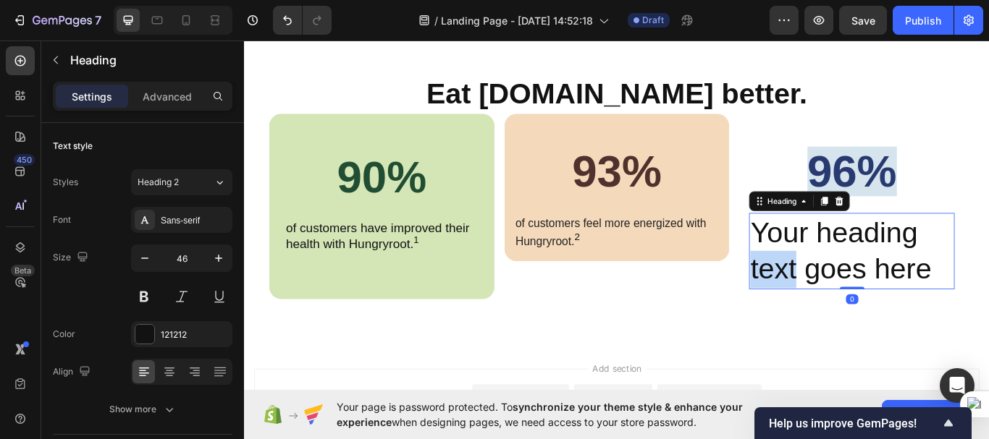
click at [857, 288] on h2 "Your heading text goes here" at bounding box center [953, 288] width 240 height 90
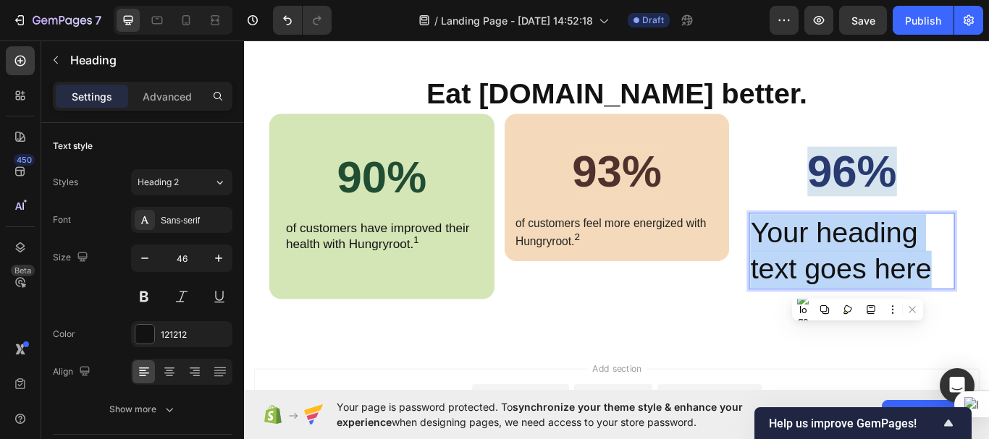
click at [857, 288] on p "Your heading text goes here" at bounding box center [952, 287] width 237 height 87
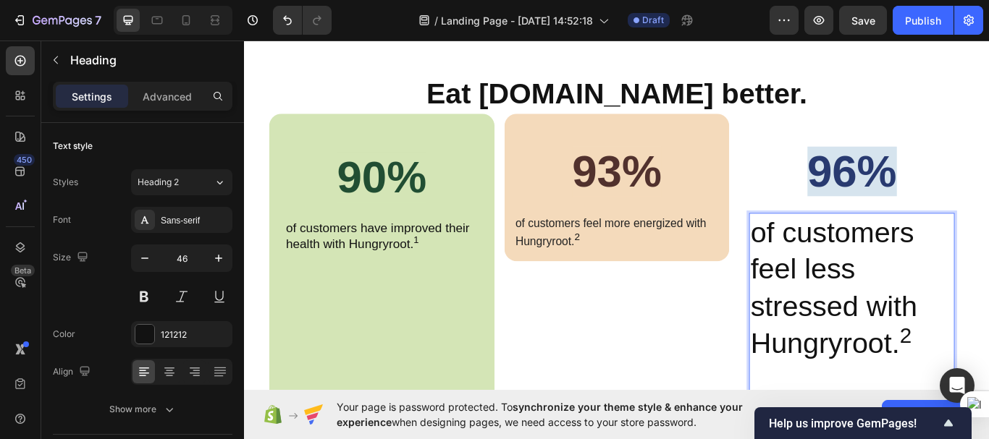
scroll to position [2967, 0]
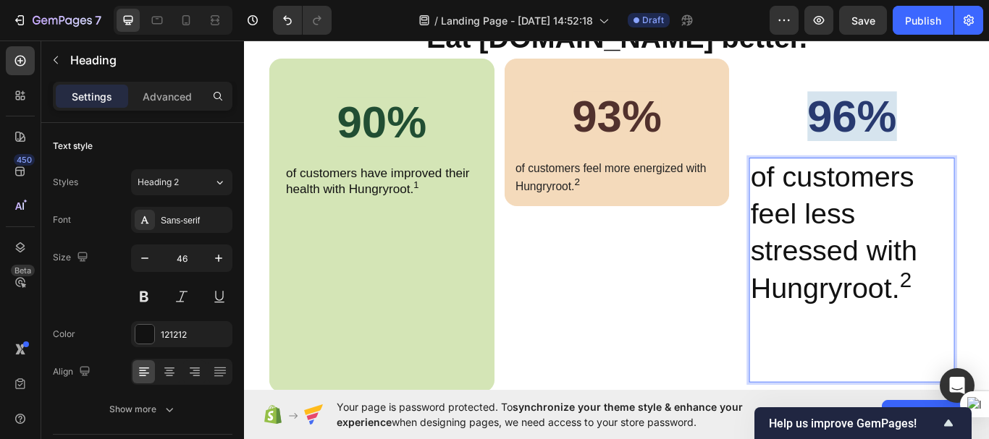
click at [895, 282] on p "of customers feel less stressed with Hungryroot. 2" at bounding box center [952, 266] width 237 height 173
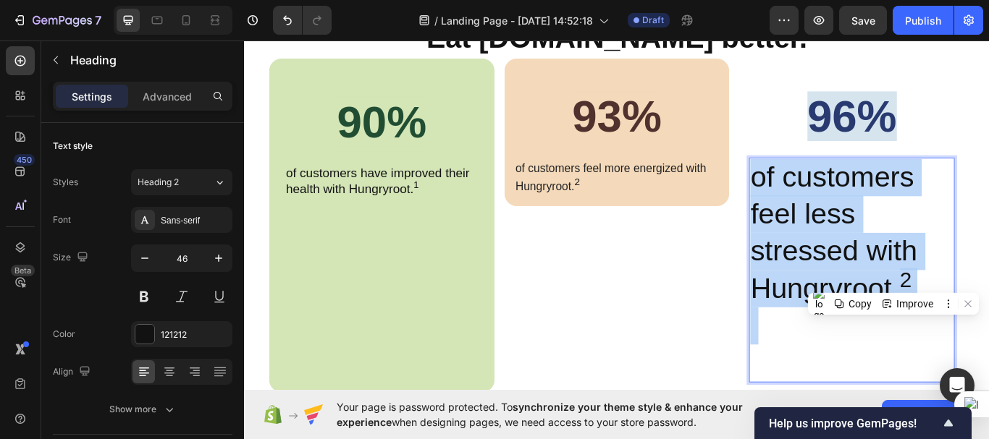
click at [895, 282] on p "of customers feel less stressed with Hungryroot. 2" at bounding box center [952, 266] width 237 height 173
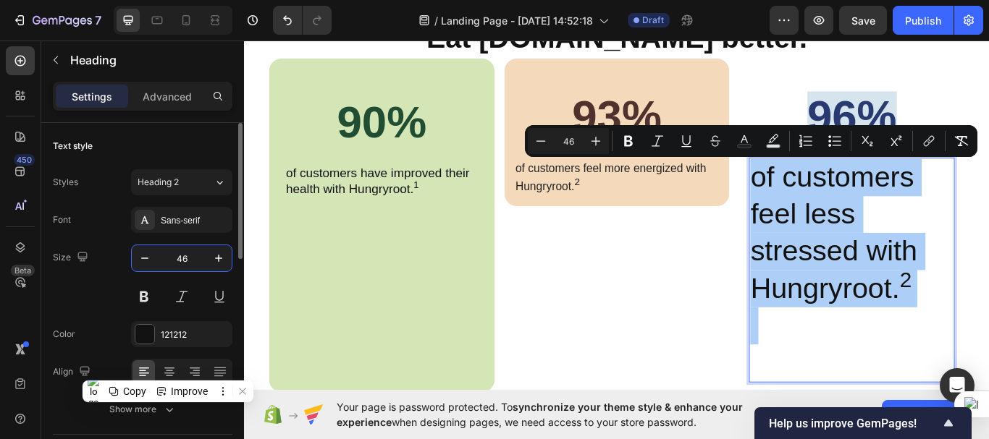
click at [191, 257] on input "46" at bounding box center [182, 258] width 48 height 26
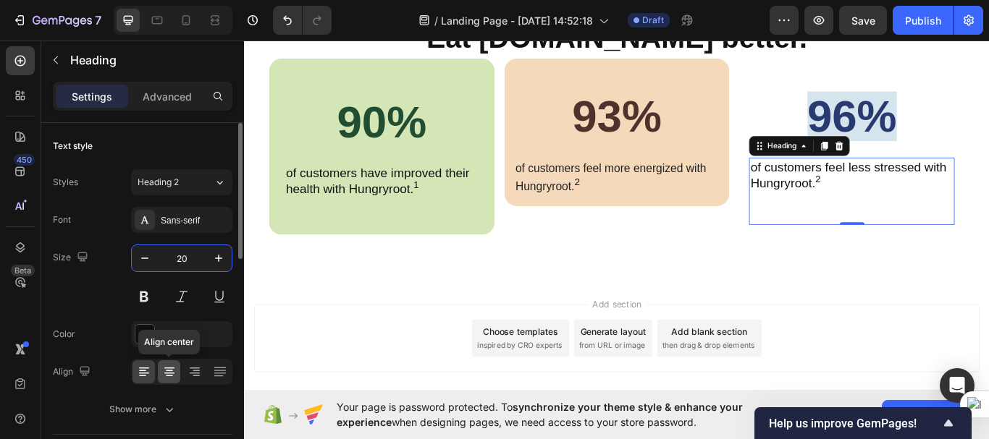
type input "20"
click at [177, 371] on div at bounding box center [169, 372] width 22 height 23
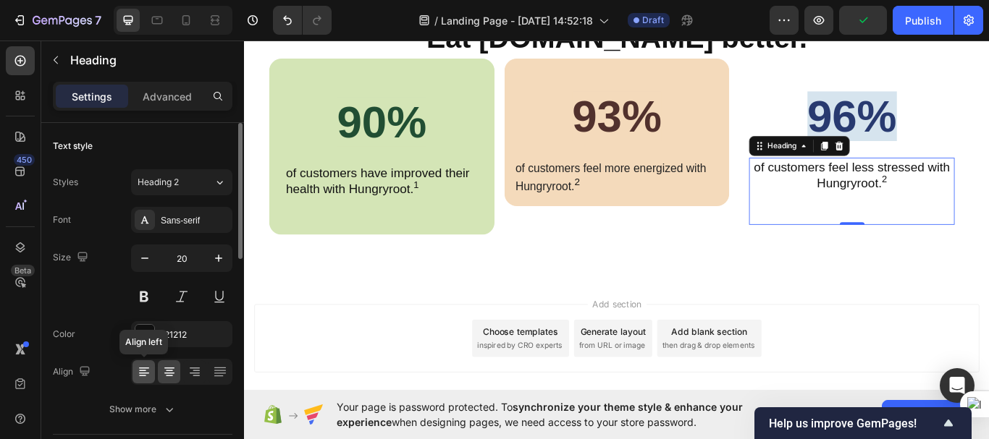
click at [147, 368] on icon at bounding box center [144, 368] width 10 height 1
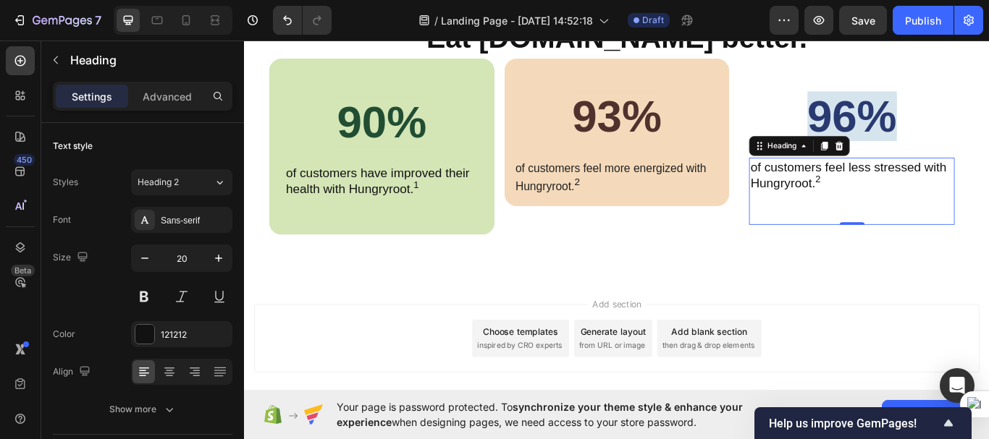
click at [988, 187] on p "of customers feel less stressed with Hungryroot. 2" at bounding box center [952, 217] width 237 height 75
click at [169, 368] on icon at bounding box center [169, 368] width 10 height 1
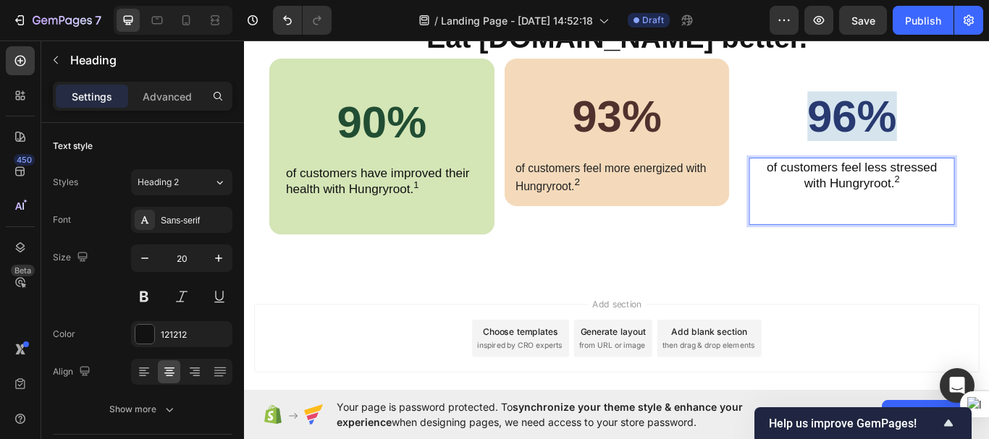
click at [834, 242] on p "of customers feel less stressed with Hungryroot. 2" at bounding box center [952, 217] width 237 height 75
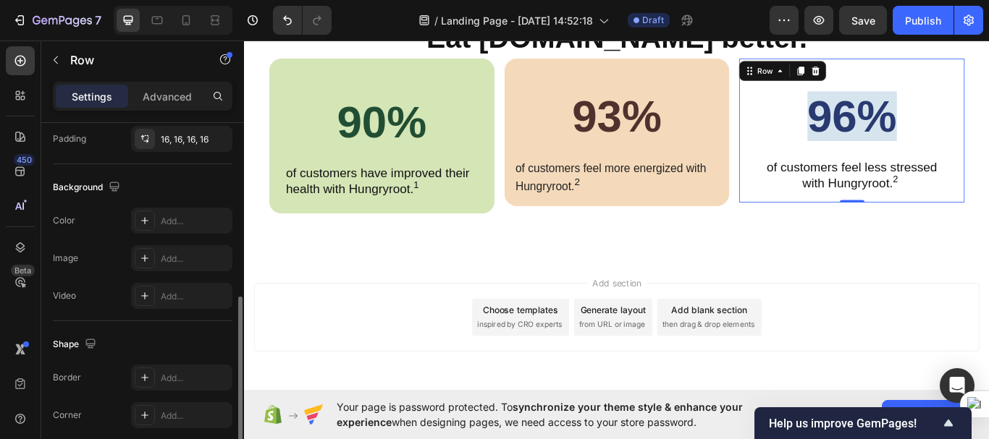
scroll to position [434, 0]
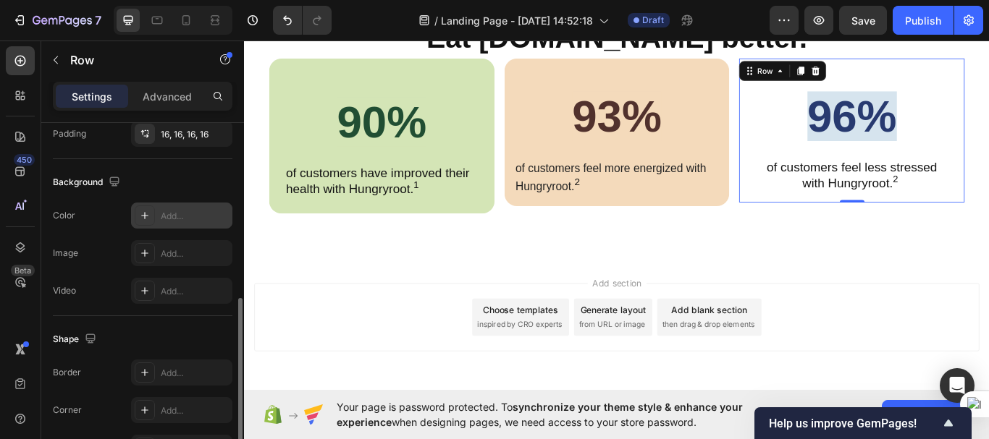
click at [150, 212] on icon at bounding box center [145, 216] width 12 height 12
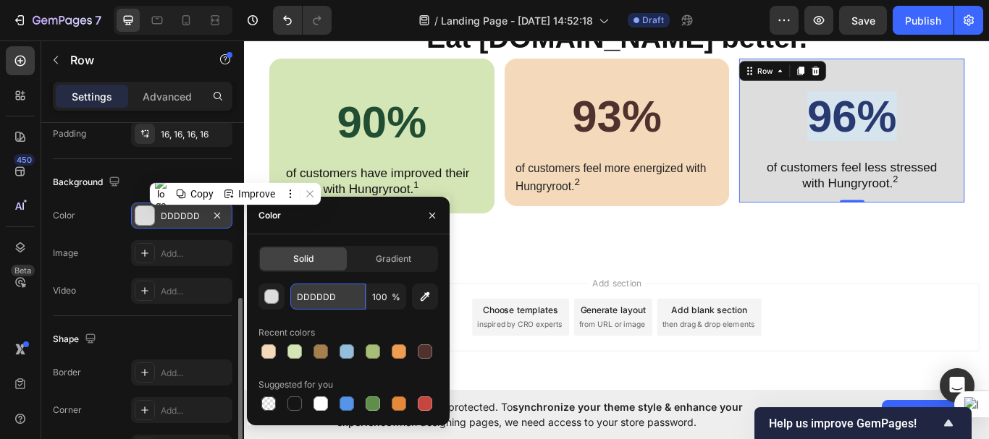
click at [320, 299] on input "DDDDDD" at bounding box center [327, 297] width 75 height 26
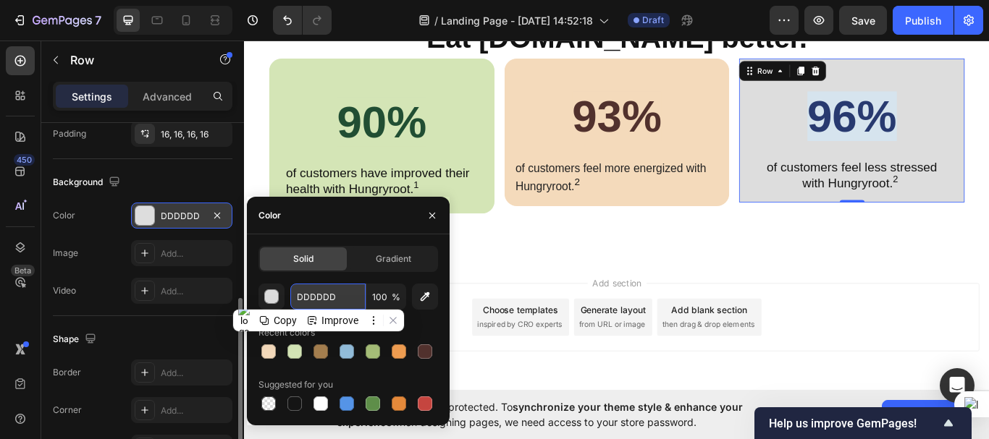
click at [320, 299] on input "DDDDDD" at bounding box center [327, 297] width 75 height 26
paste input "6E4EE"
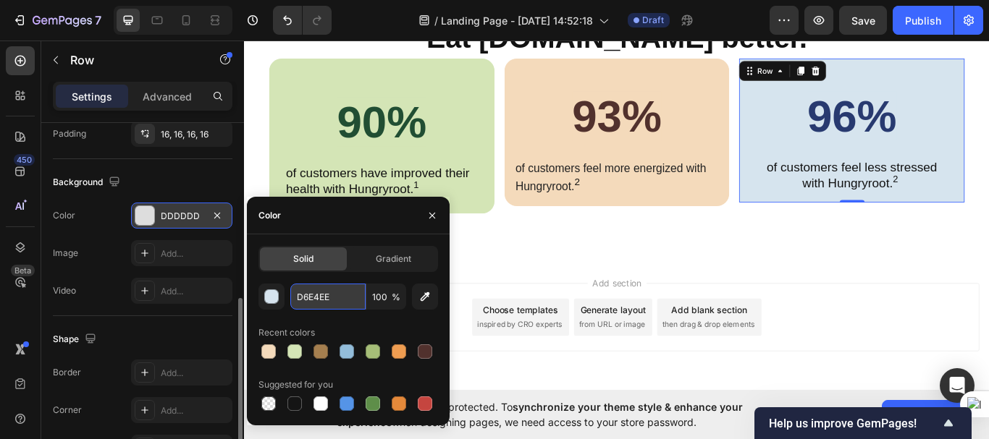
type input "D6E4EE"
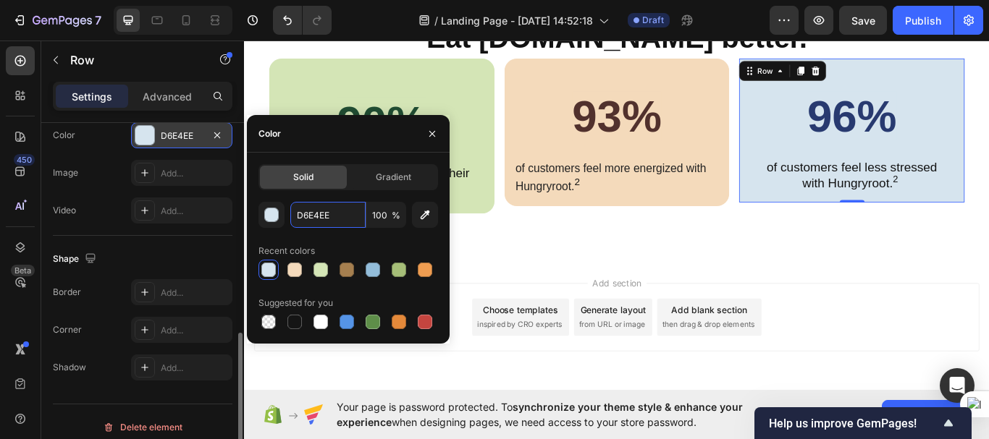
scroll to position [516, 0]
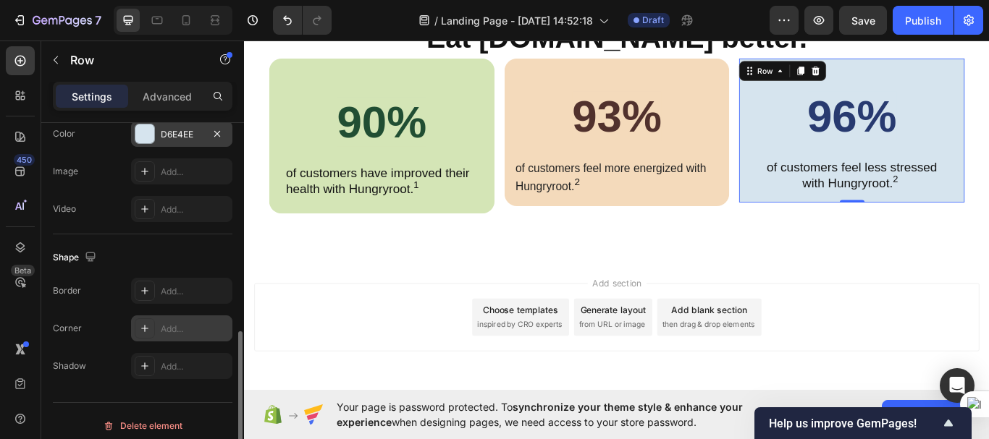
click at [166, 330] on div "Add..." at bounding box center [195, 329] width 68 height 13
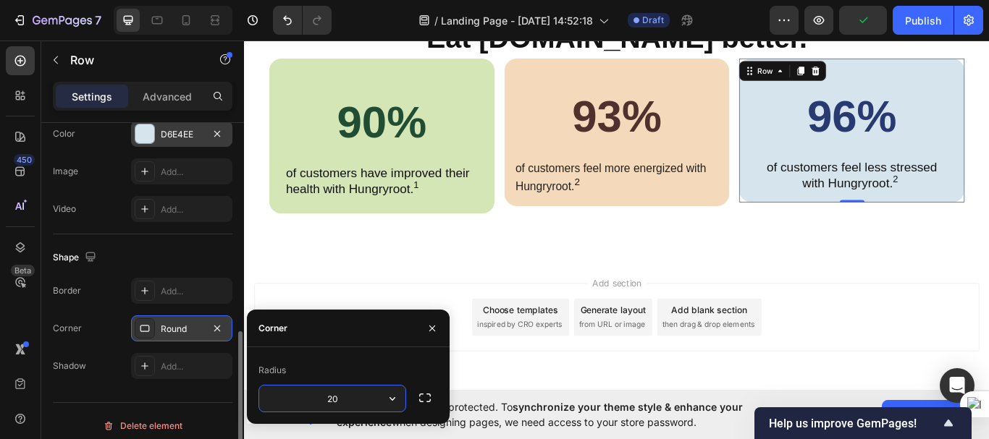
type input "20"
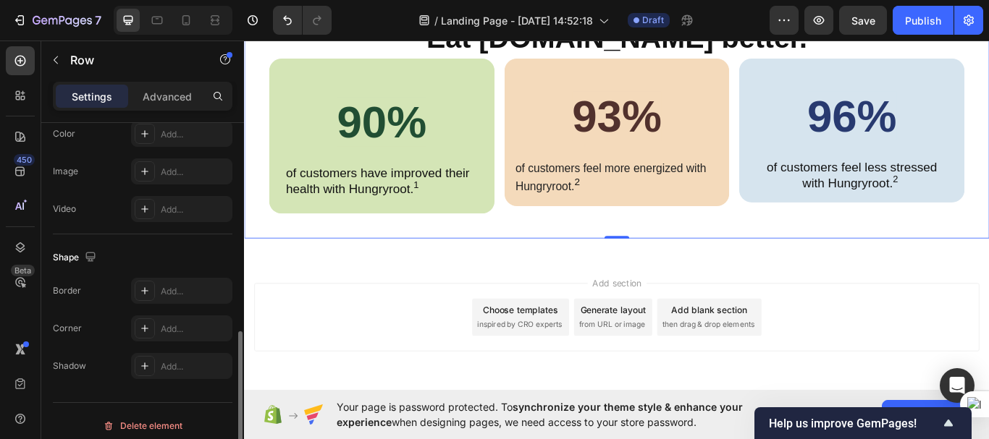
click at [816, 258] on div "Eat [DOMAIN_NAME] better. Heading ⁠⁠⁠⁠⁠⁠⁠ 90% Heading ⁠⁠⁠⁠⁠⁠⁠ of customers have…" at bounding box center [678, 129] width 869 height 285
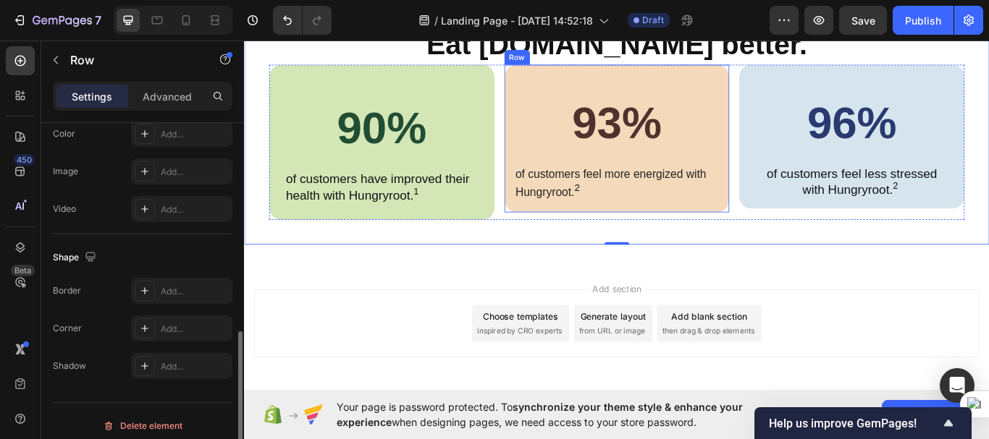
scroll to position [2980, 0]
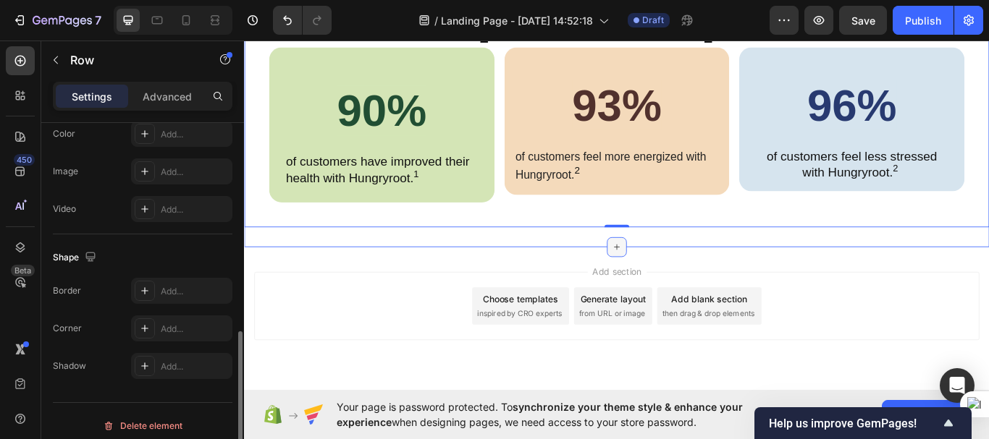
click at [671, 289] on div at bounding box center [678, 282] width 23 height 23
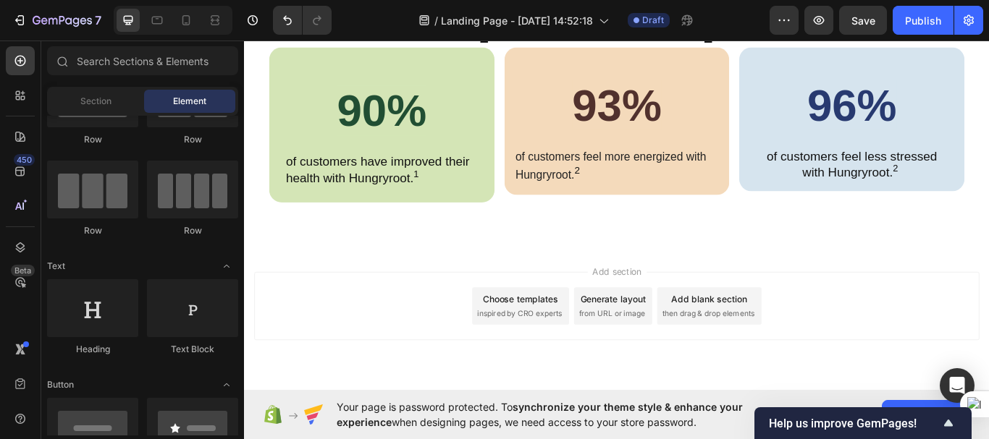
click at [376, 321] on div "Add section Choose templates inspired by CRO experts Generate layout from URL o…" at bounding box center [679, 351] width 846 height 80
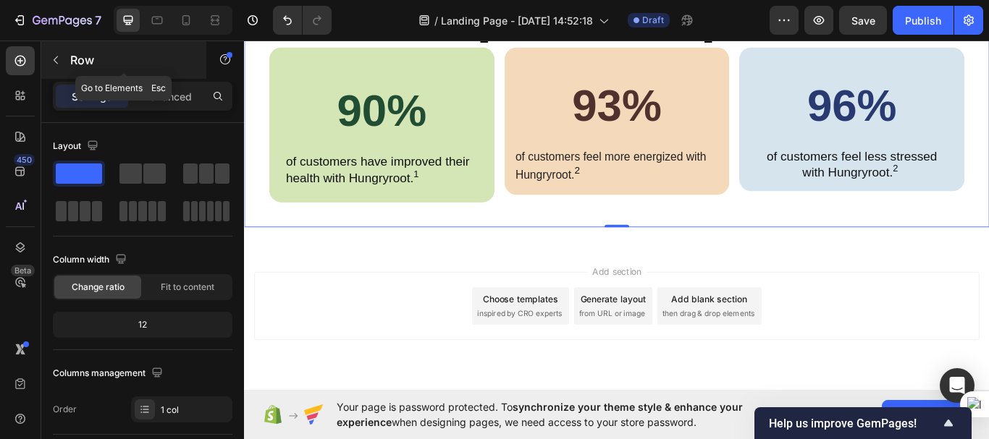
click at [59, 62] on icon "button" at bounding box center [56, 60] width 12 height 12
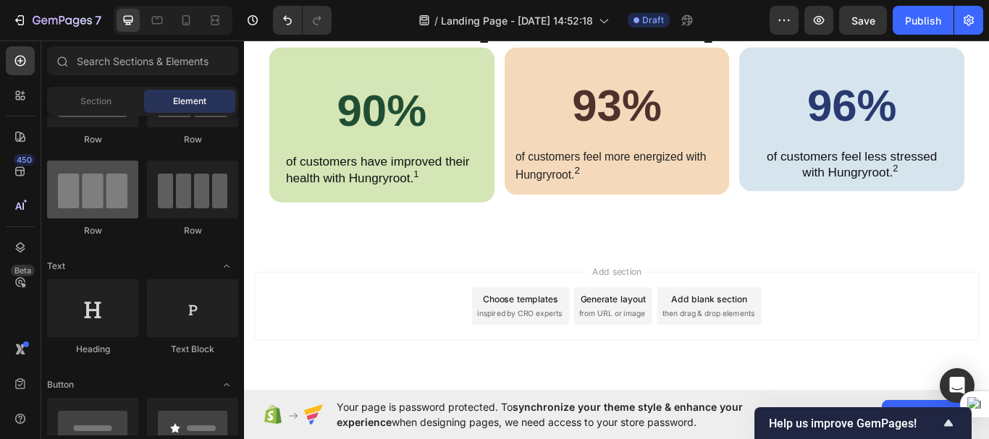
scroll to position [0, 0]
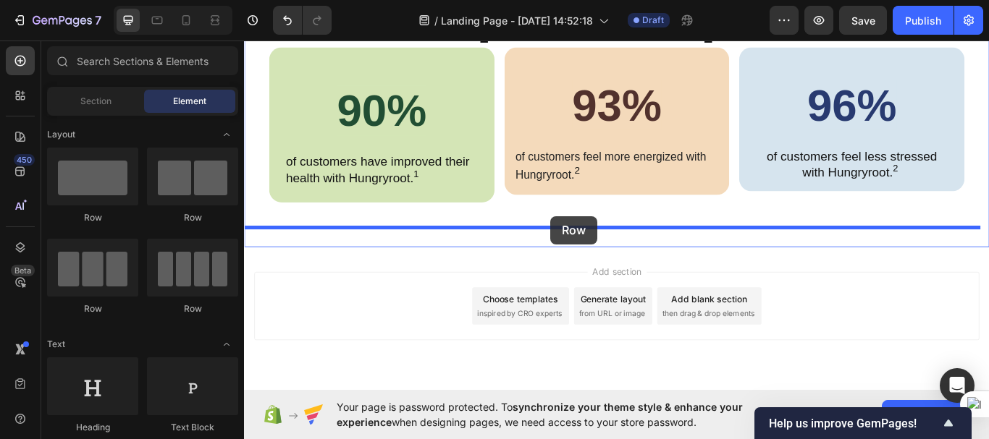
drag, startPoint x: 338, startPoint y: 216, endPoint x: 601, endPoint y: 246, distance: 264.5
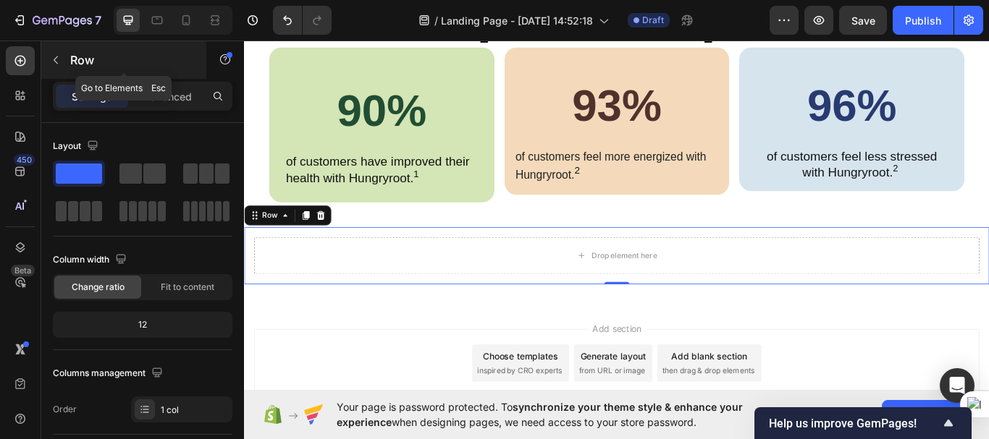
click at [51, 62] on icon "button" at bounding box center [56, 60] width 12 height 12
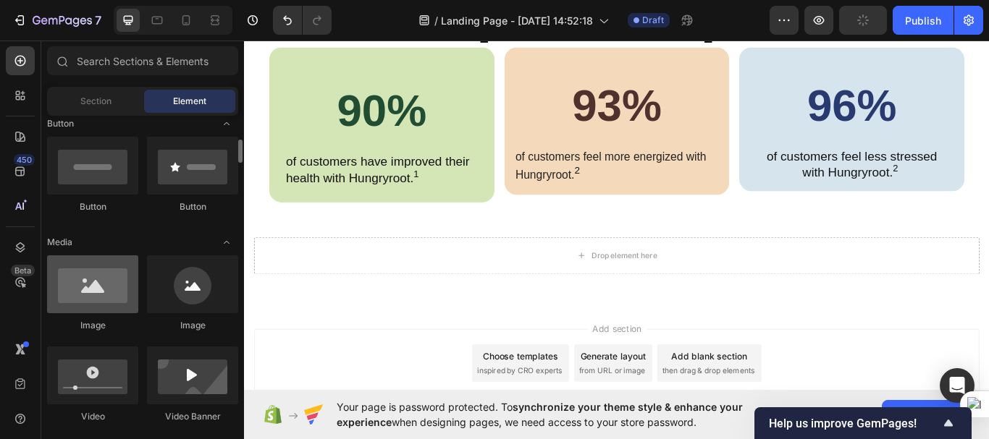
scroll to position [339, 0]
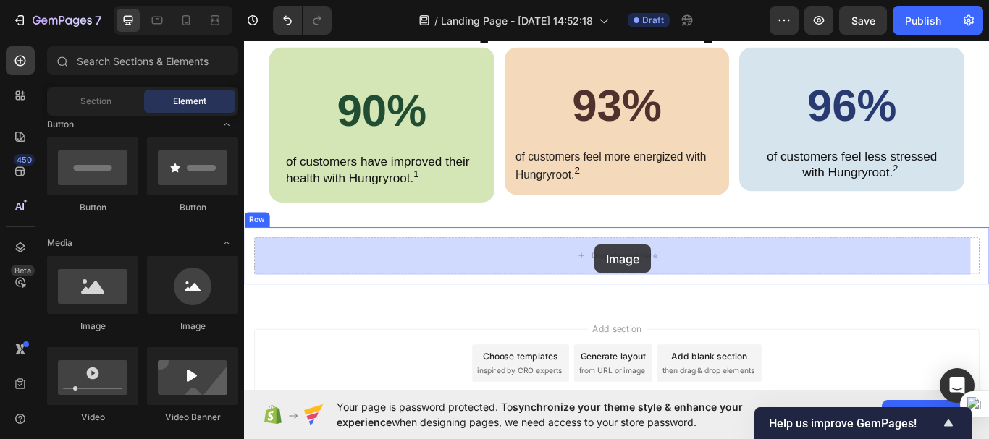
drag, startPoint x: 342, startPoint y: 329, endPoint x: 653, endPoint y: 279, distance: 314.6
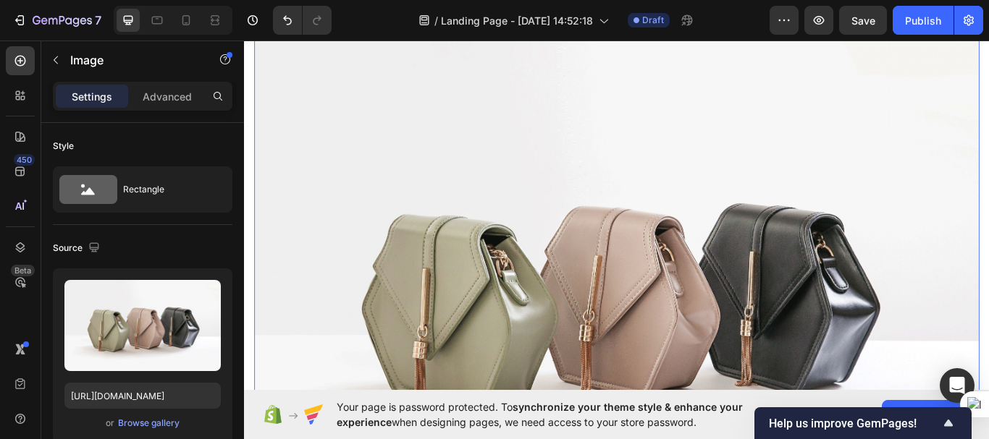
scroll to position [3236, 0]
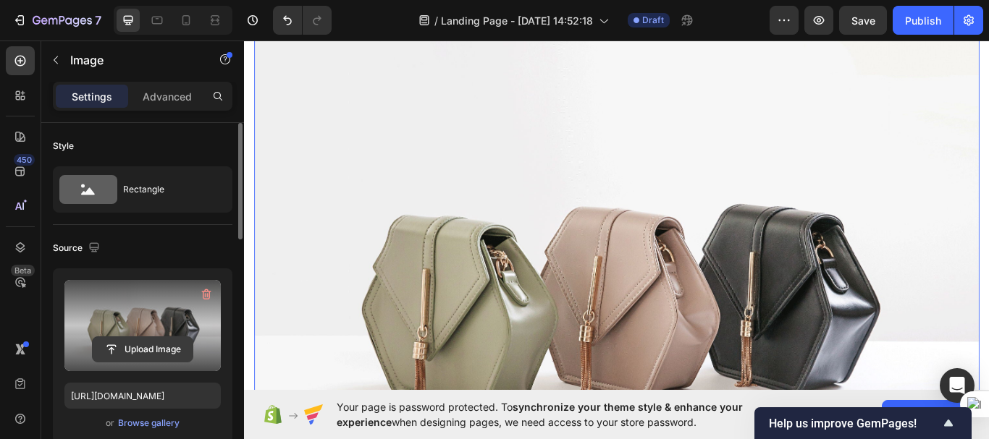
click at [155, 354] on input "file" at bounding box center [143, 349] width 100 height 25
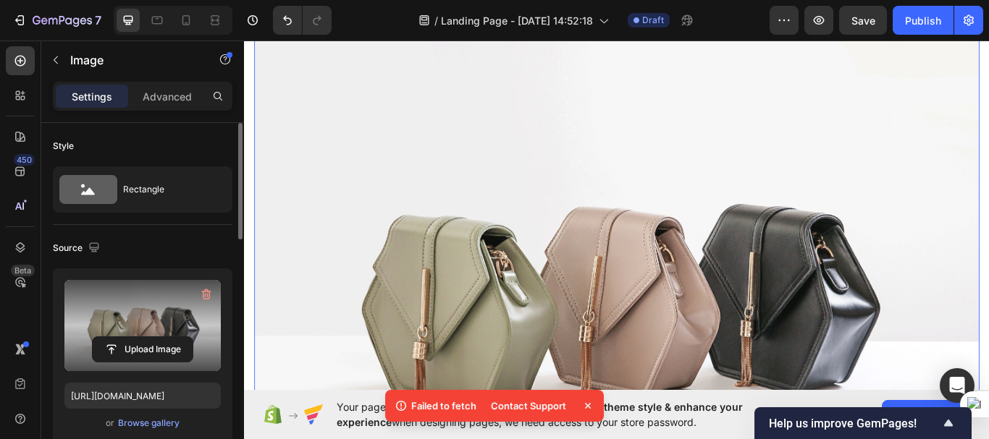
click at [587, 405] on icon at bounding box center [588, 406] width 6 height 6
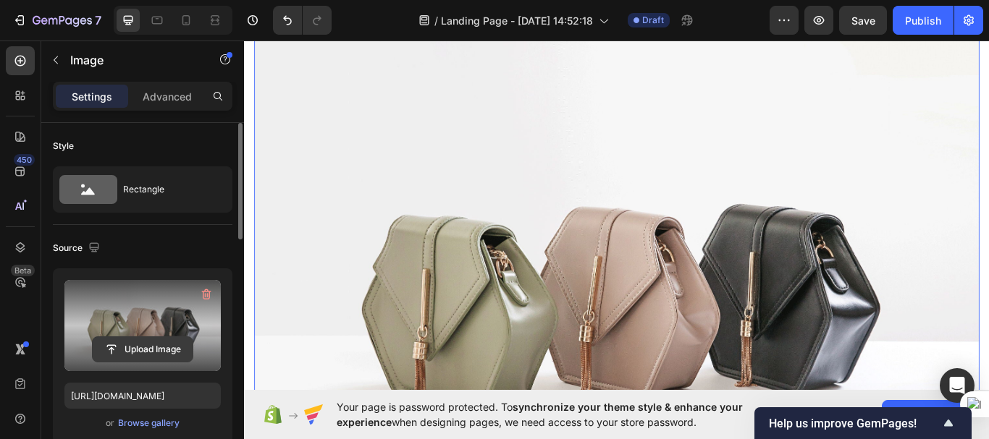
click at [159, 349] on input "file" at bounding box center [143, 349] width 100 height 25
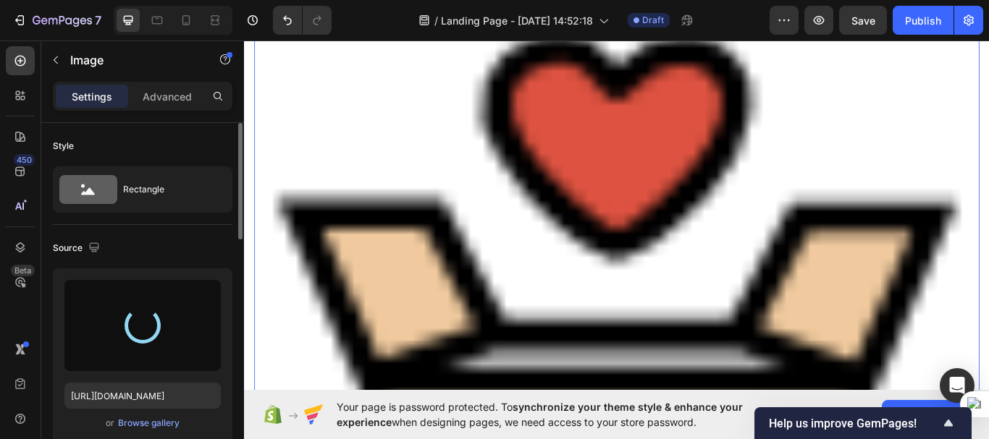
type input "[URL][DOMAIN_NAME]"
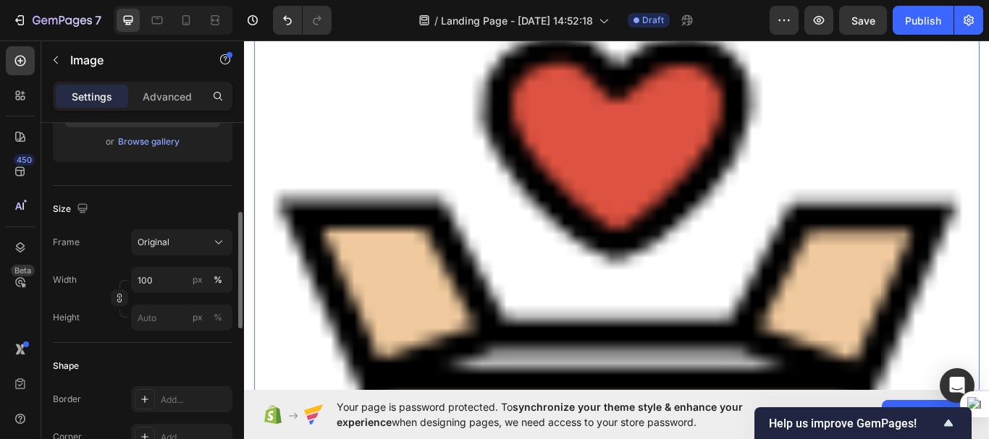
scroll to position [283, 0]
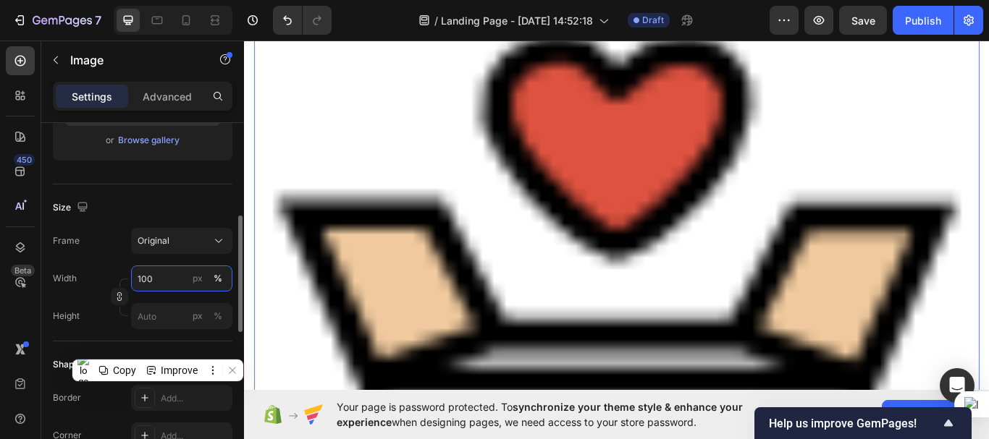
click at [160, 282] on input "100" at bounding box center [181, 279] width 101 height 26
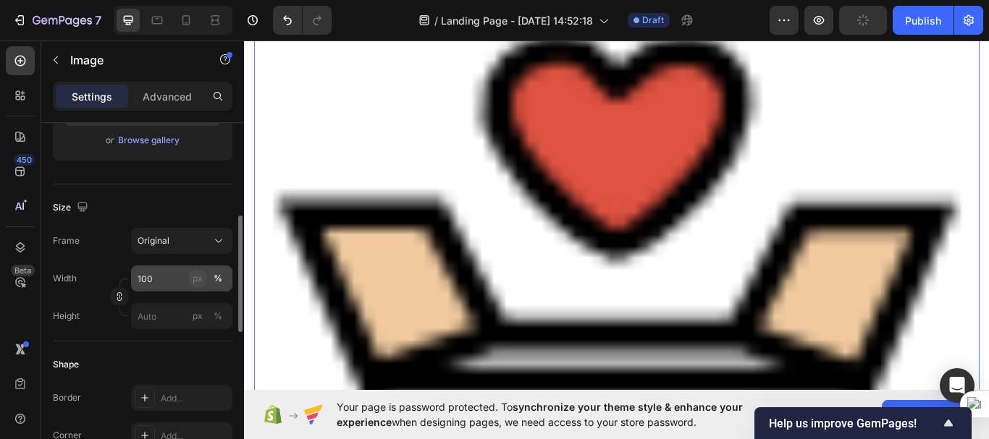
click at [198, 282] on div "px" at bounding box center [198, 278] width 10 height 13
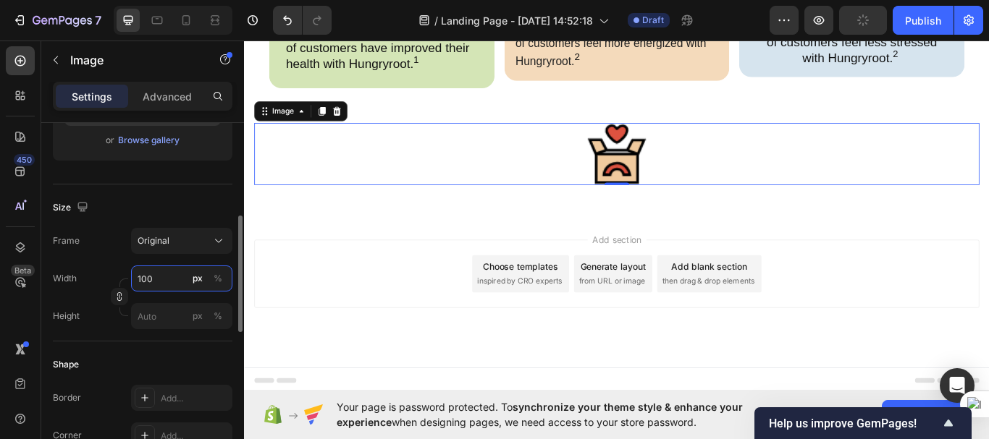
scroll to position [3114, 0]
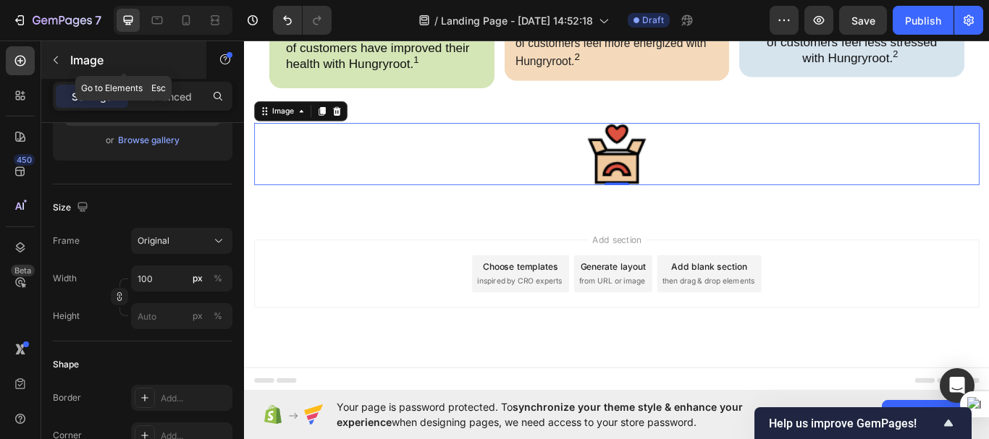
click at [57, 59] on icon "button" at bounding box center [56, 60] width 12 height 12
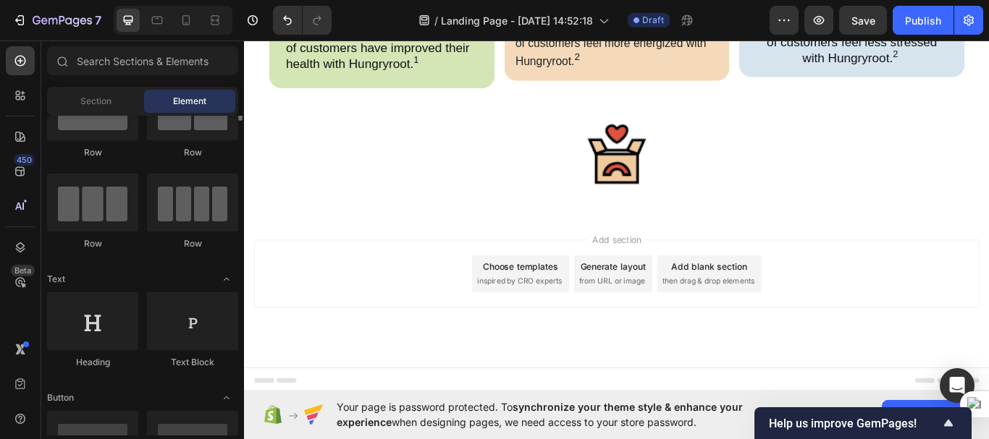
scroll to position [69, 0]
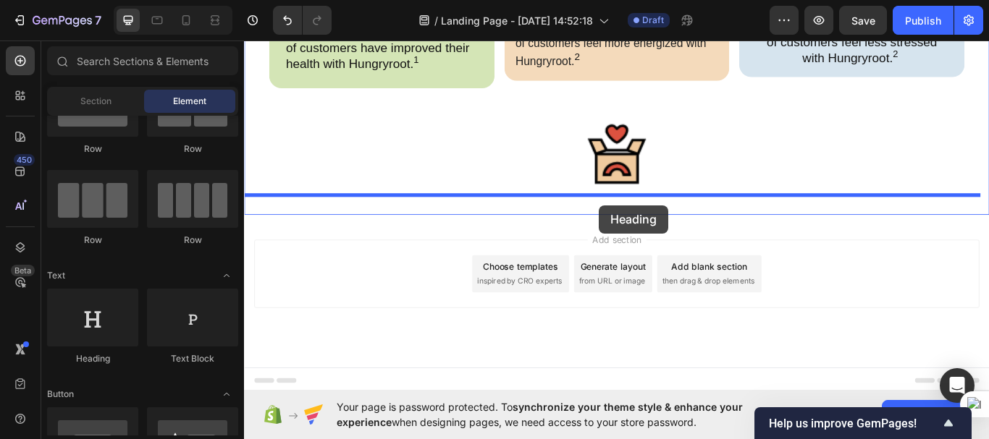
drag, startPoint x: 325, startPoint y: 371, endPoint x: 657, endPoint y: 233, distance: 359.9
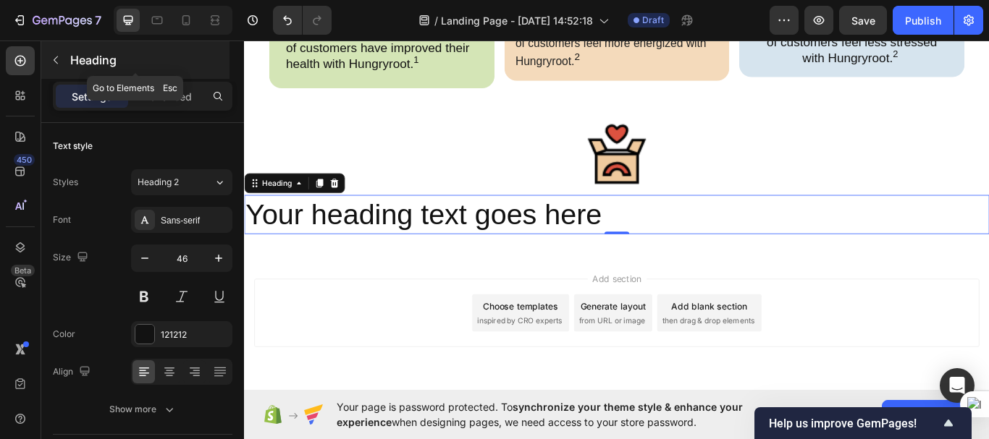
click at [57, 60] on icon "button" at bounding box center [56, 60] width 12 height 12
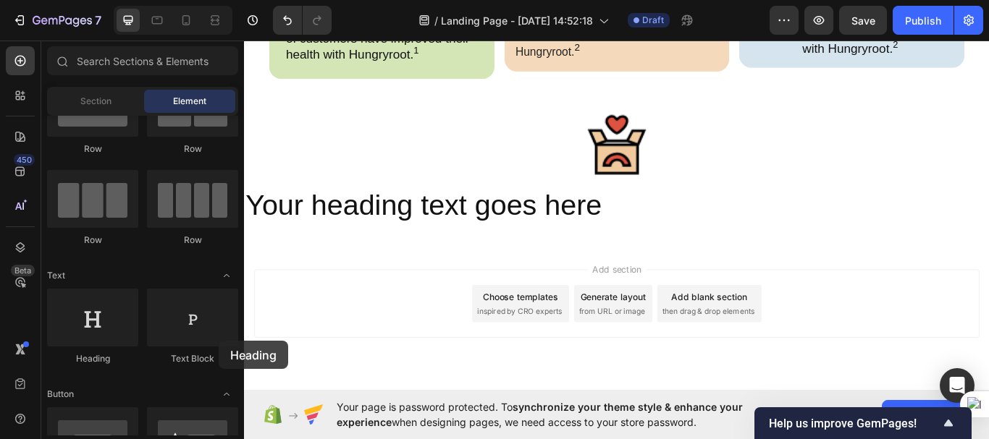
scroll to position [3159, 0]
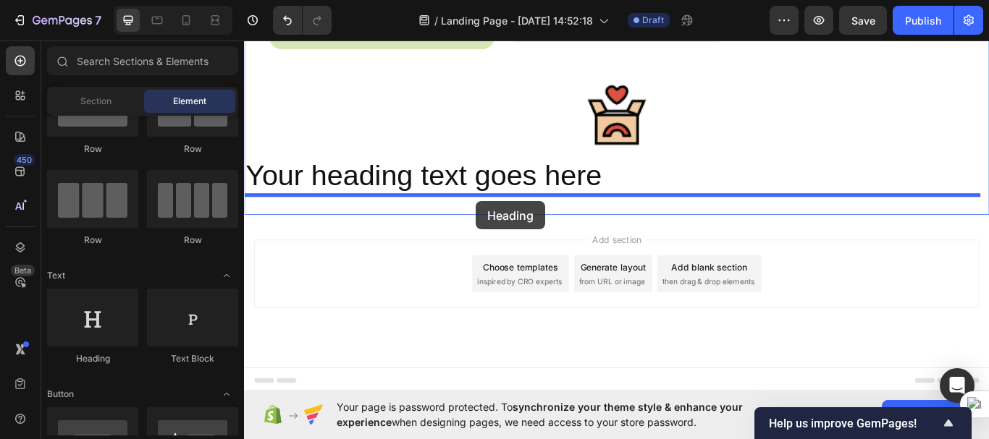
drag, startPoint x: 346, startPoint y: 374, endPoint x: 514, endPoint y: 229, distance: 221.8
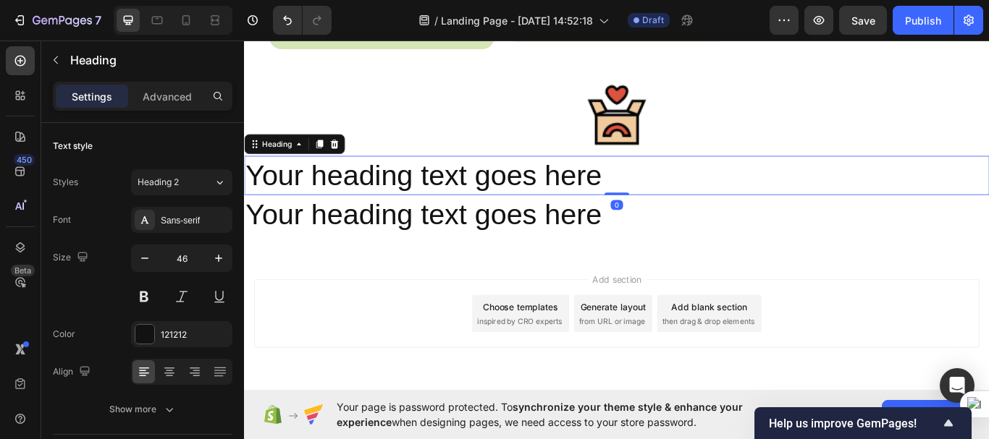
scroll to position [283, 0]
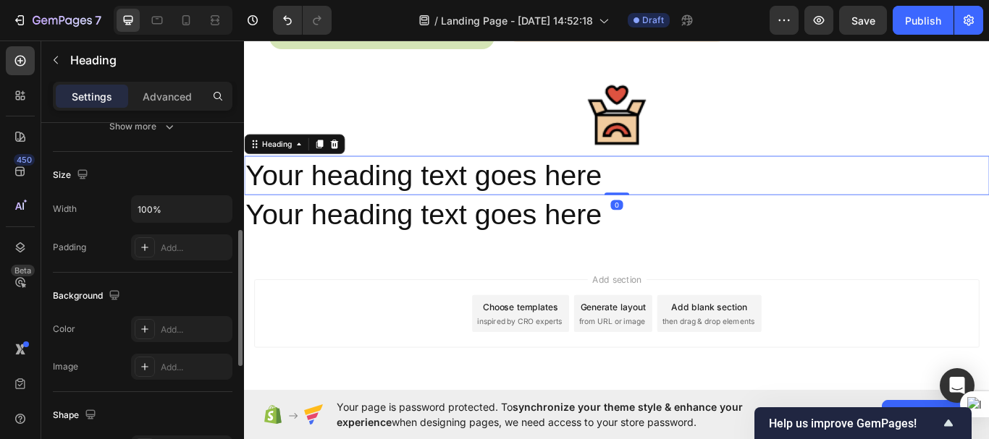
click at [505, 197] on h2 "Your heading text goes here" at bounding box center [678, 199] width 869 height 46
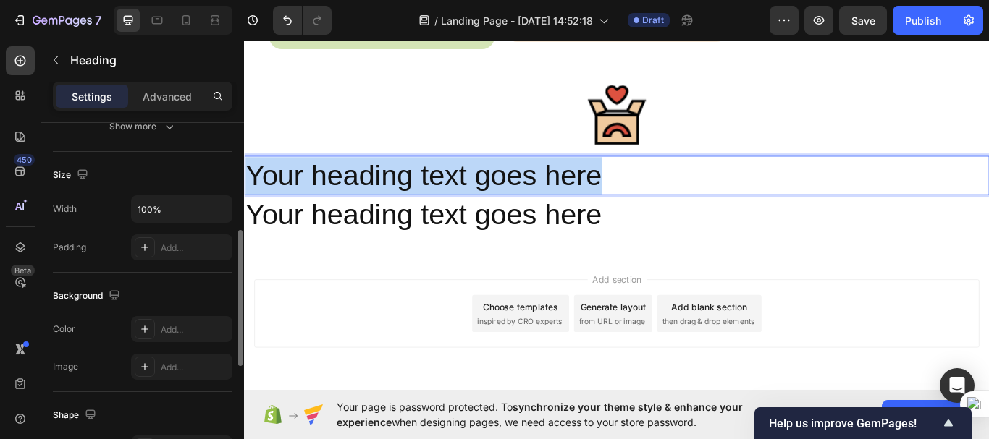
click at [505, 197] on p "Your heading text goes here" at bounding box center [678, 198] width 866 height 43
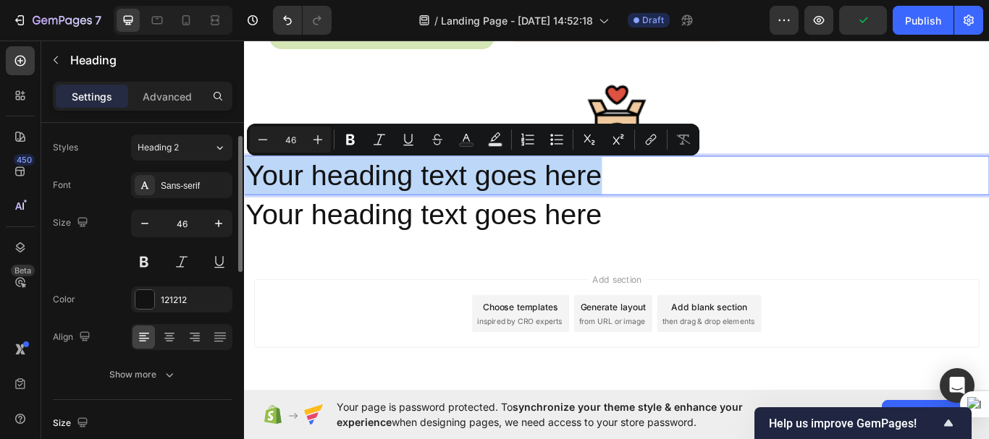
scroll to position [0, 0]
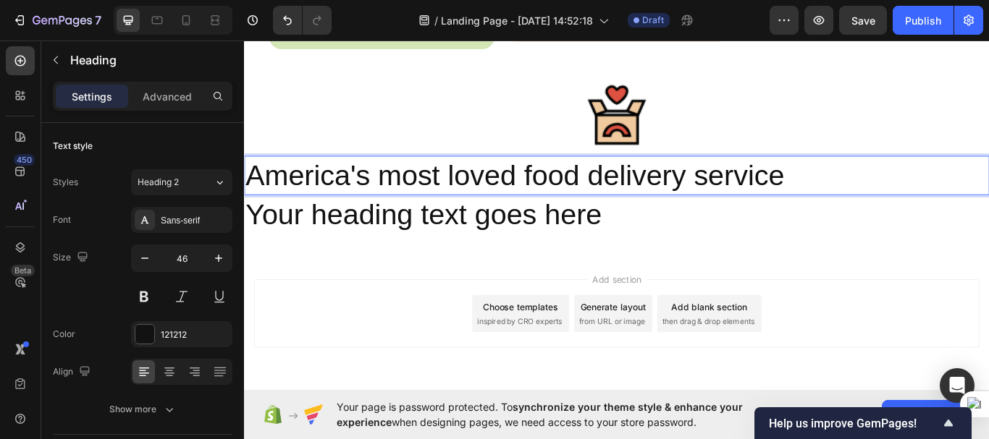
click at [568, 192] on p "America's most loved food delivery service" at bounding box center [678, 198] width 866 height 43
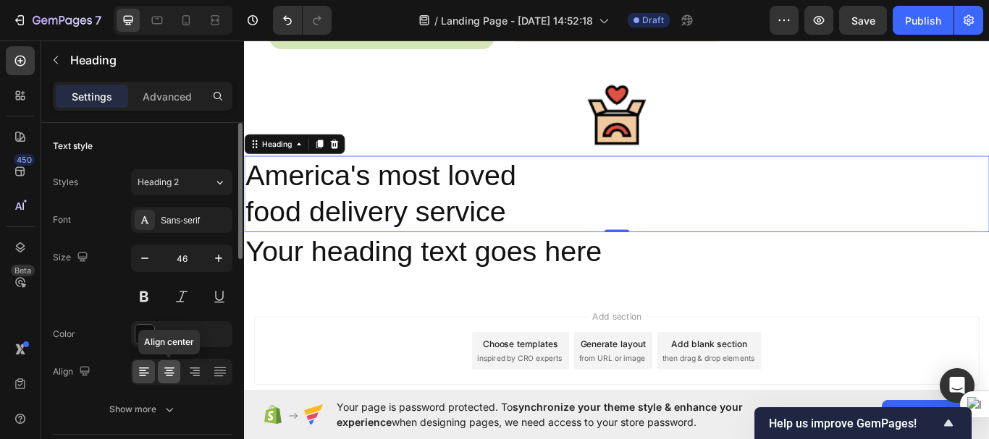
click at [176, 372] on icon at bounding box center [169, 372] width 14 height 14
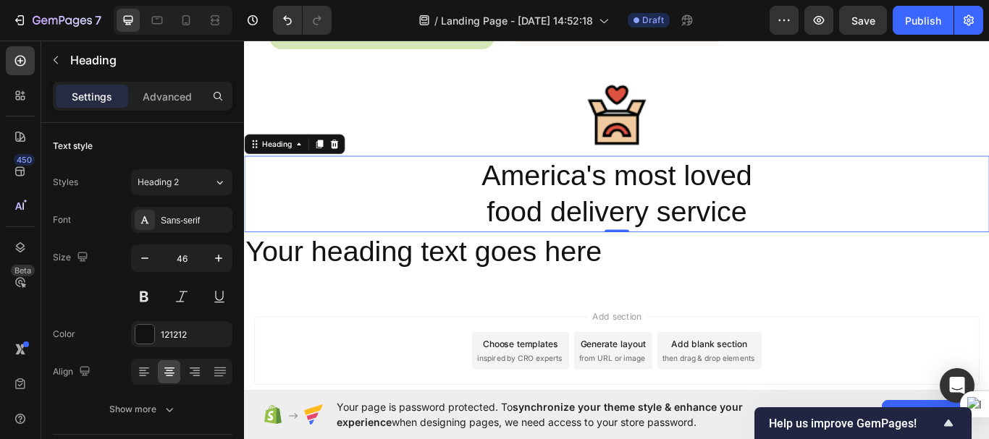
click at [521, 194] on p "America's most loved food delivery service" at bounding box center [678, 220] width 866 height 87
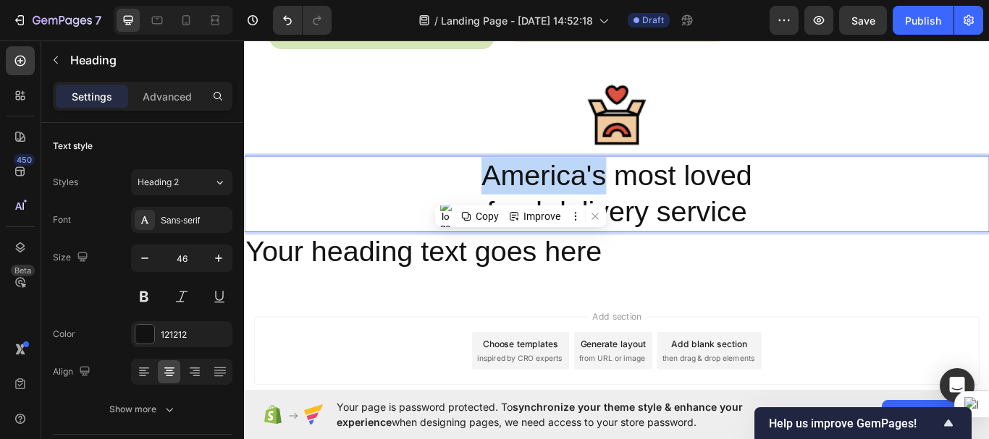
click at [521, 194] on p "America's most loved food delivery service" at bounding box center [678, 220] width 866 height 87
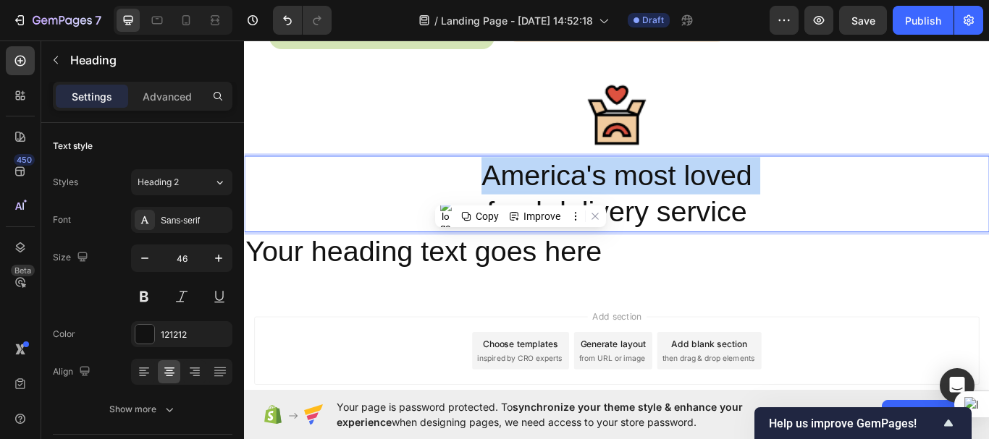
click at [521, 194] on p "America's most loved food delivery service" at bounding box center [678, 220] width 866 height 87
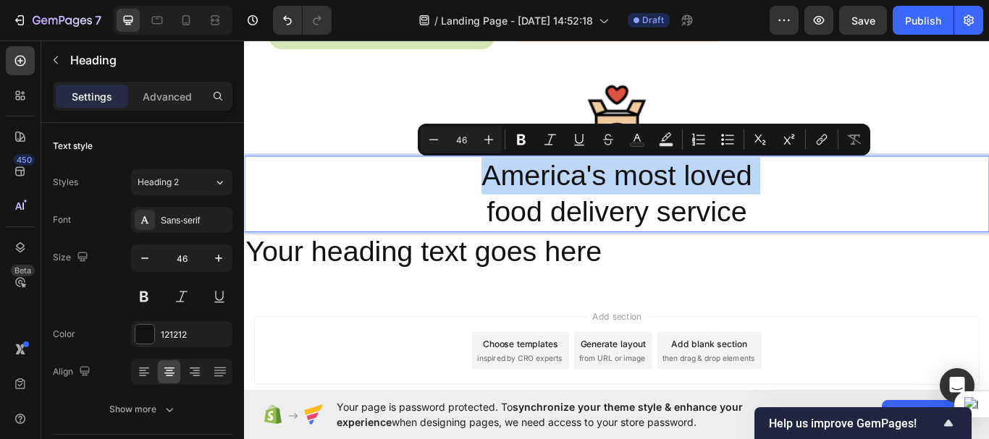
click at [521, 194] on p "America's most loved food delivery service" at bounding box center [678, 220] width 866 height 87
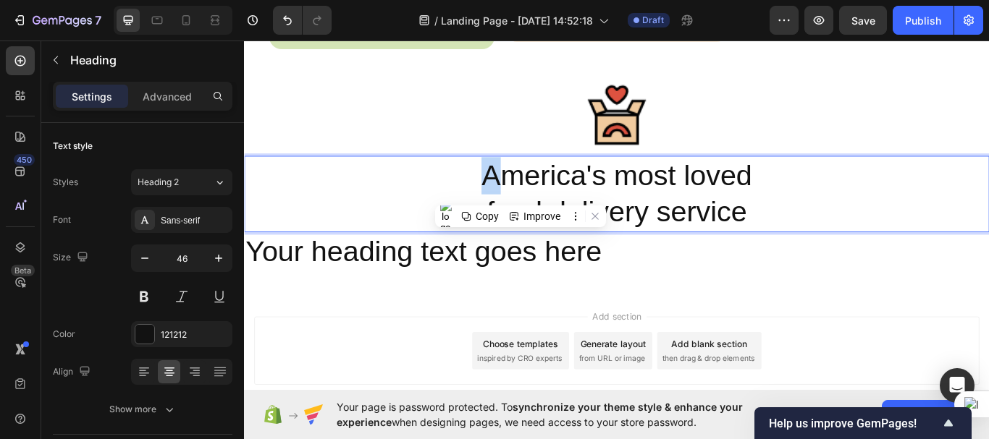
click at [521, 194] on p "America's most loved food delivery service" at bounding box center [678, 220] width 866 height 87
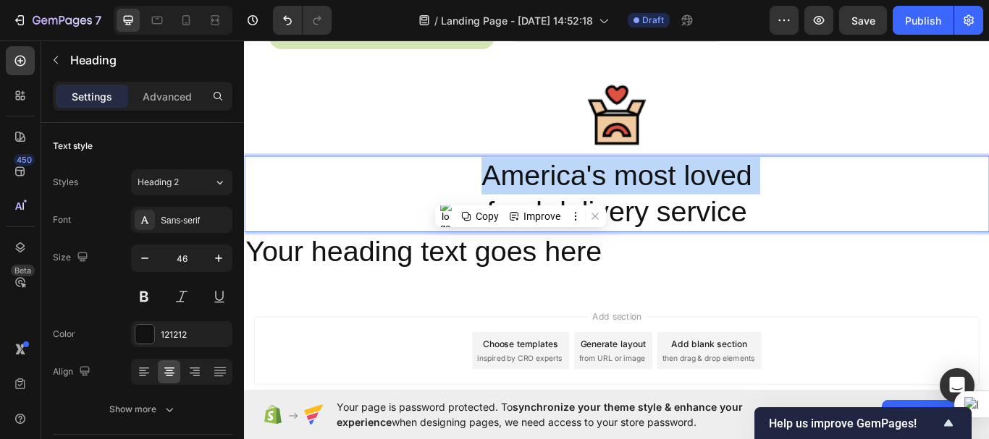
click at [521, 194] on p "America's most loved food delivery service" at bounding box center [678, 220] width 866 height 87
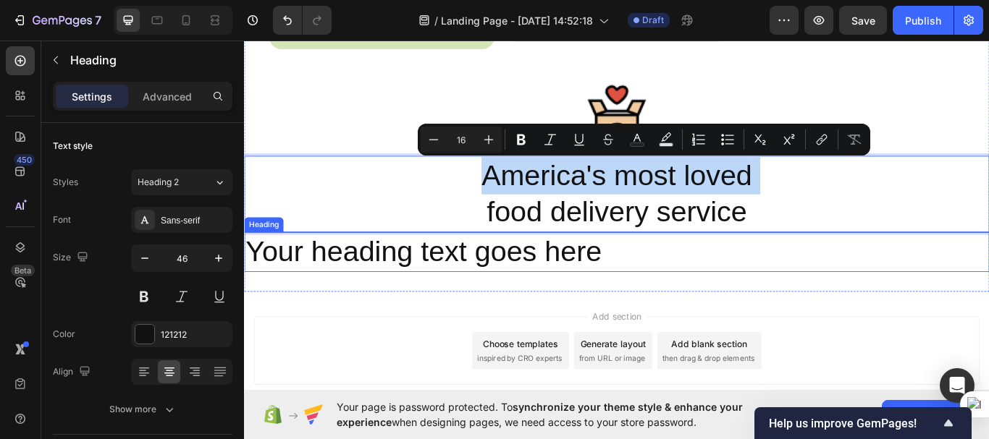
click at [453, 290] on h2 "Your heading text goes here" at bounding box center [678, 288] width 869 height 46
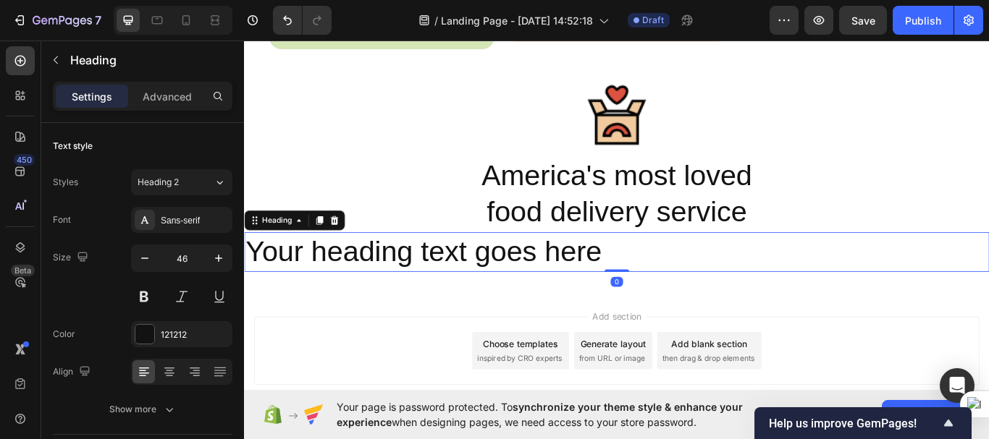
click at [453, 290] on h2 "Your heading text goes here" at bounding box center [678, 288] width 869 height 46
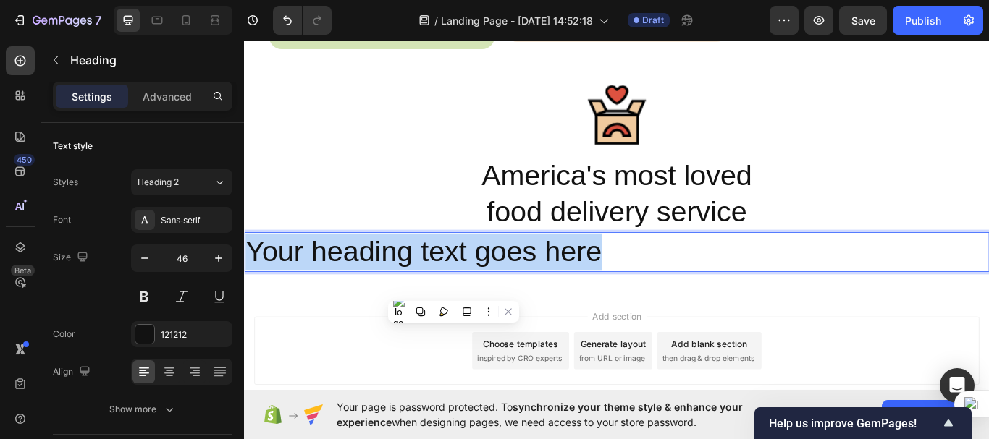
click at [453, 290] on p "Your heading text goes here" at bounding box center [678, 287] width 866 height 43
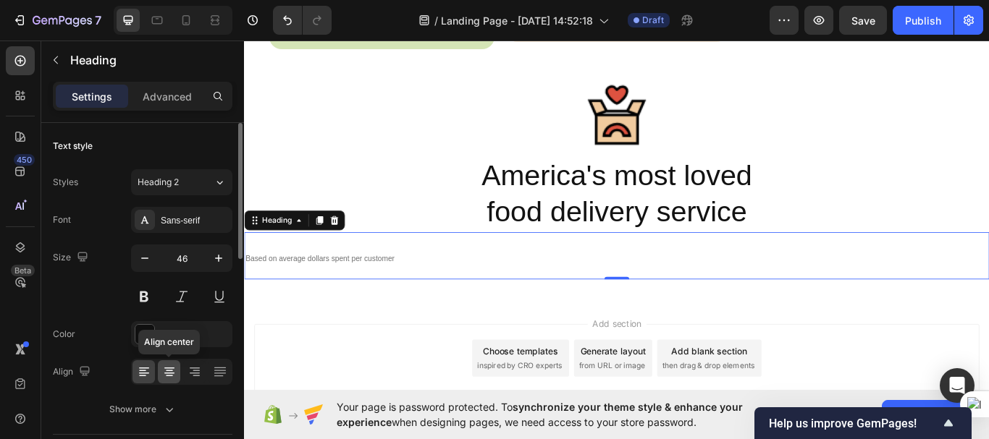
click at [171, 367] on icon at bounding box center [169, 372] width 14 height 14
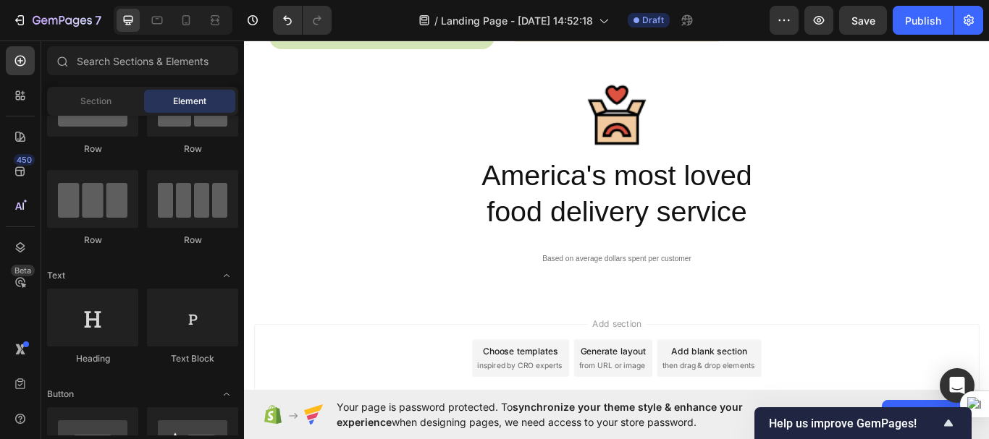
click at [358, 374] on div "Add section Choose templates inspired by CRO experts Generate layout from URL o…" at bounding box center [679, 412] width 846 height 80
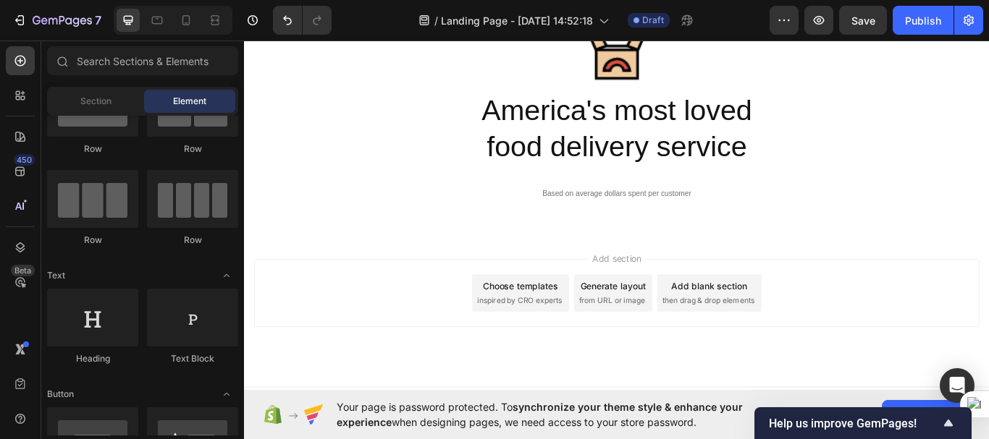
scroll to position [3258, 0]
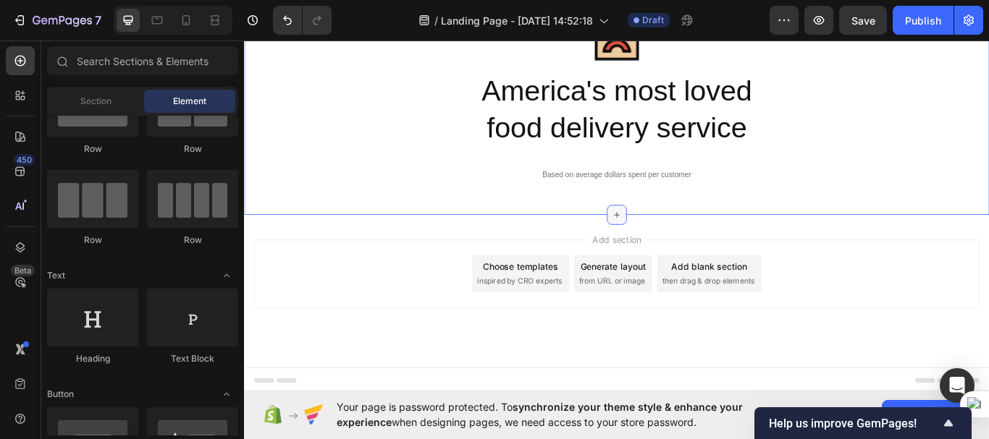
click at [673, 246] on icon at bounding box center [679, 245] width 12 height 12
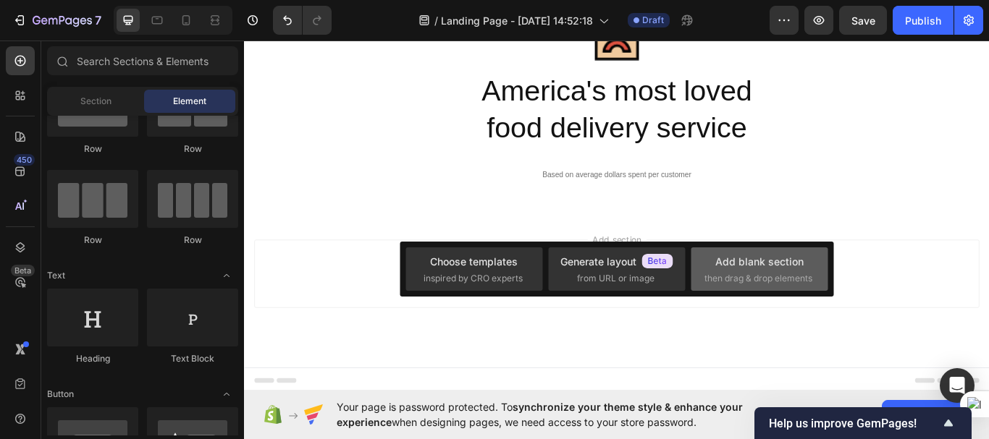
click at [718, 264] on div "Add blank section" at bounding box center [759, 261] width 88 height 15
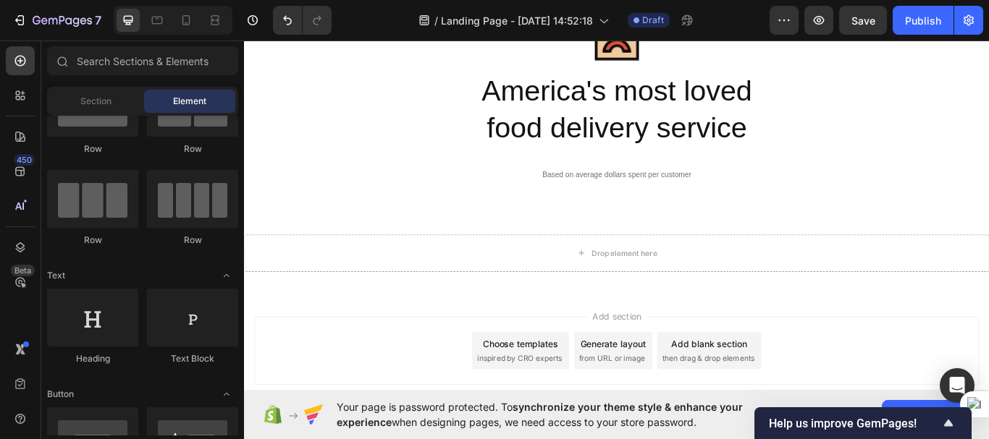
scroll to position [0, 0]
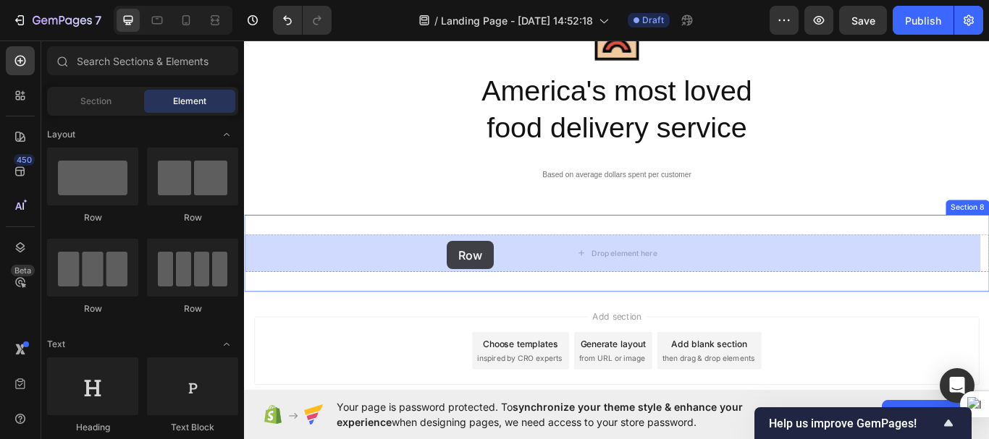
drag, startPoint x: 333, startPoint y: 222, endPoint x: 480, endPoint y: 275, distance: 156.4
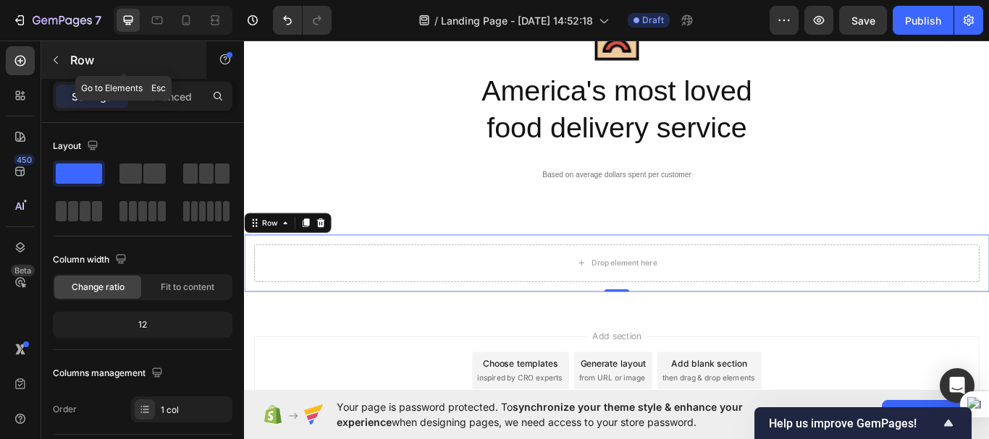
click at [56, 63] on icon "button" at bounding box center [56, 60] width 4 height 8
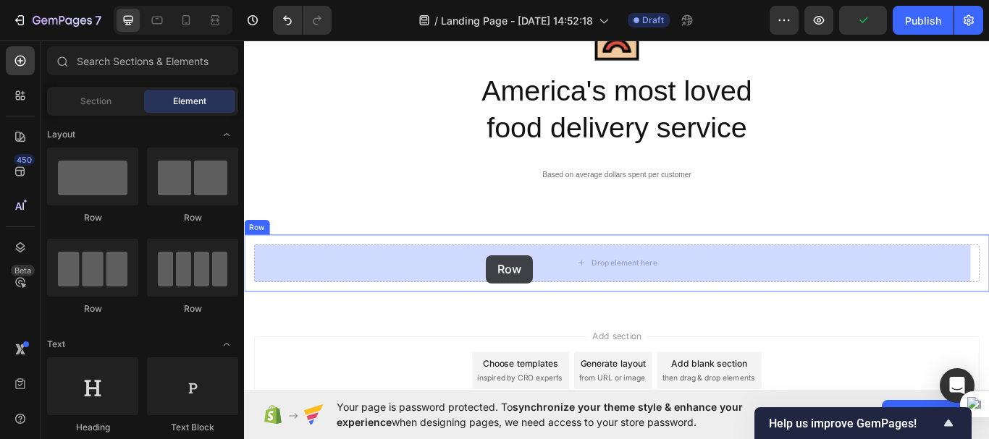
drag, startPoint x: 332, startPoint y: 306, endPoint x: 526, endPoint y: 292, distance: 195.3
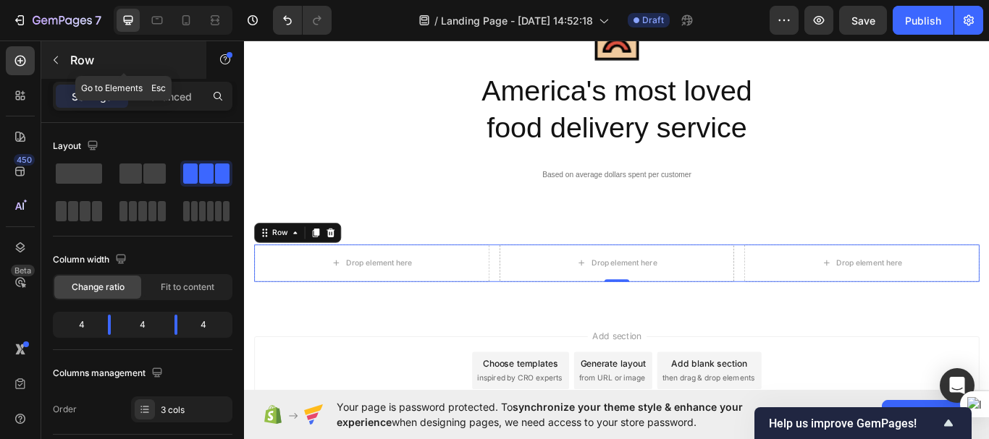
click at [55, 56] on icon "button" at bounding box center [56, 60] width 12 height 12
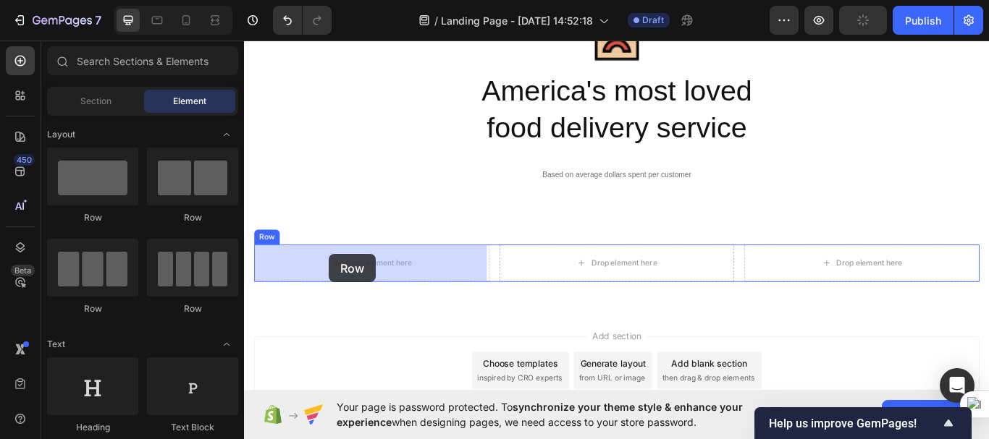
drag, startPoint x: 328, startPoint y: 224, endPoint x: 343, endPoint y: 290, distance: 67.6
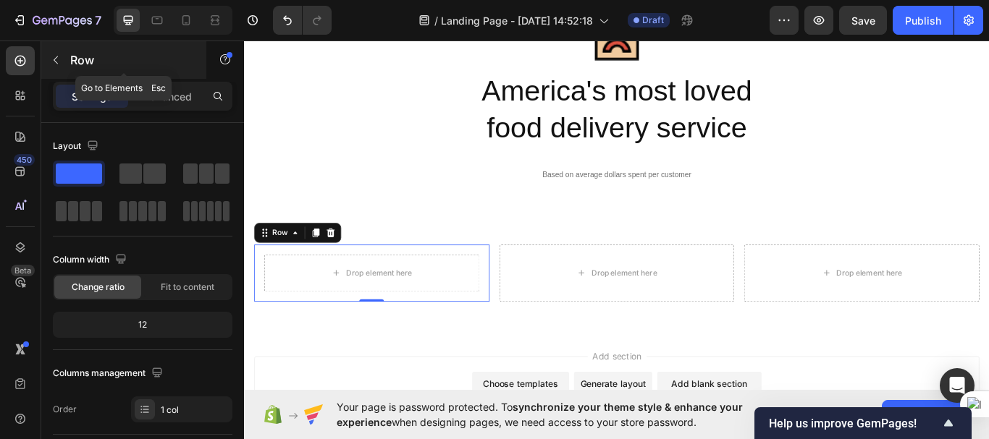
click at [62, 64] on button "button" at bounding box center [55, 60] width 23 height 23
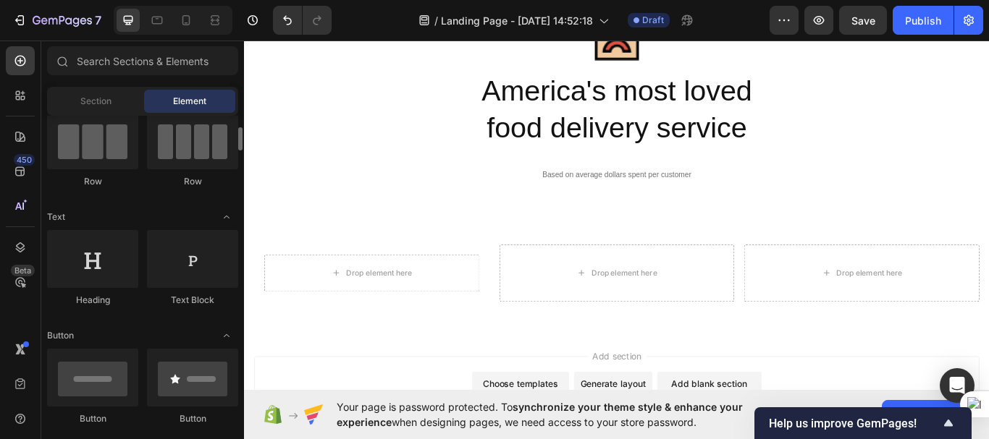
scroll to position [130, 0]
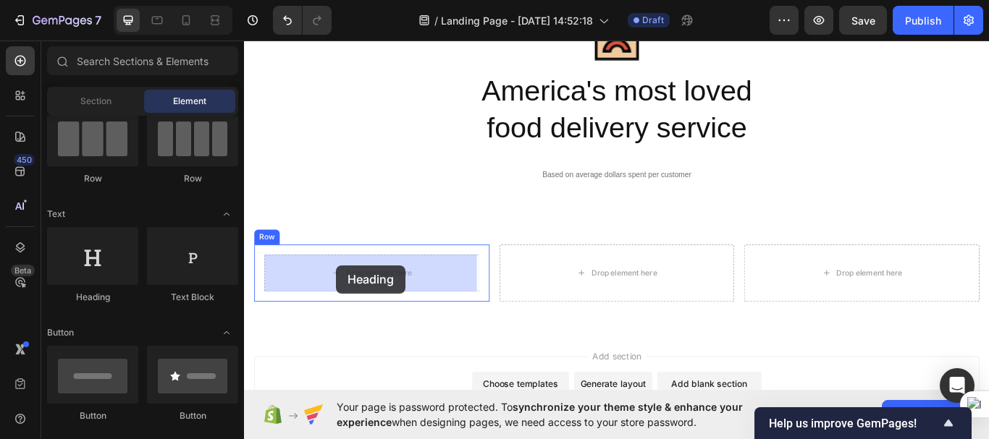
drag, startPoint x: 321, startPoint y: 308, endPoint x: 351, endPoint y: 303, distance: 30.0
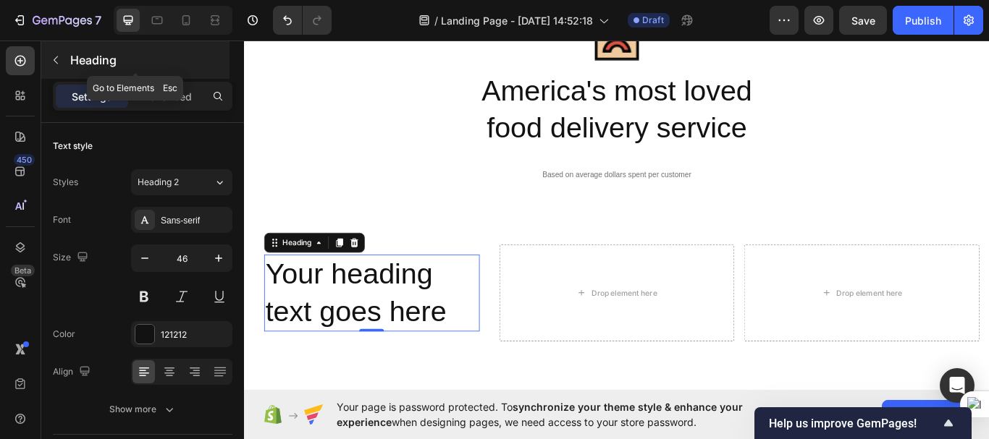
click at [57, 60] on icon "button" at bounding box center [56, 60] width 12 height 12
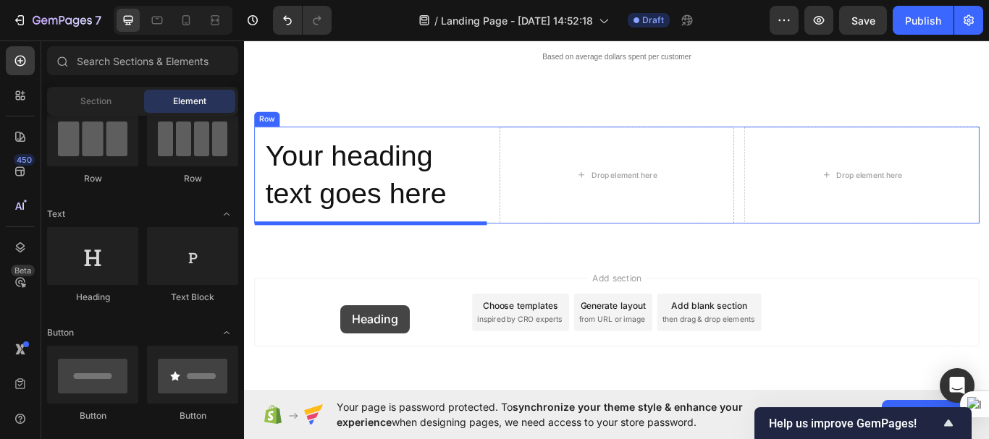
scroll to position [3440, 0]
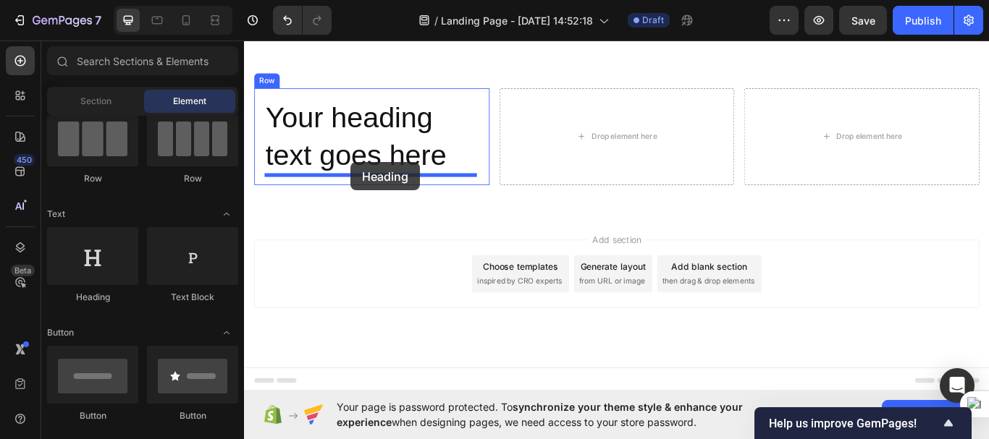
drag, startPoint x: 332, startPoint y: 313, endPoint x: 368, endPoint y: 183, distance: 134.5
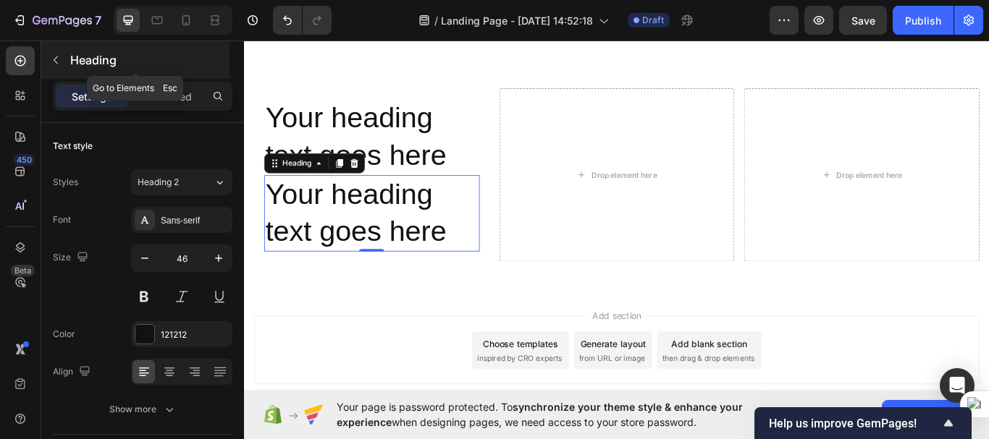
click at [54, 56] on icon "button" at bounding box center [56, 60] width 12 height 12
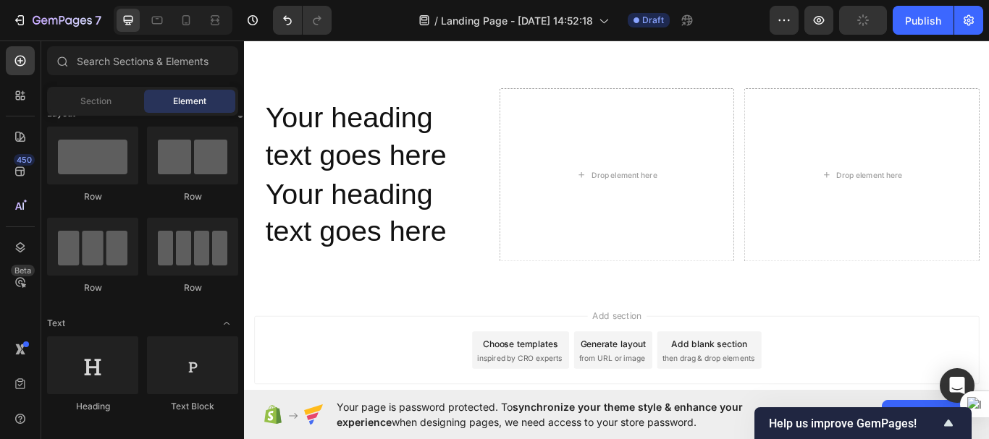
scroll to position [0, 0]
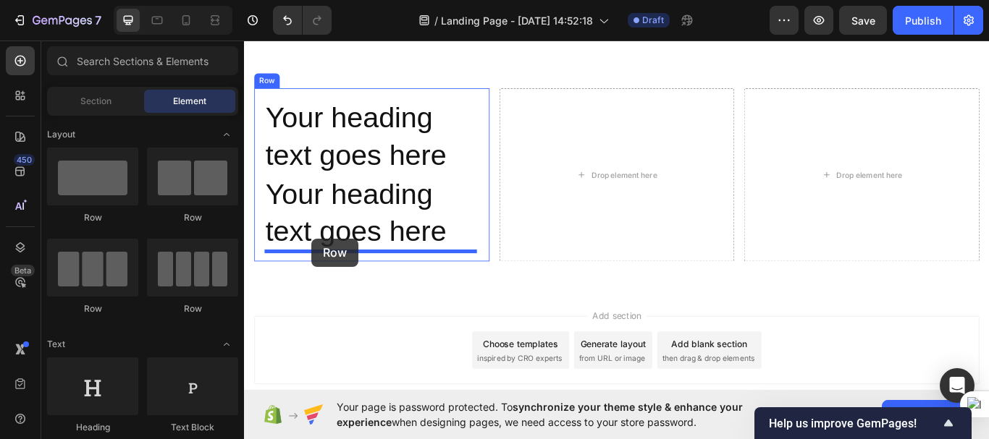
drag, startPoint x: 422, startPoint y: 220, endPoint x: 323, endPoint y: 272, distance: 112.0
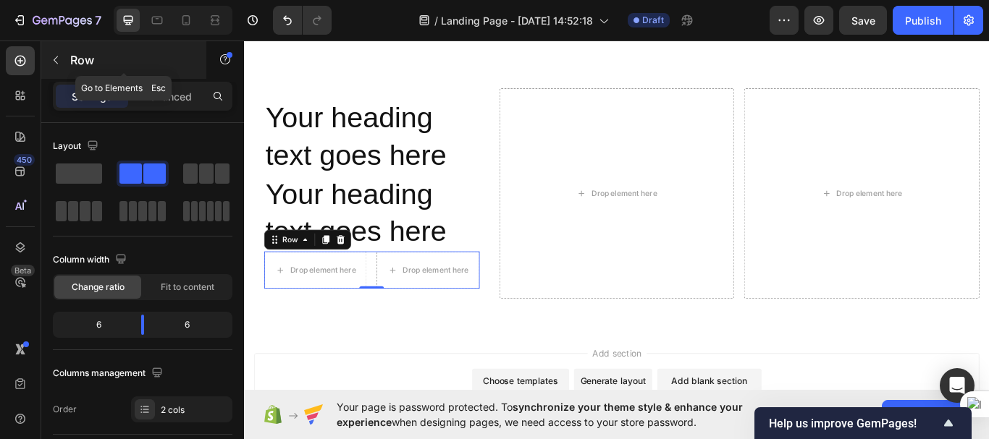
click at [57, 64] on icon "button" at bounding box center [56, 60] width 12 height 12
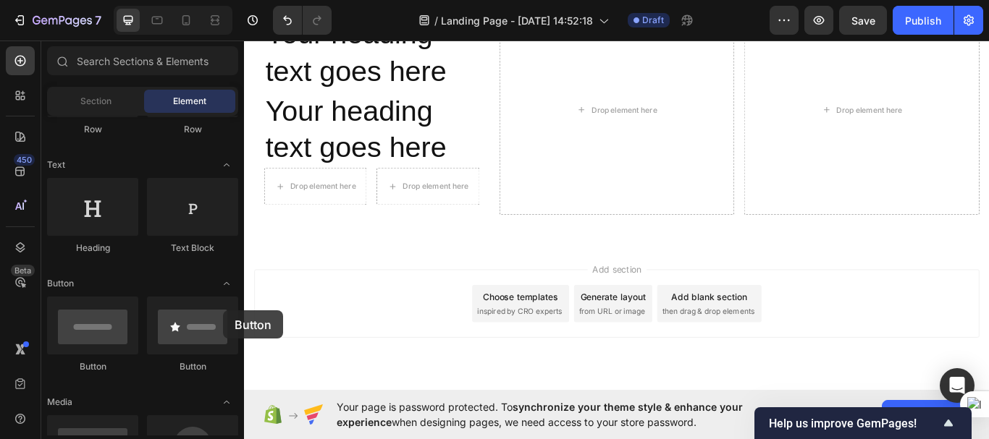
scroll to position [3573, 0]
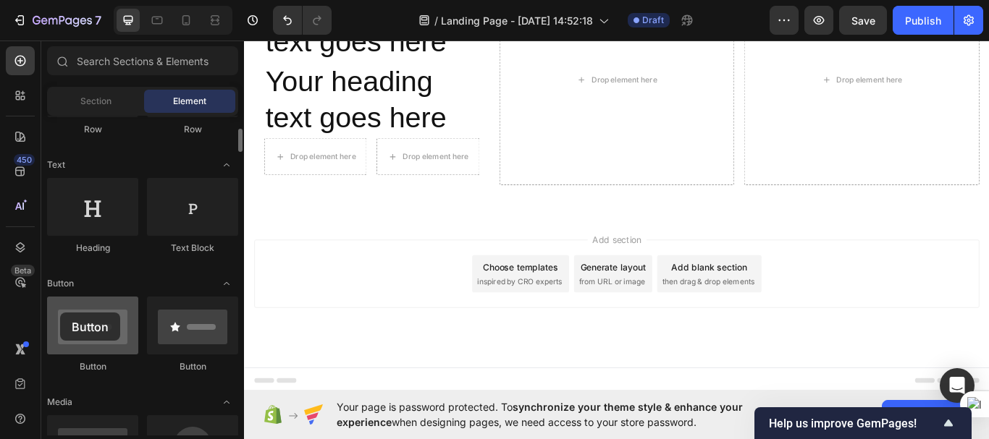
drag, startPoint x: 95, startPoint y: 328, endPoint x: 60, endPoint y: 313, distance: 37.9
click at [60, 313] on div at bounding box center [92, 326] width 91 height 58
